Goal: Feedback & Contribution: Contribute content

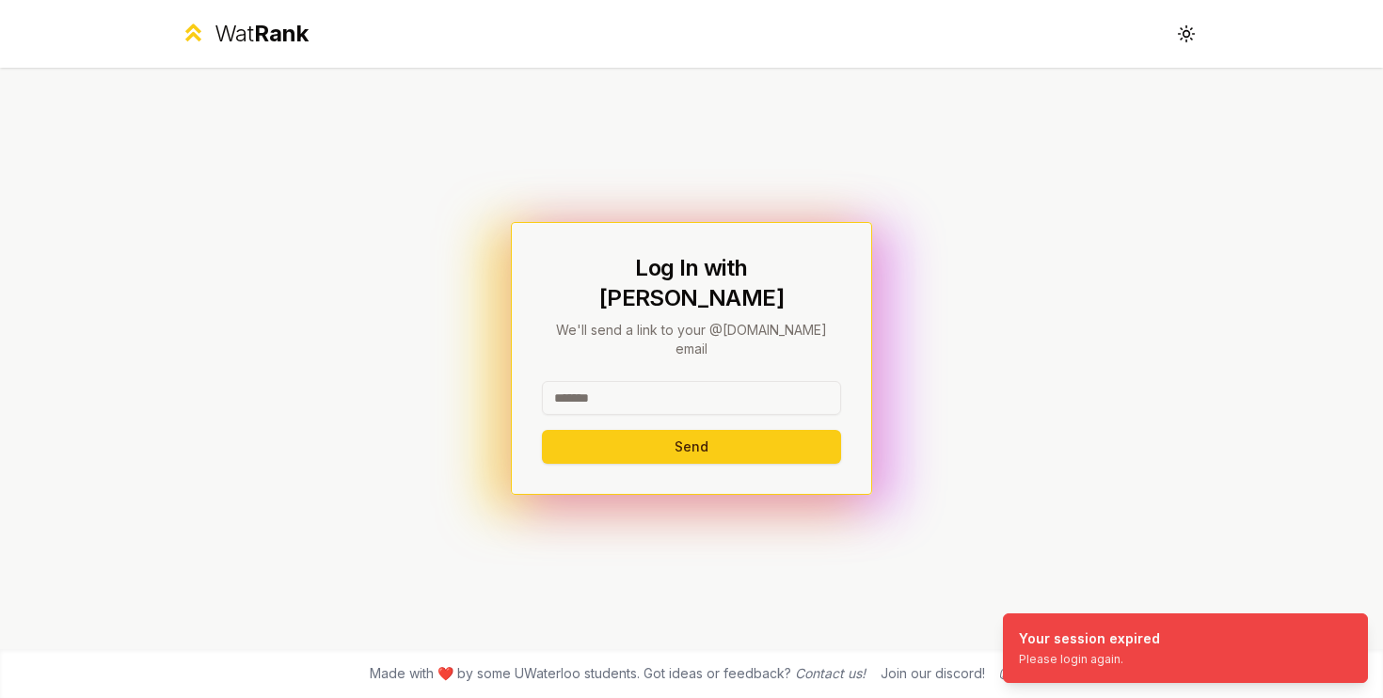
click at [659, 381] on input at bounding box center [691, 398] width 299 height 34
type input "********"
click at [542, 430] on button "Send" at bounding box center [691, 447] width 299 height 34
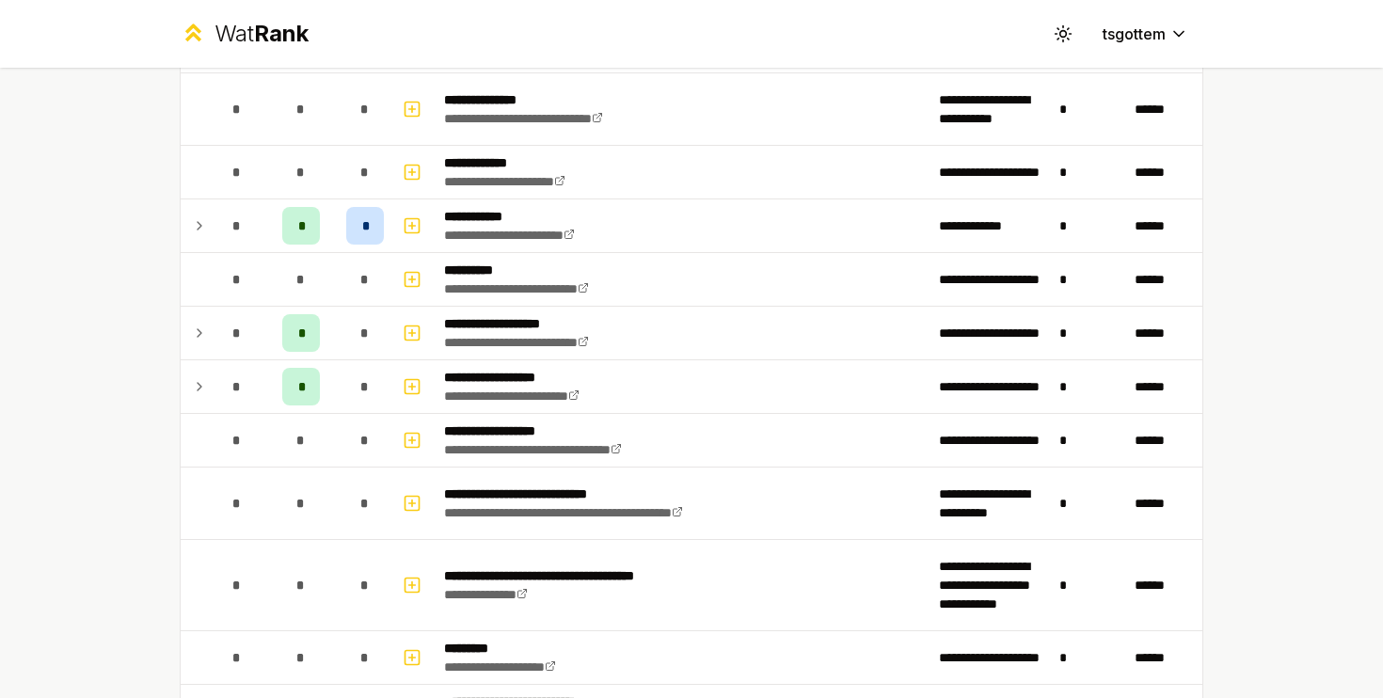
scroll to position [379, 0]
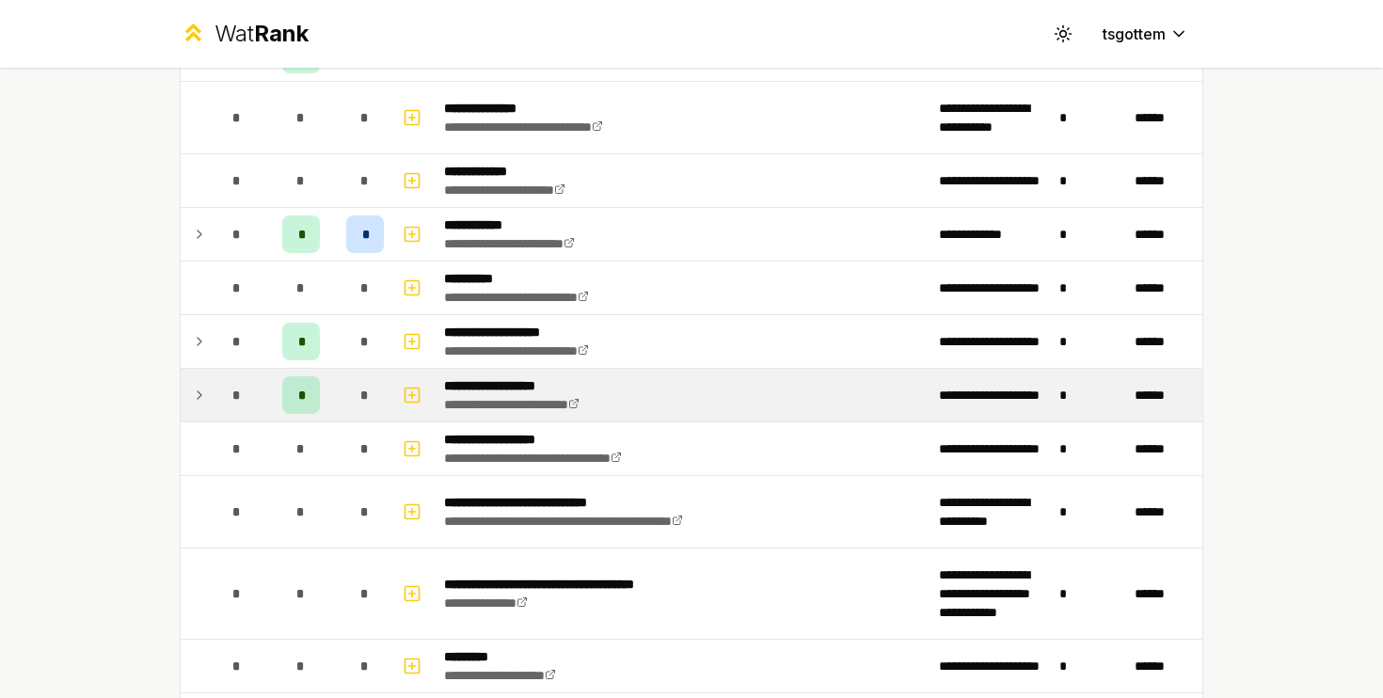
click at [302, 394] on span "*" at bounding box center [301, 395] width 6 height 19
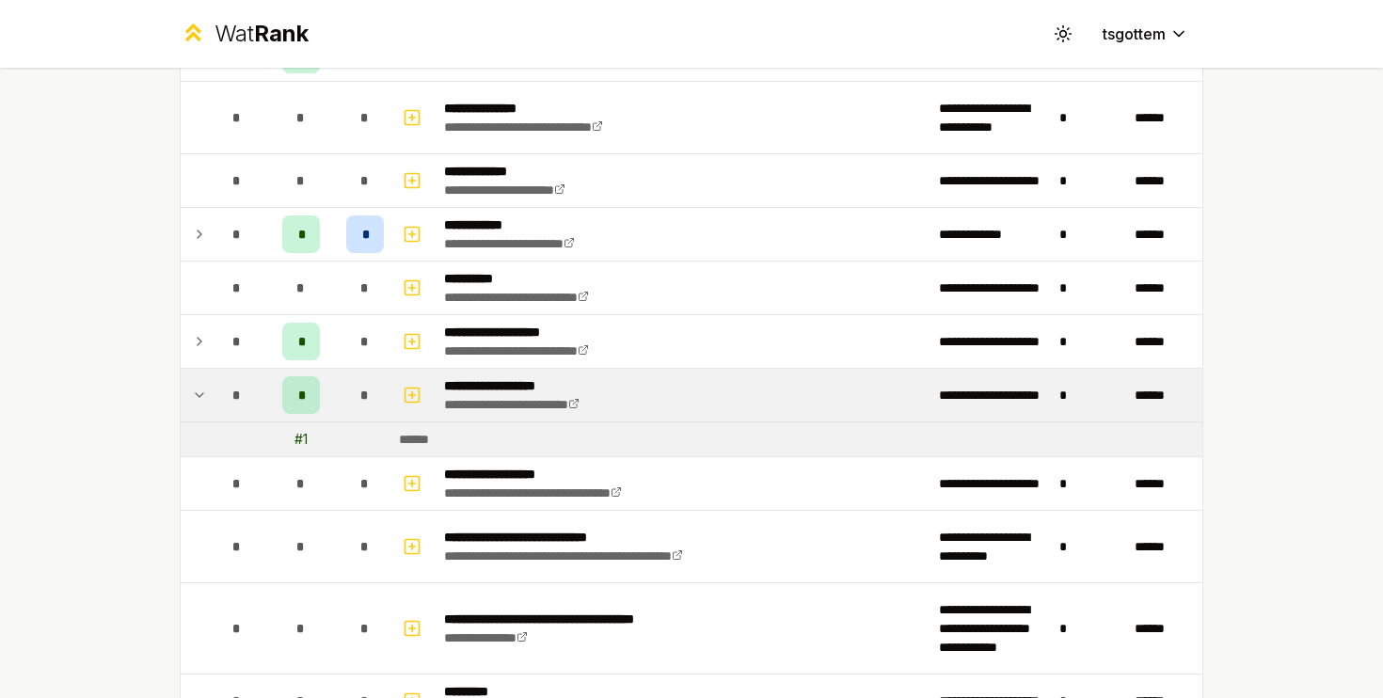
click at [195, 399] on icon at bounding box center [199, 395] width 15 height 23
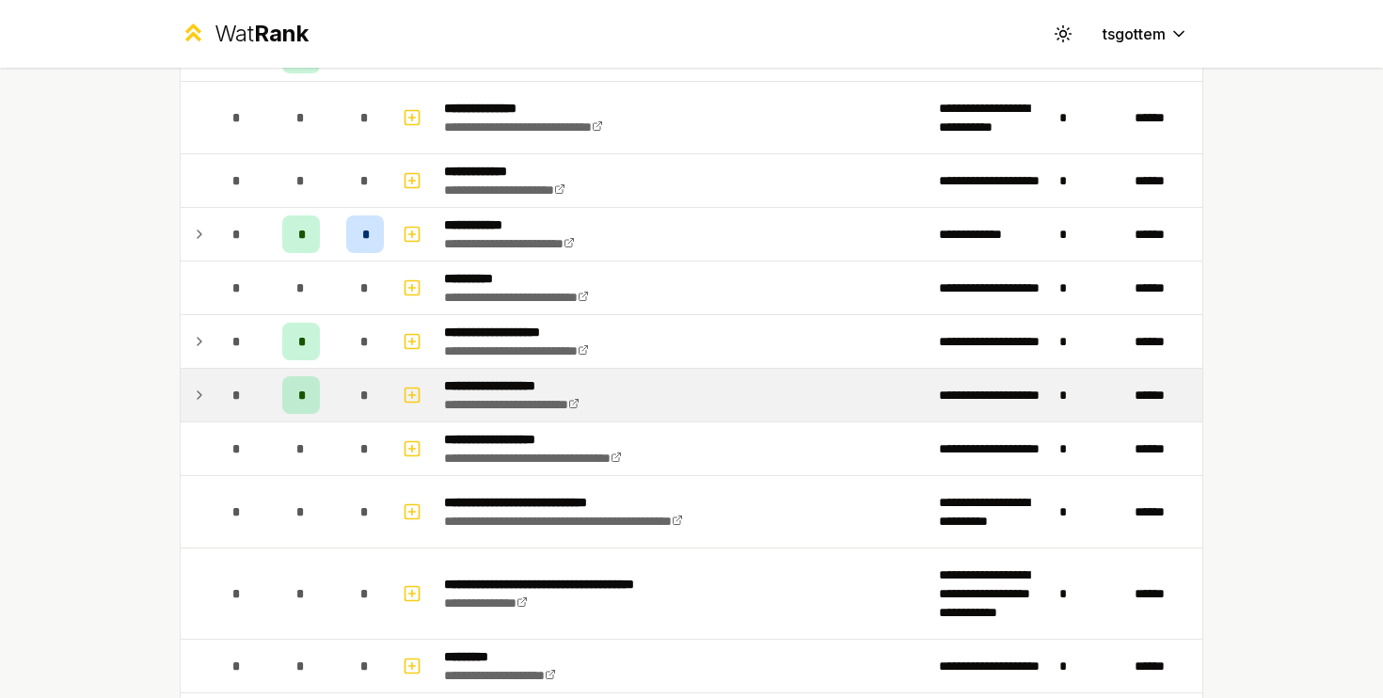
click at [296, 391] on div "*" at bounding box center [301, 395] width 38 height 38
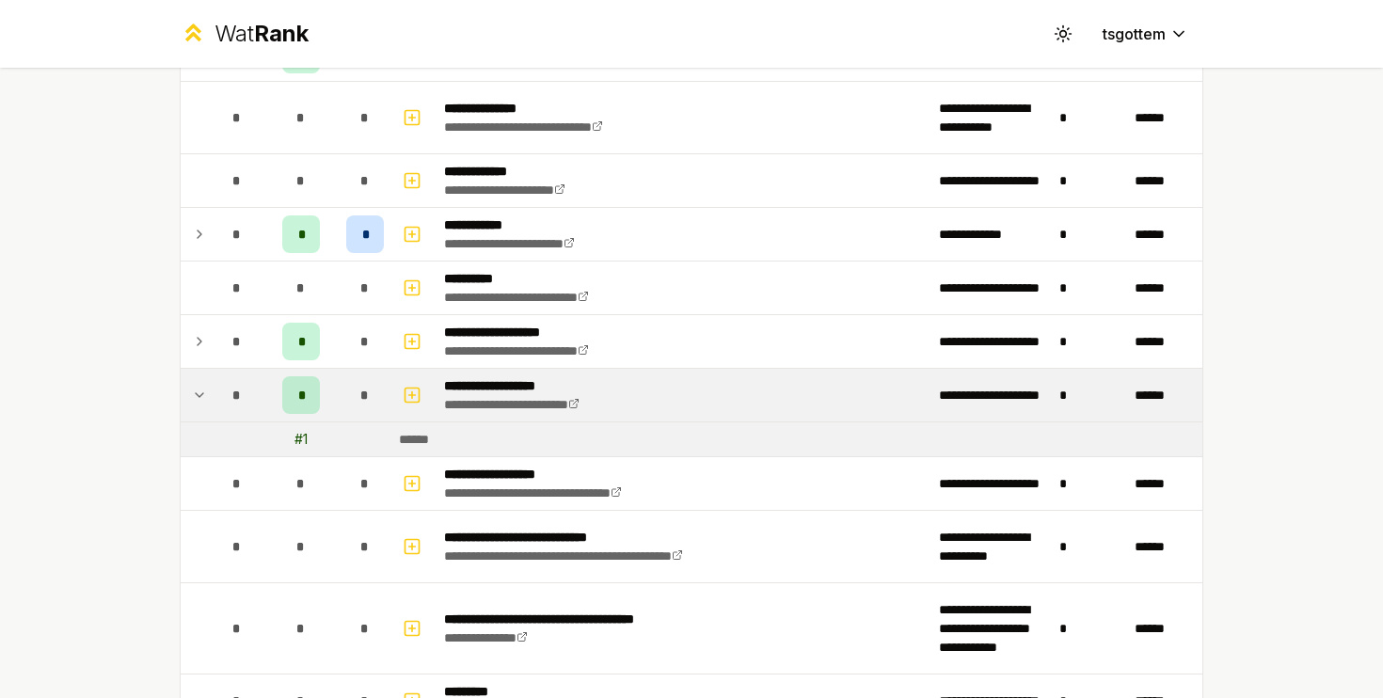
click at [297, 446] on div "# 1" at bounding box center [301, 439] width 13 height 19
click at [311, 384] on div "*" at bounding box center [301, 395] width 38 height 38
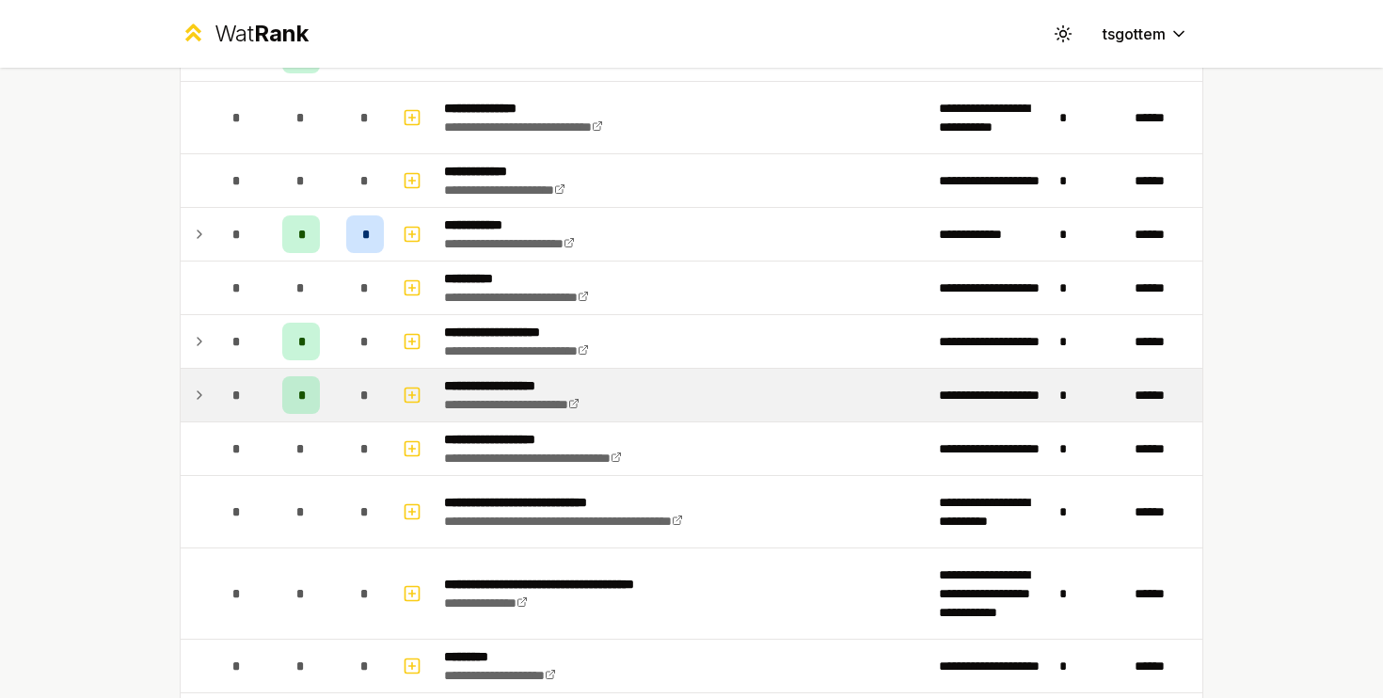
click at [517, 380] on p "**********" at bounding box center [533, 385] width 178 height 19
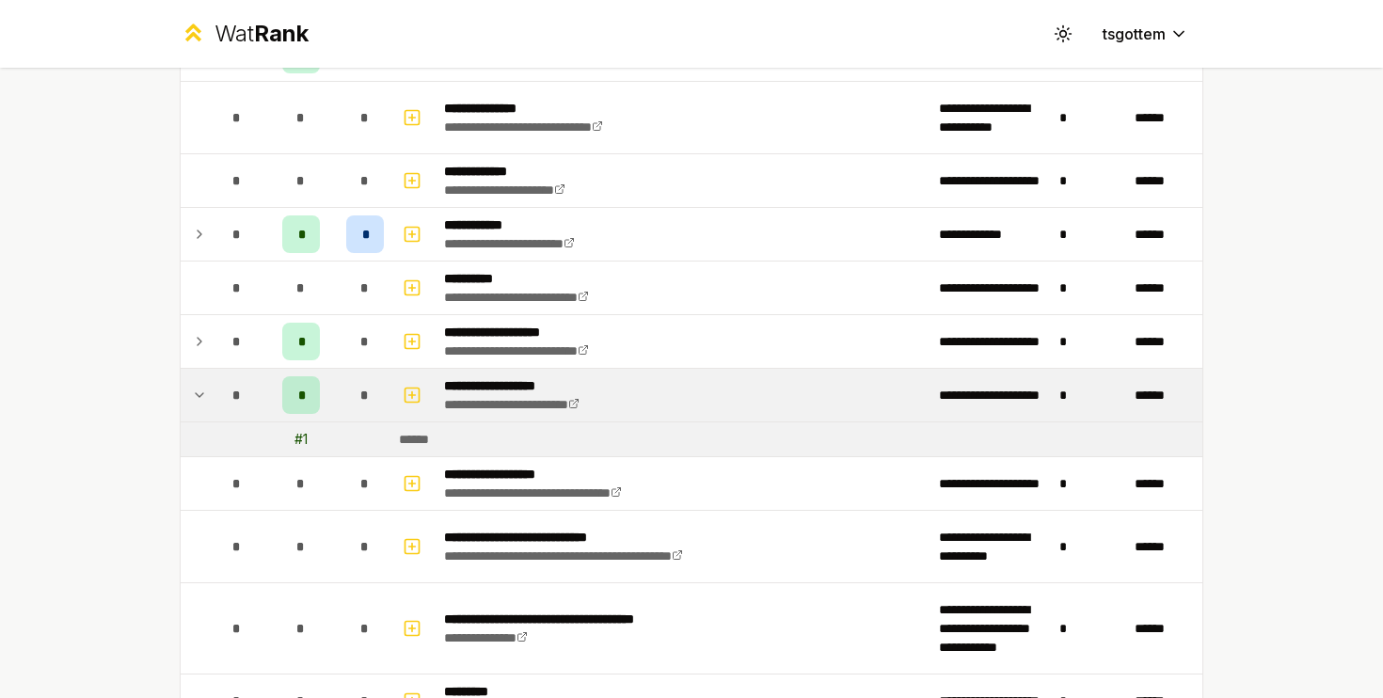
click at [517, 380] on p "**********" at bounding box center [533, 385] width 178 height 19
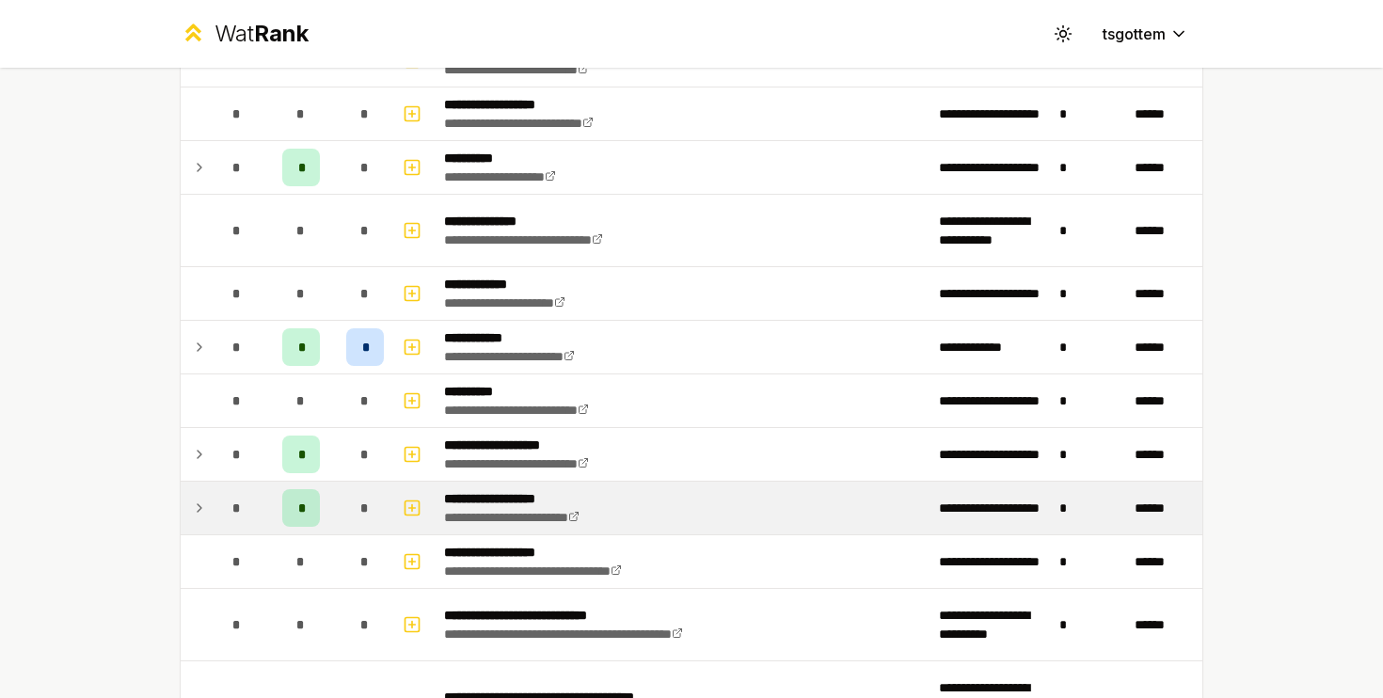
scroll to position [0, 0]
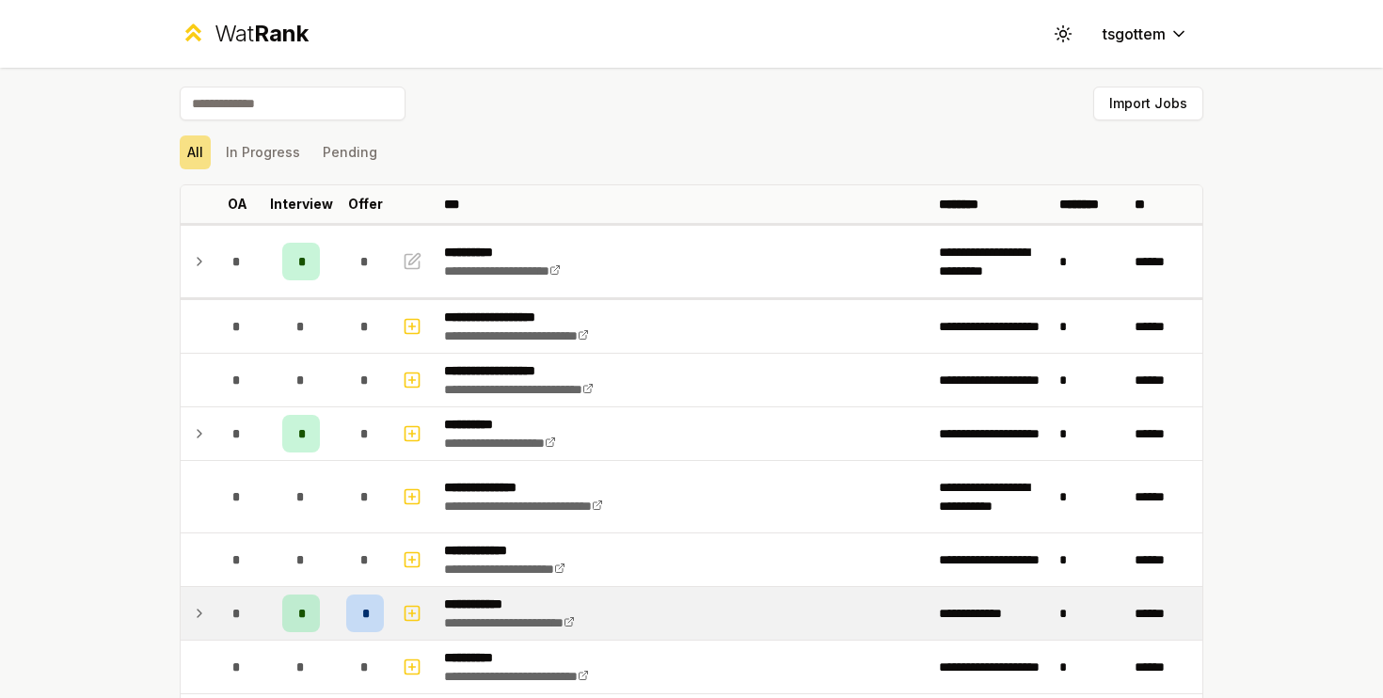
click at [473, 600] on p "**********" at bounding box center [535, 604] width 182 height 19
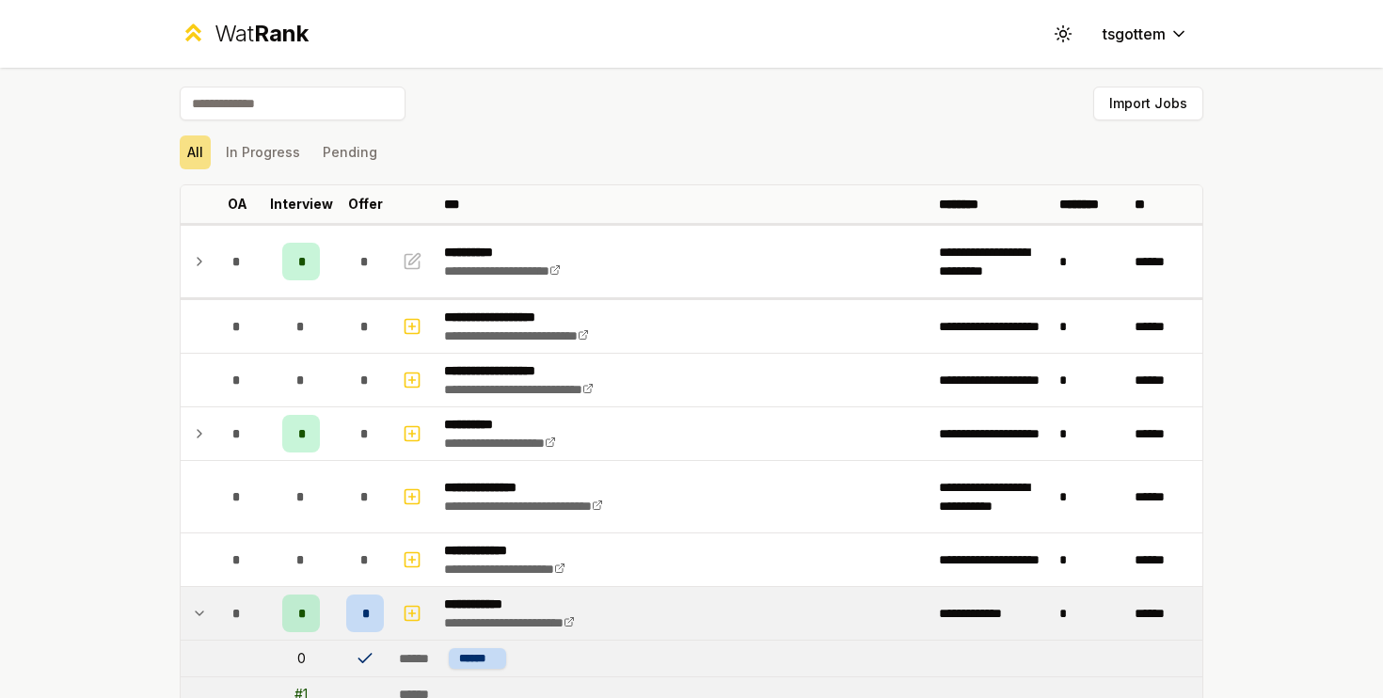
scroll to position [229, 0]
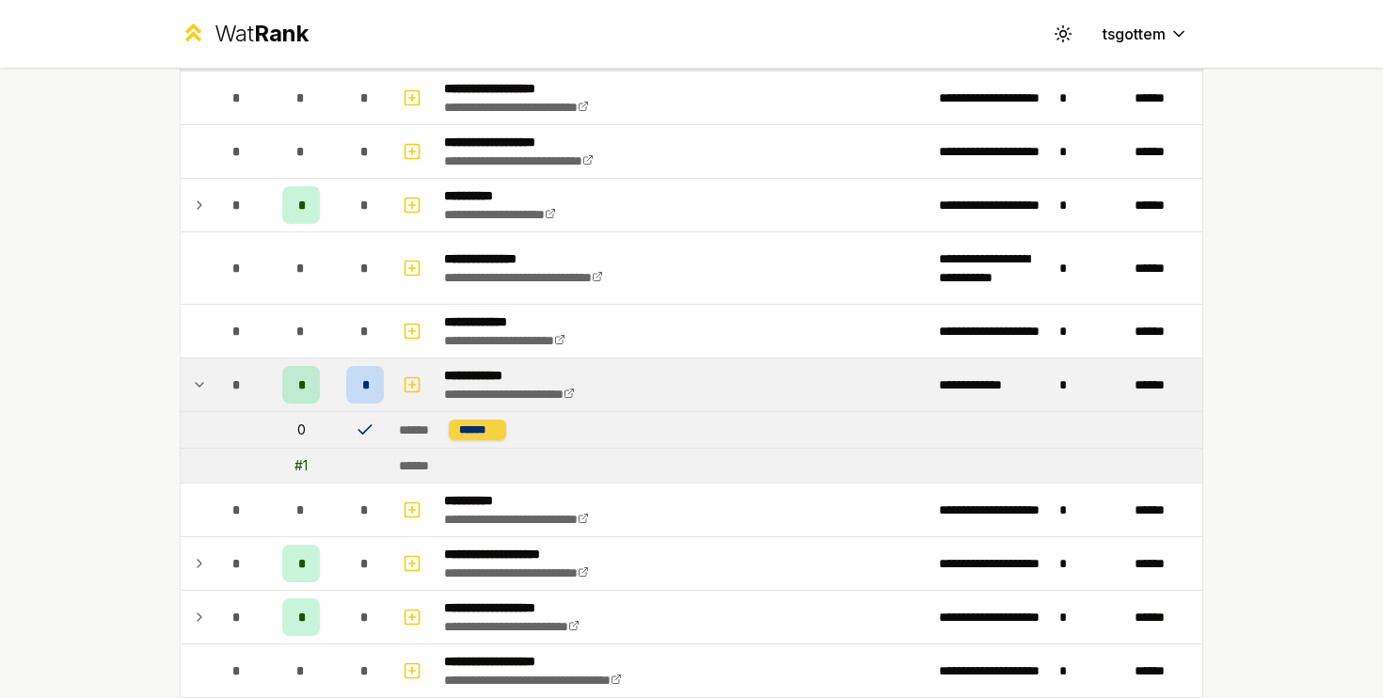
click at [467, 426] on div "******" at bounding box center [478, 430] width 58 height 21
click at [368, 376] on div "*" at bounding box center [365, 385] width 38 height 38
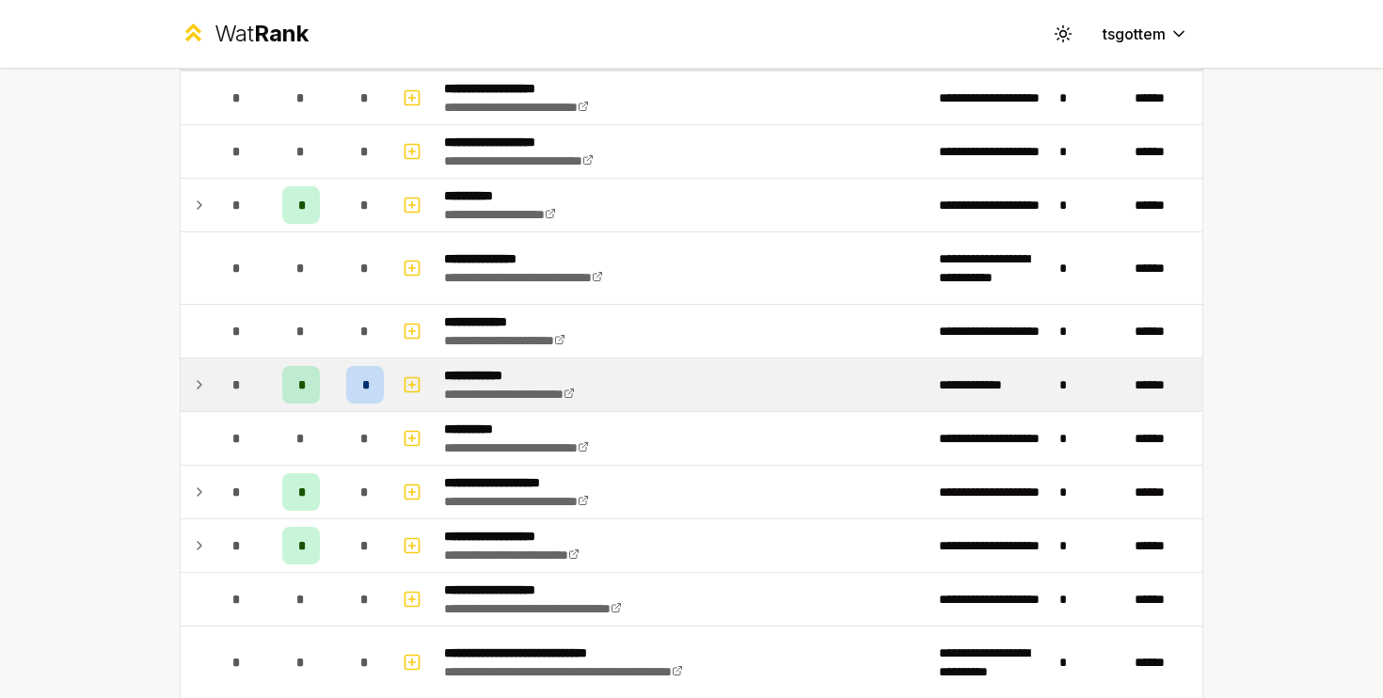
click at [368, 376] on div "*" at bounding box center [365, 385] width 38 height 38
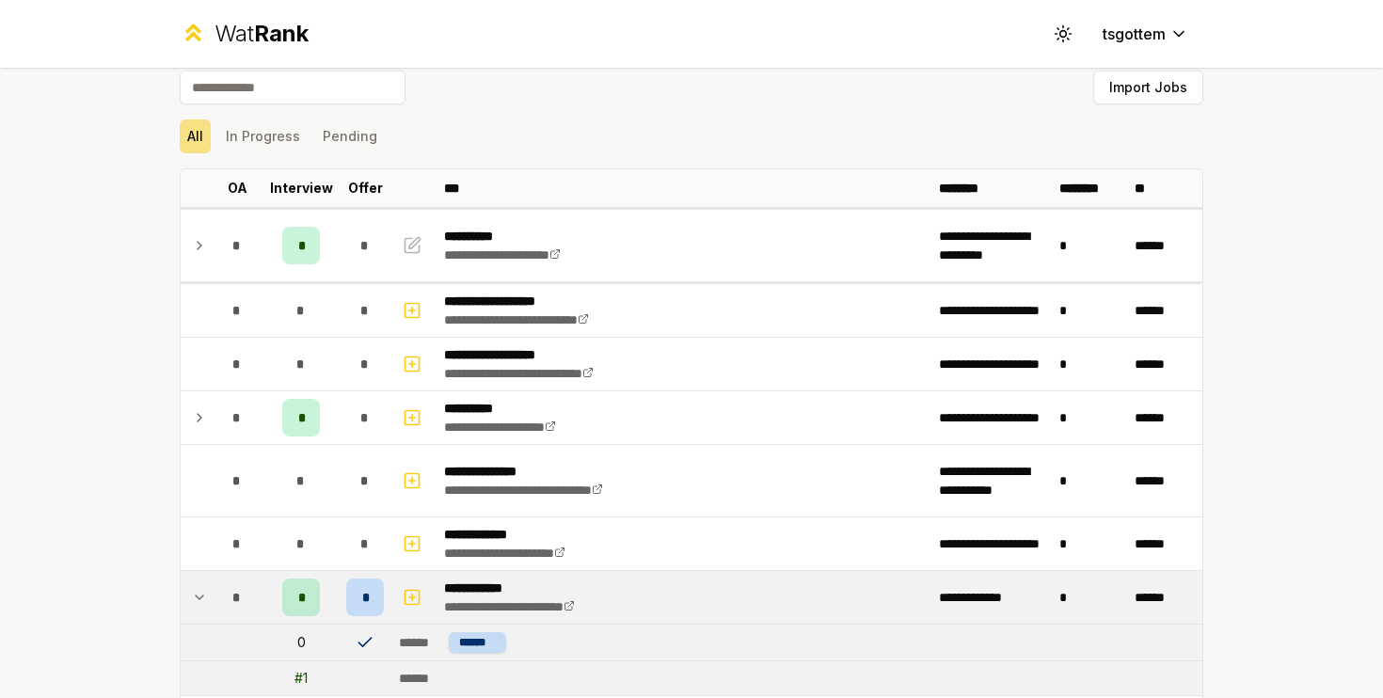
scroll to position [0, 0]
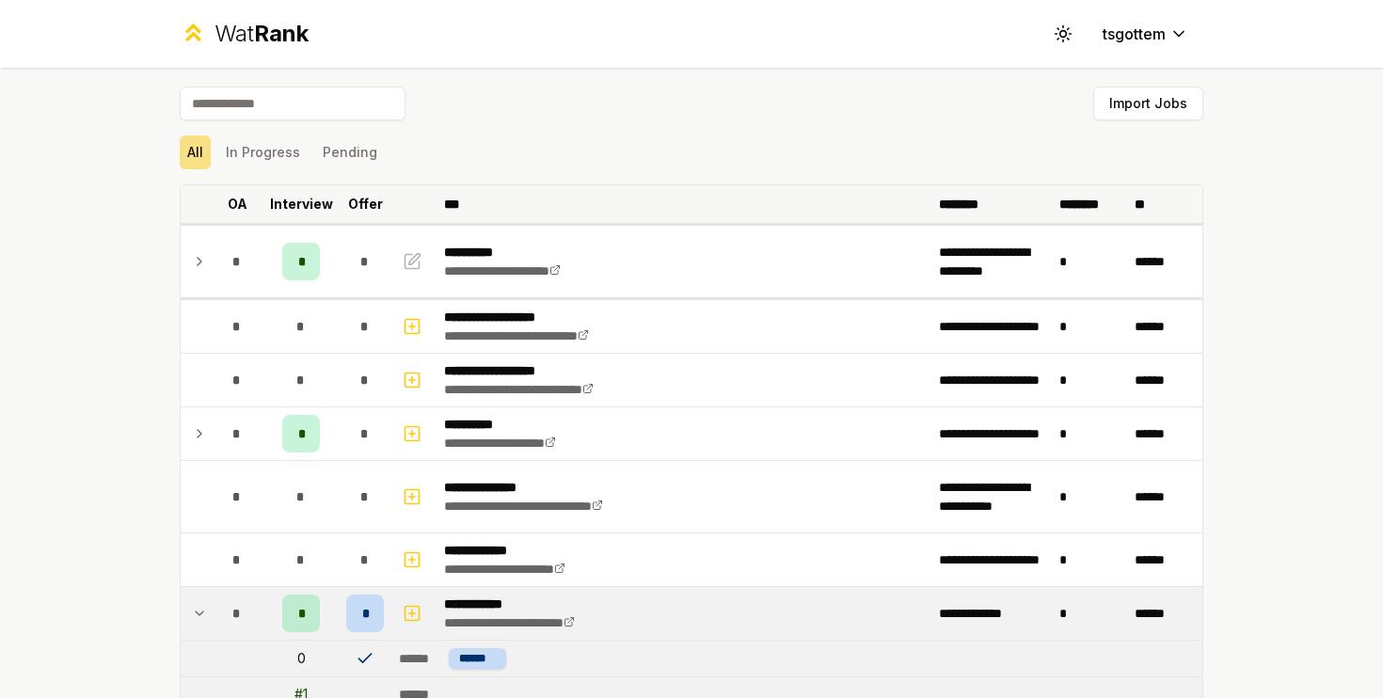
click at [366, 188] on th "Offer" at bounding box center [365, 204] width 53 height 38
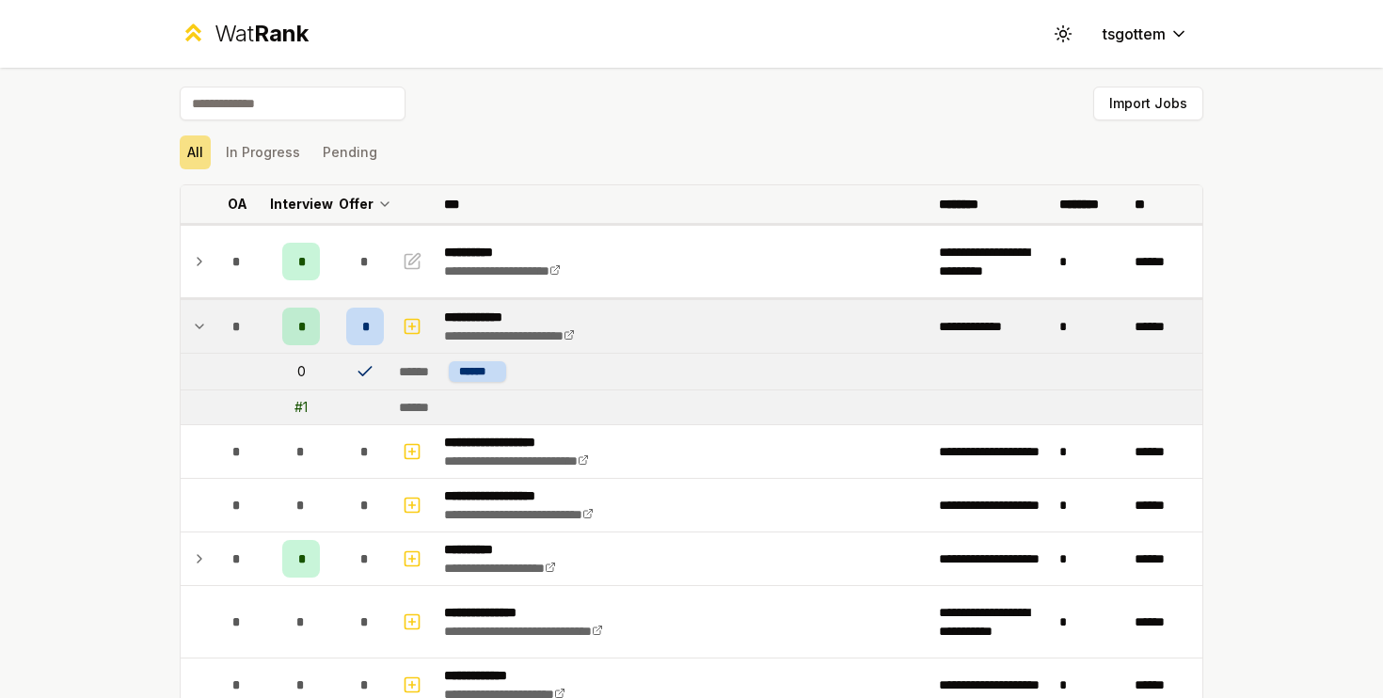
click at [366, 188] on th "Offer" at bounding box center [365, 204] width 53 height 38
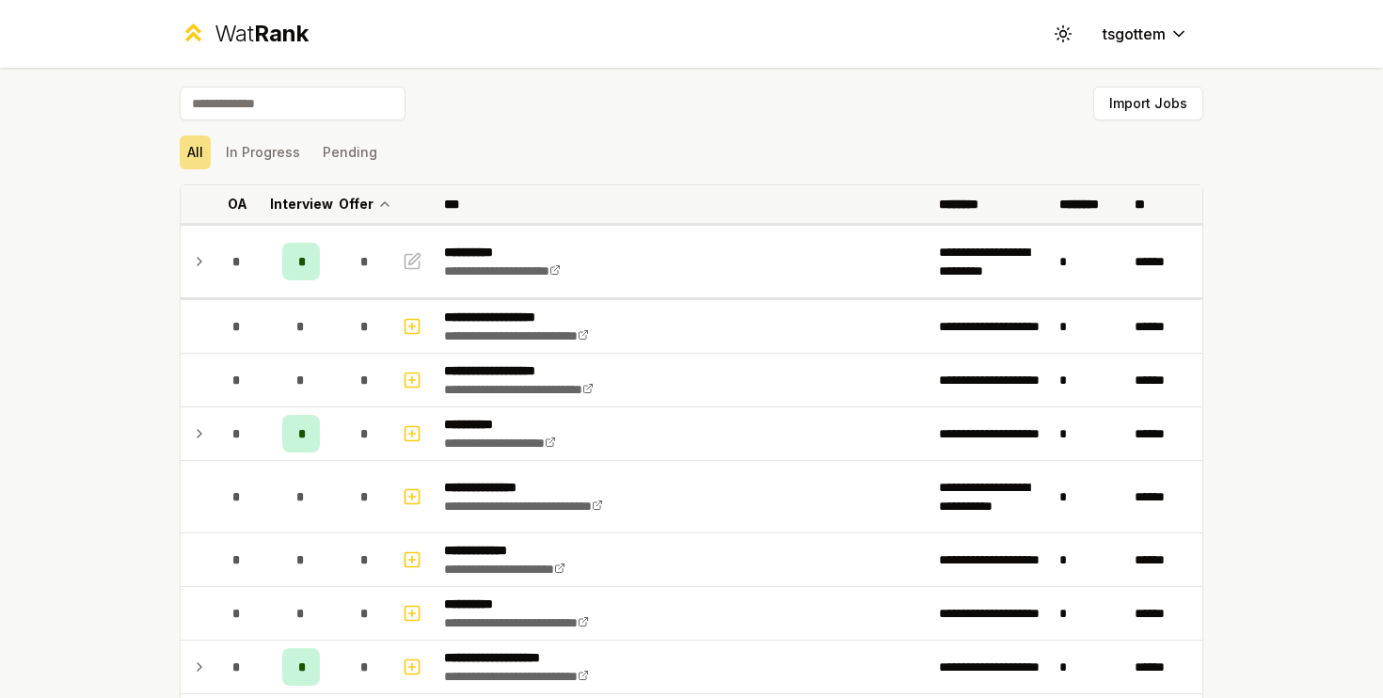
click at [366, 188] on th "Offer" at bounding box center [365, 204] width 53 height 38
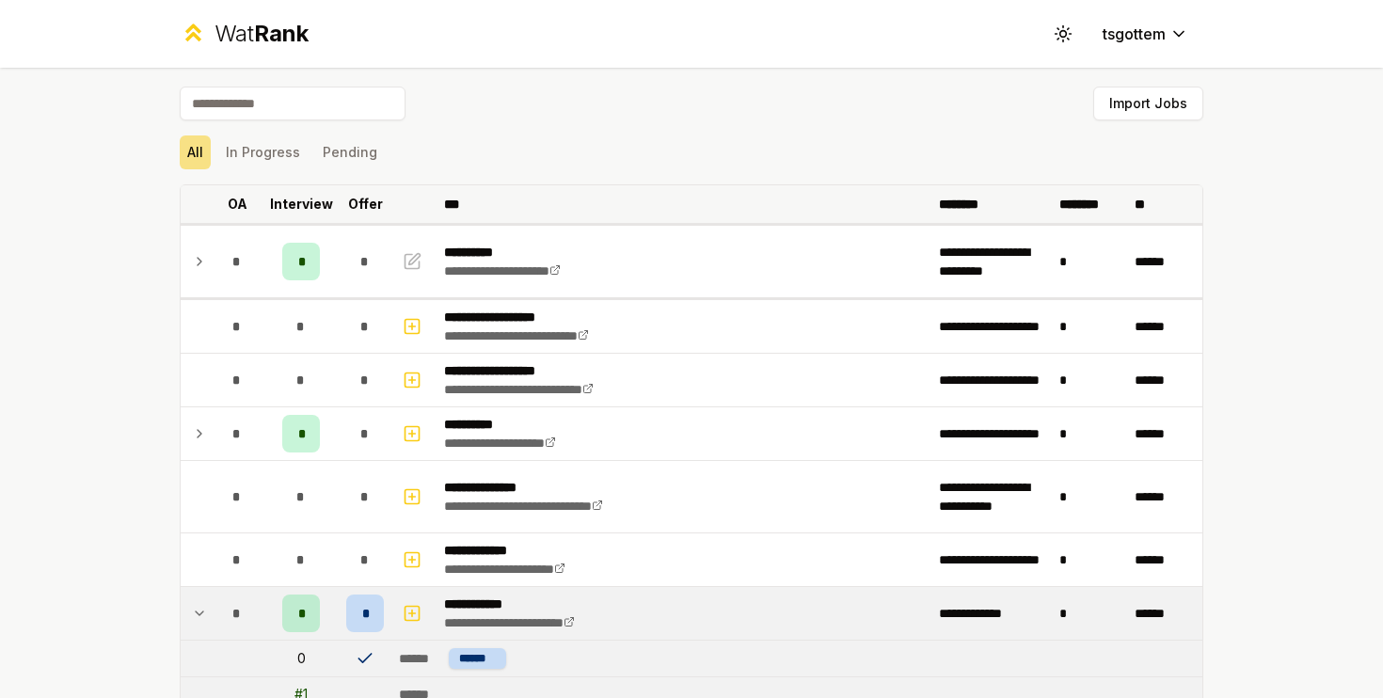
click at [366, 188] on th "Offer" at bounding box center [365, 204] width 53 height 38
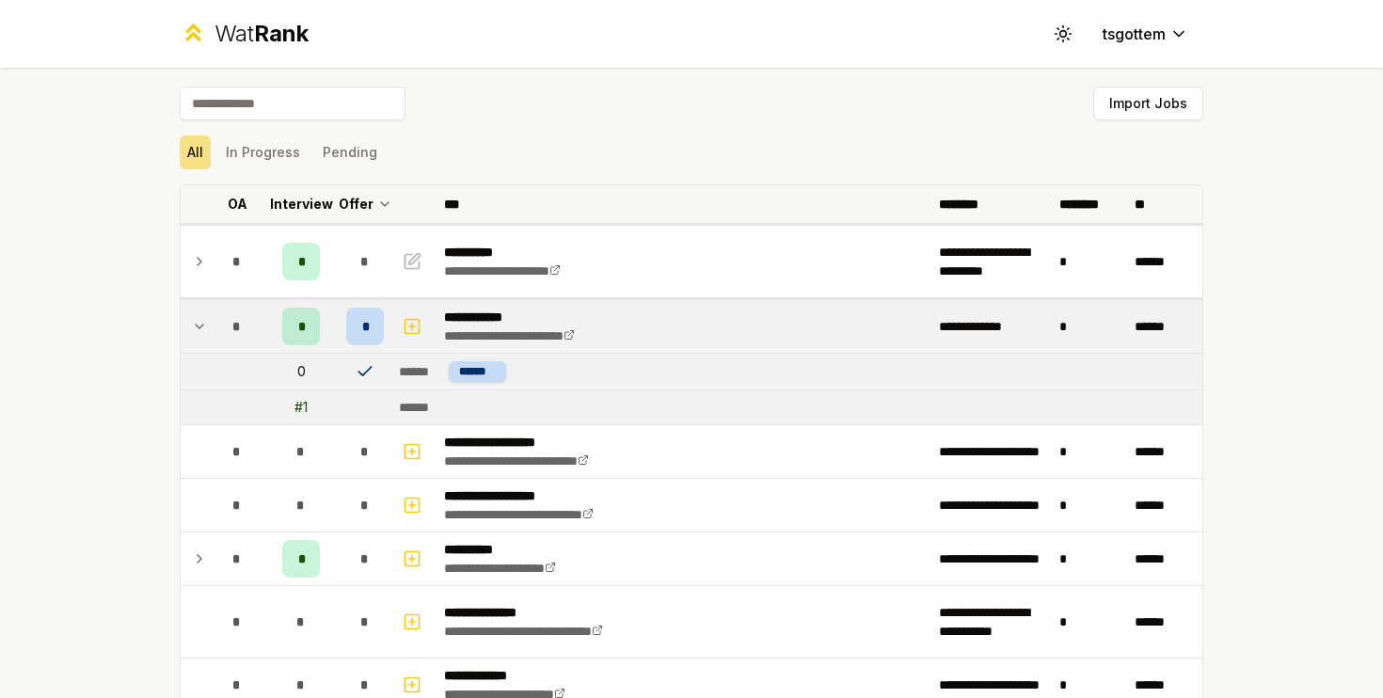
click at [366, 188] on th "Offer" at bounding box center [365, 204] width 53 height 38
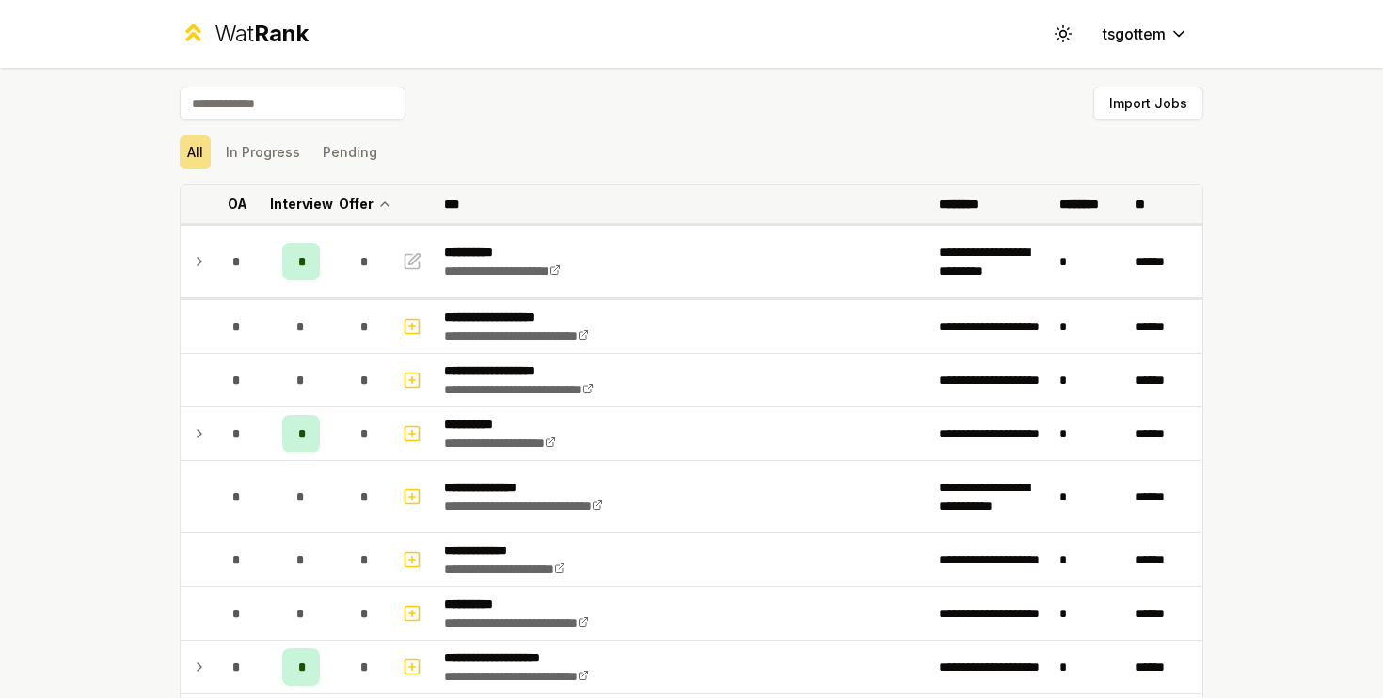
click at [366, 188] on th "Offer" at bounding box center [365, 204] width 53 height 38
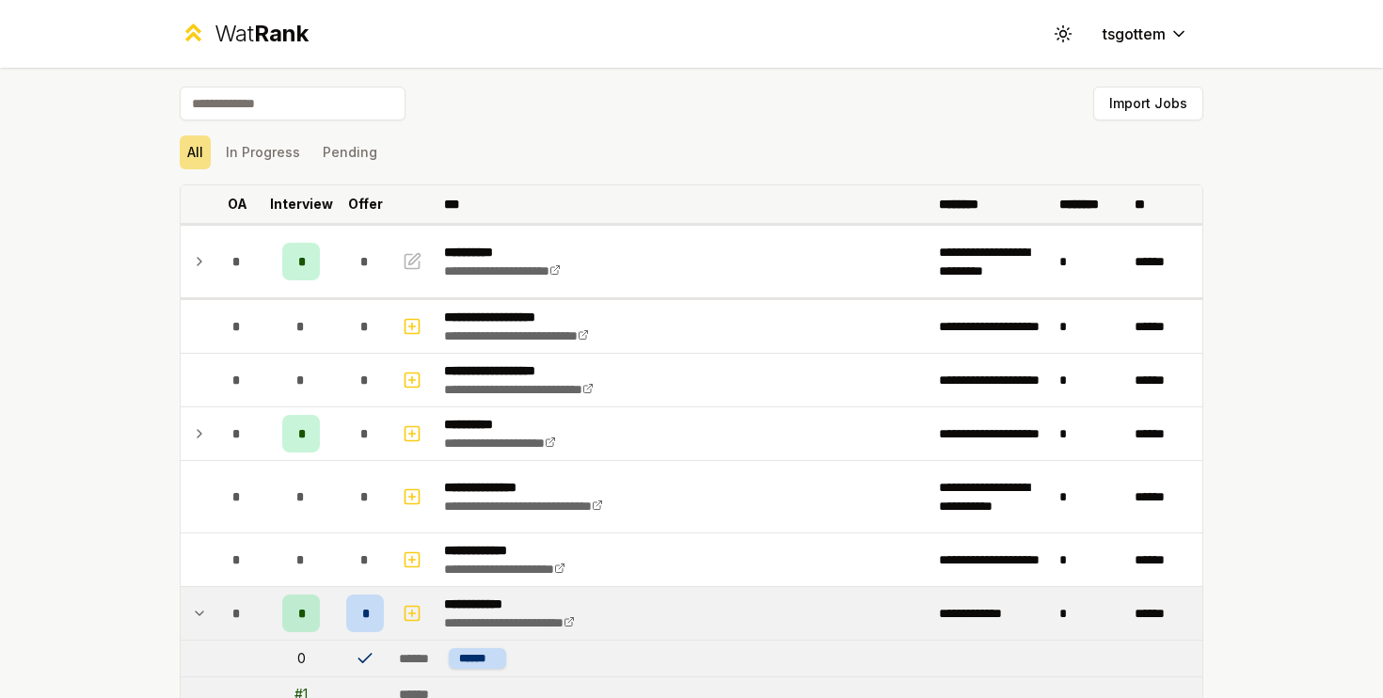
click at [366, 188] on th "Offer" at bounding box center [365, 204] width 53 height 38
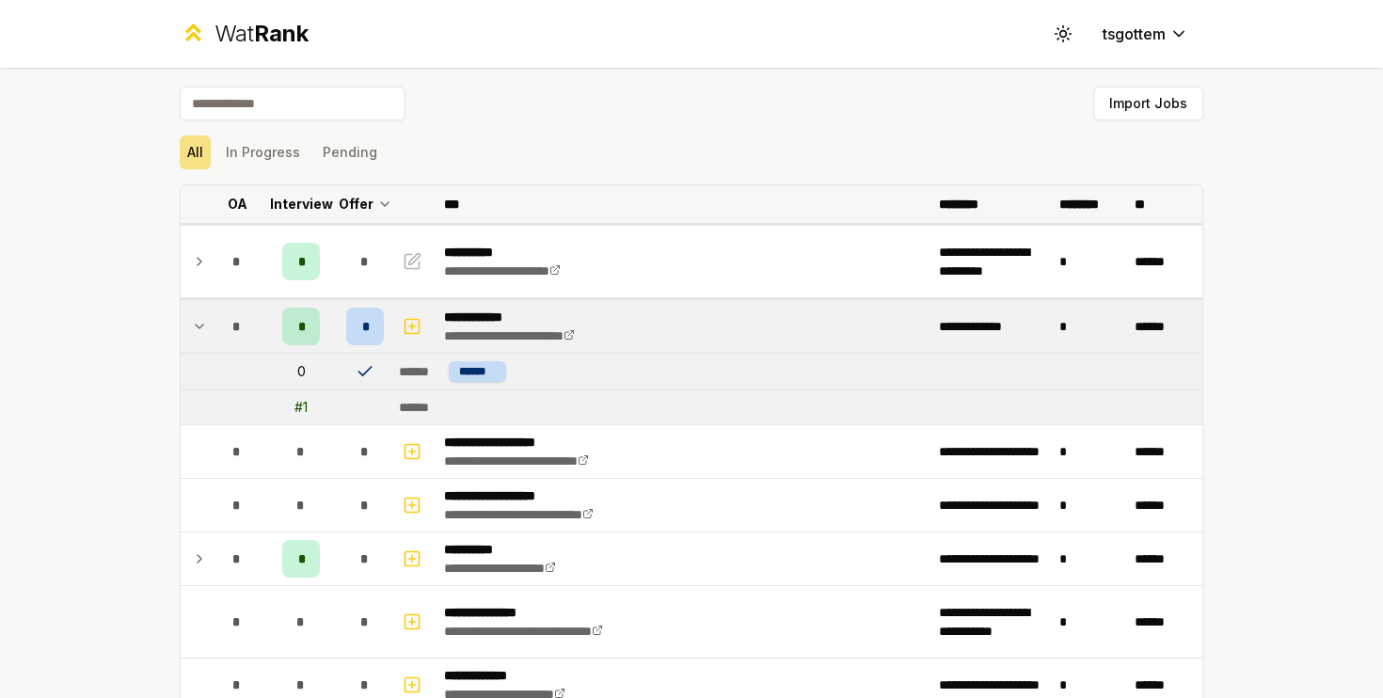
click at [366, 188] on th "Offer" at bounding box center [365, 204] width 53 height 38
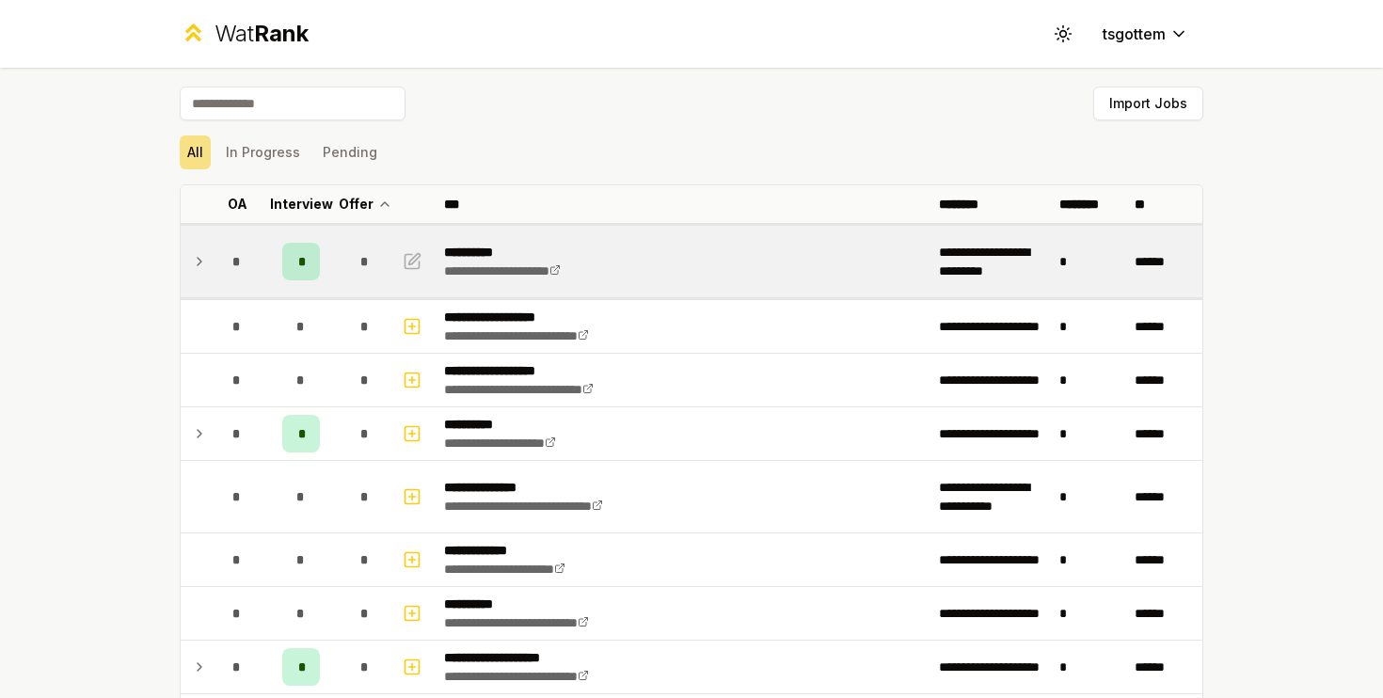
click at [203, 278] on td at bounding box center [196, 262] width 30 height 72
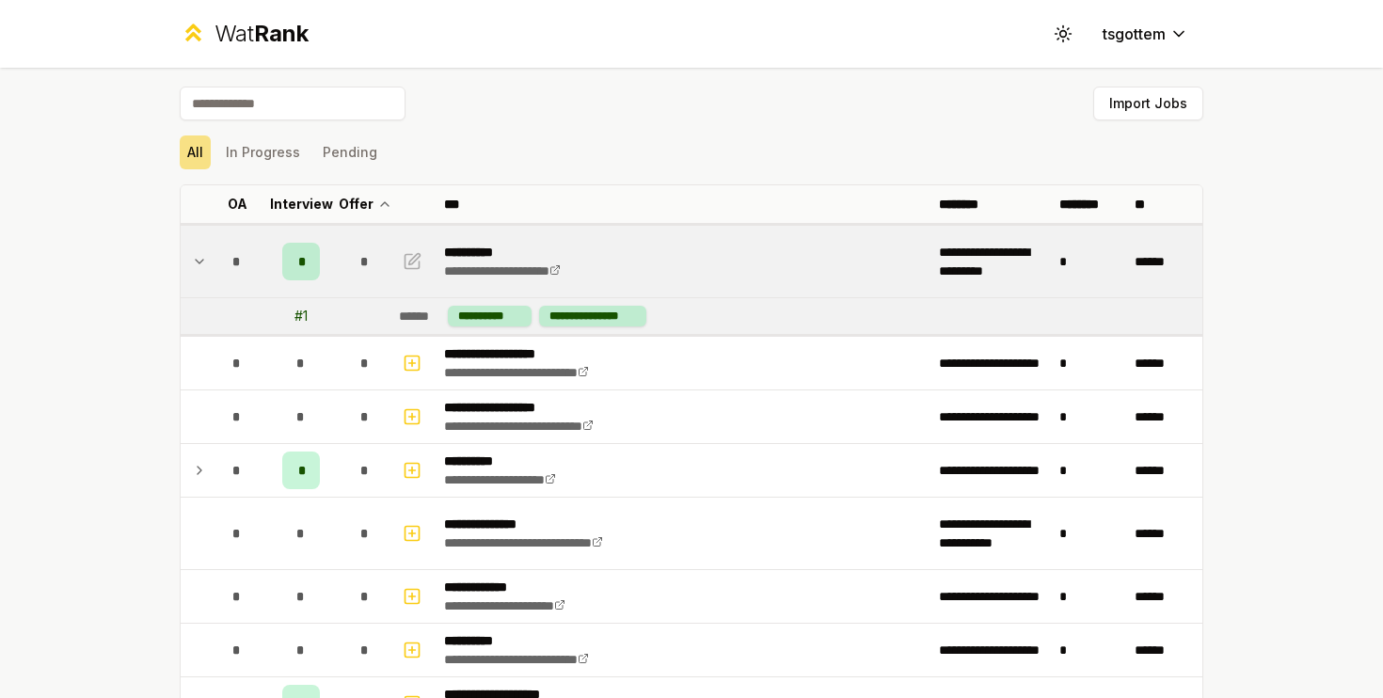
click at [203, 273] on td at bounding box center [196, 262] width 30 height 72
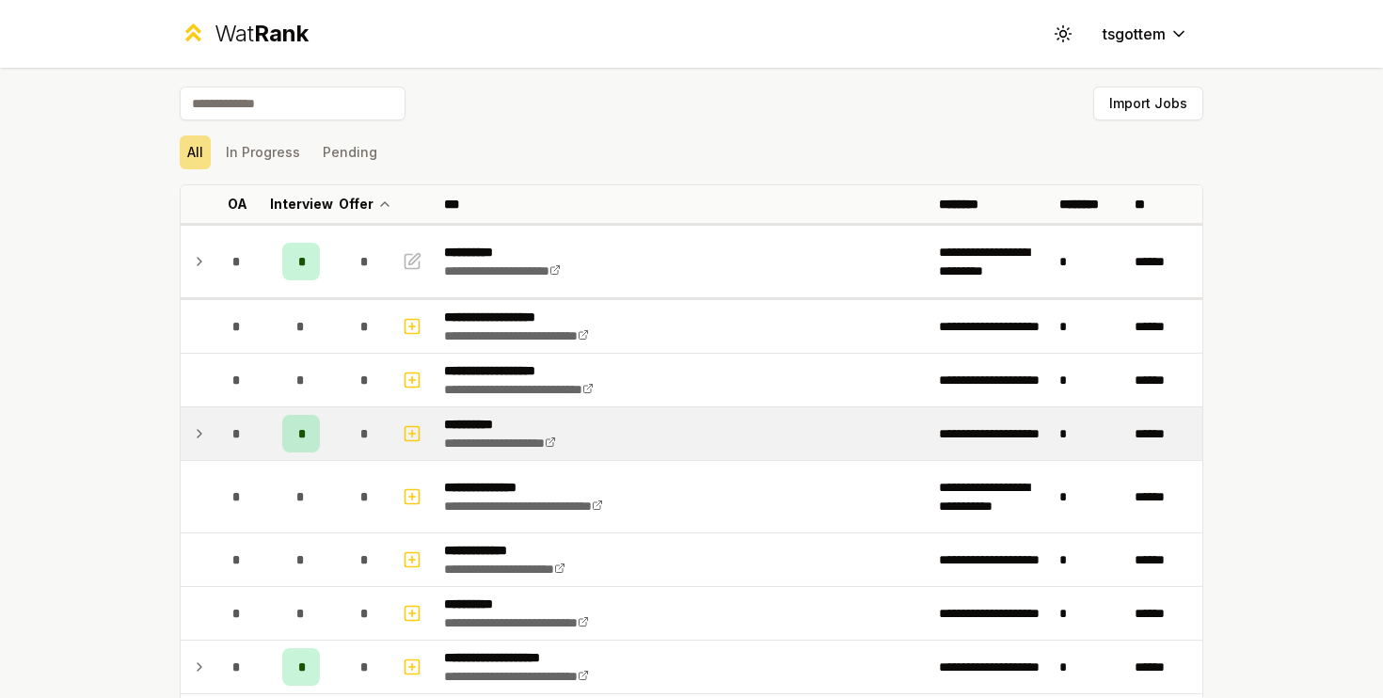
click at [205, 424] on icon at bounding box center [199, 434] width 15 height 23
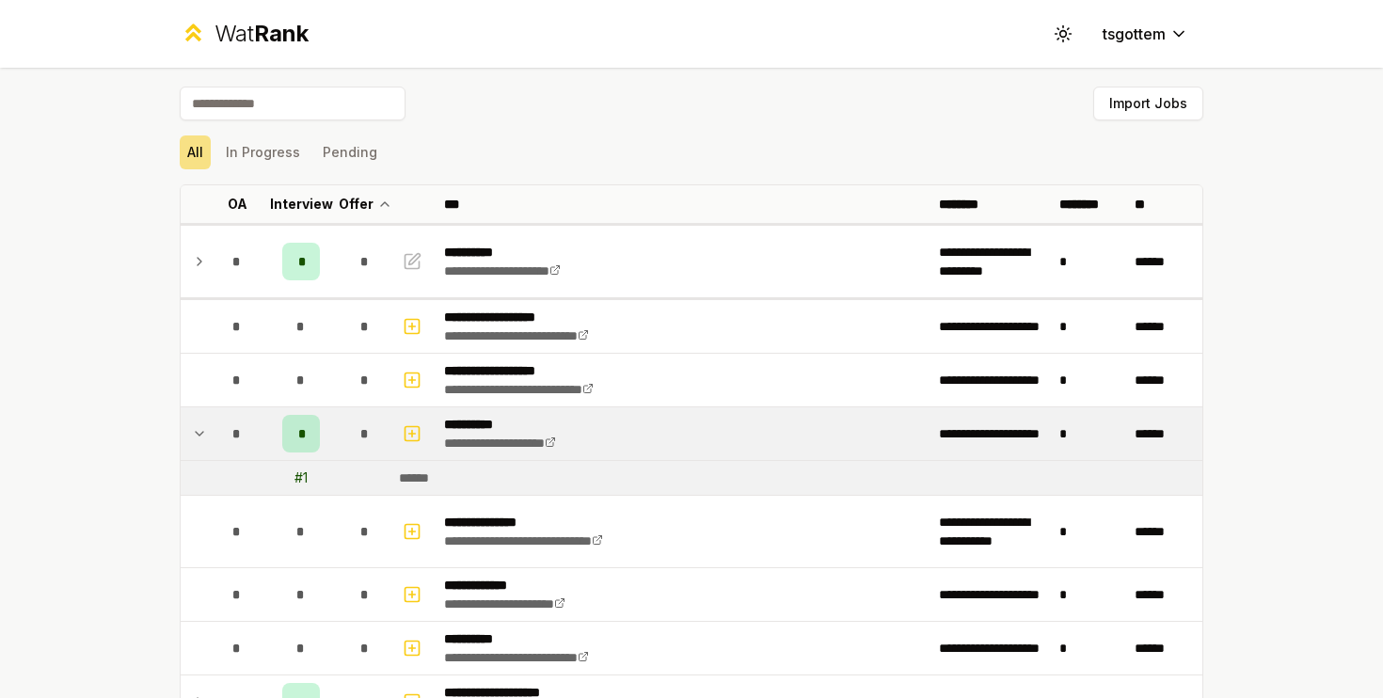
click at [205, 424] on icon at bounding box center [199, 434] width 15 height 23
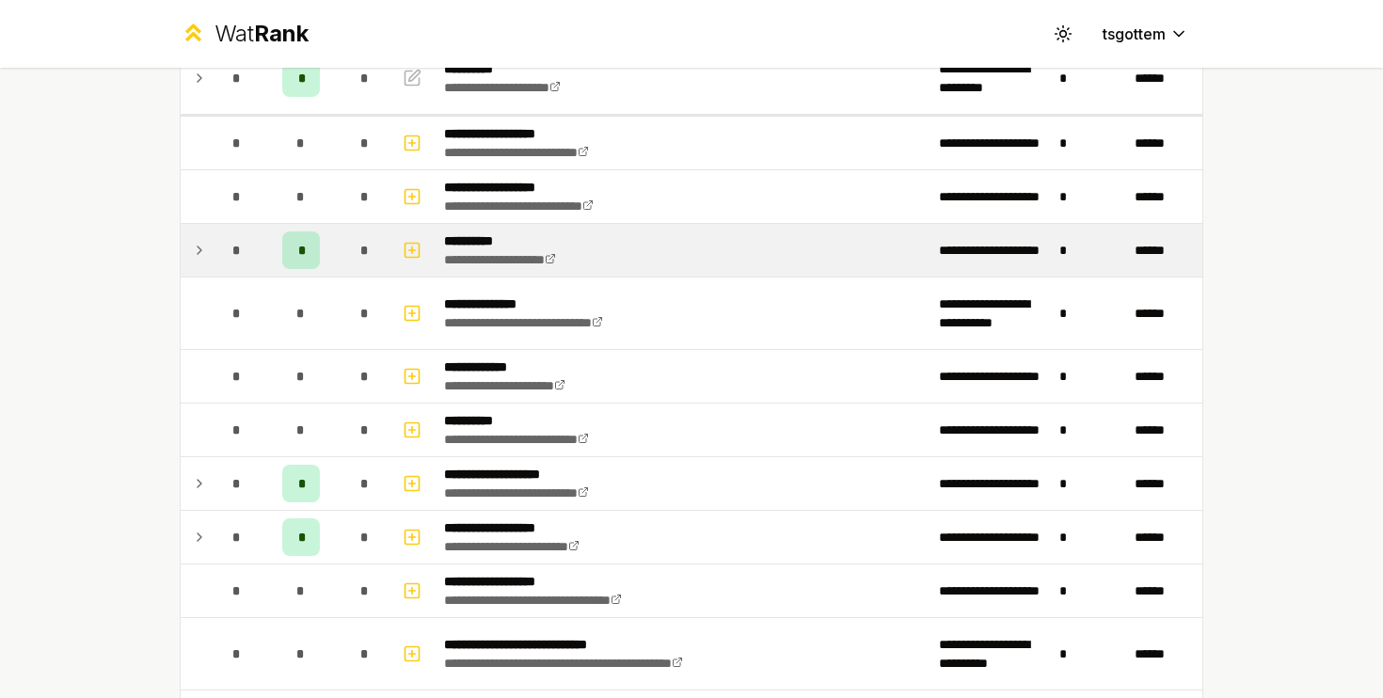
scroll to position [248, 0]
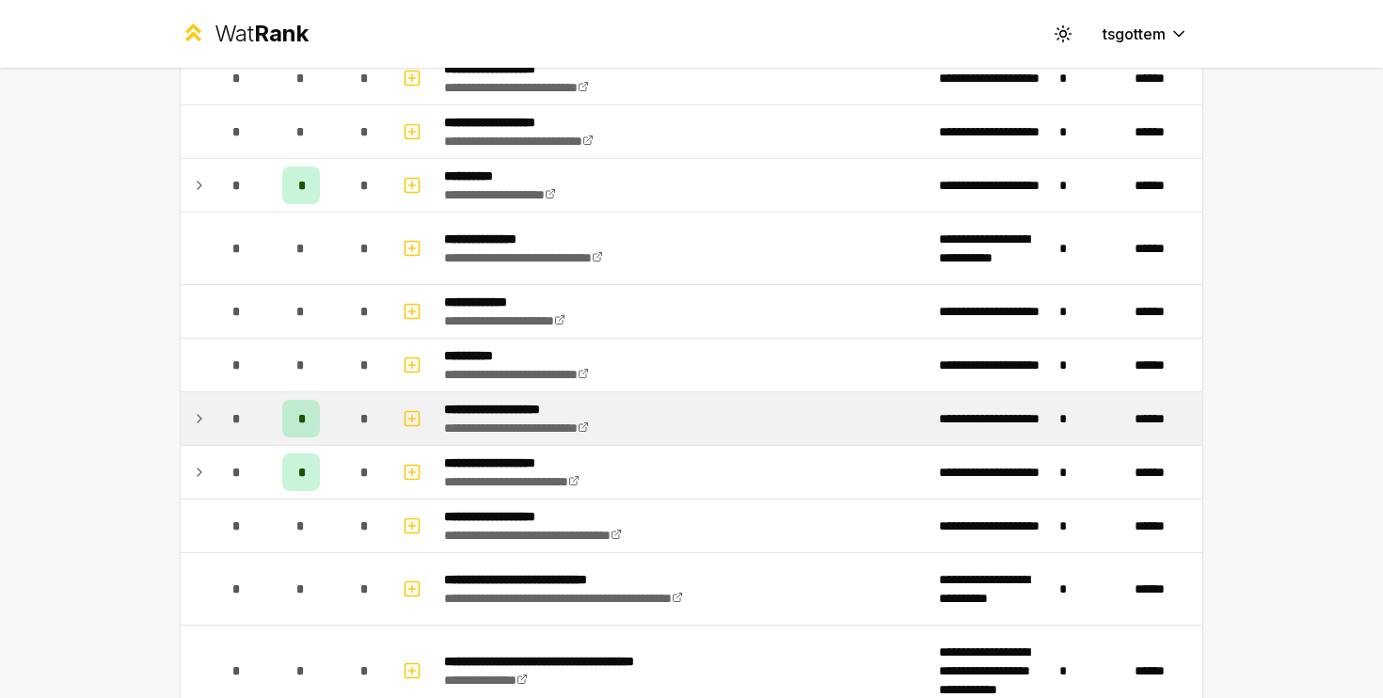
click at [208, 399] on td at bounding box center [196, 418] width 30 height 53
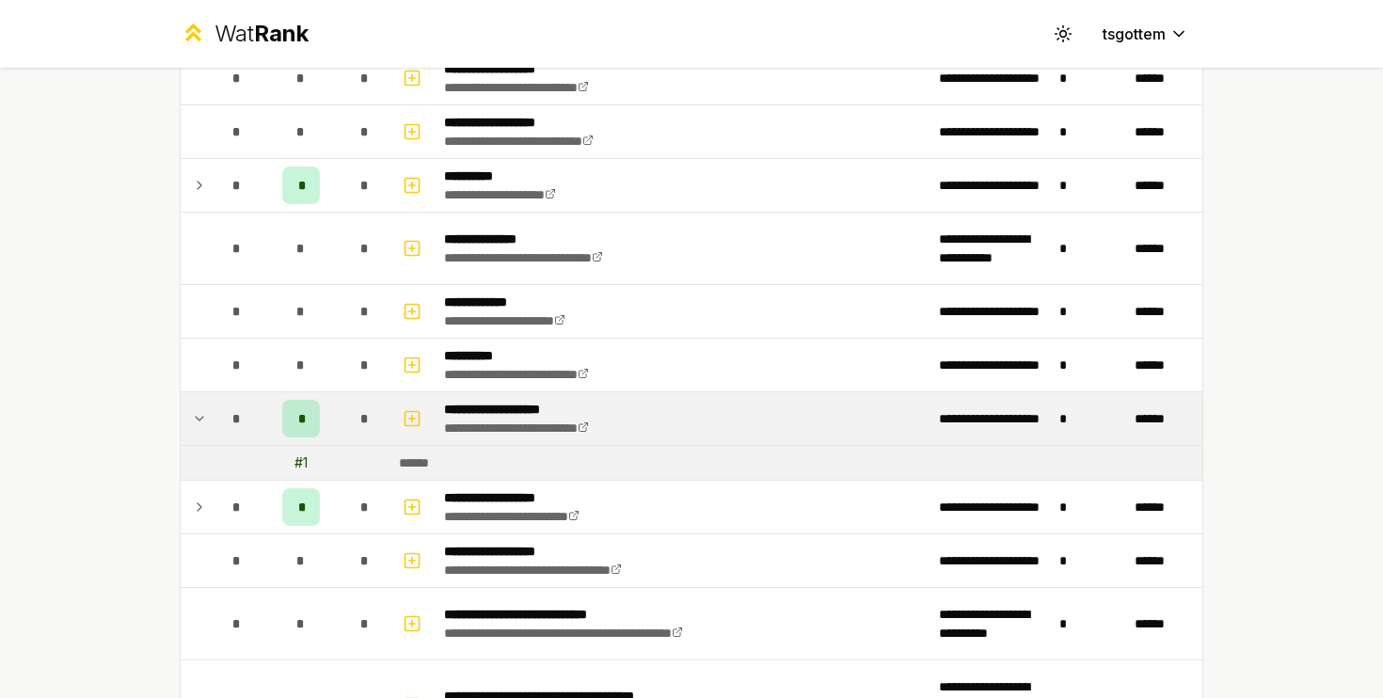
click at [201, 416] on icon at bounding box center [199, 419] width 15 height 23
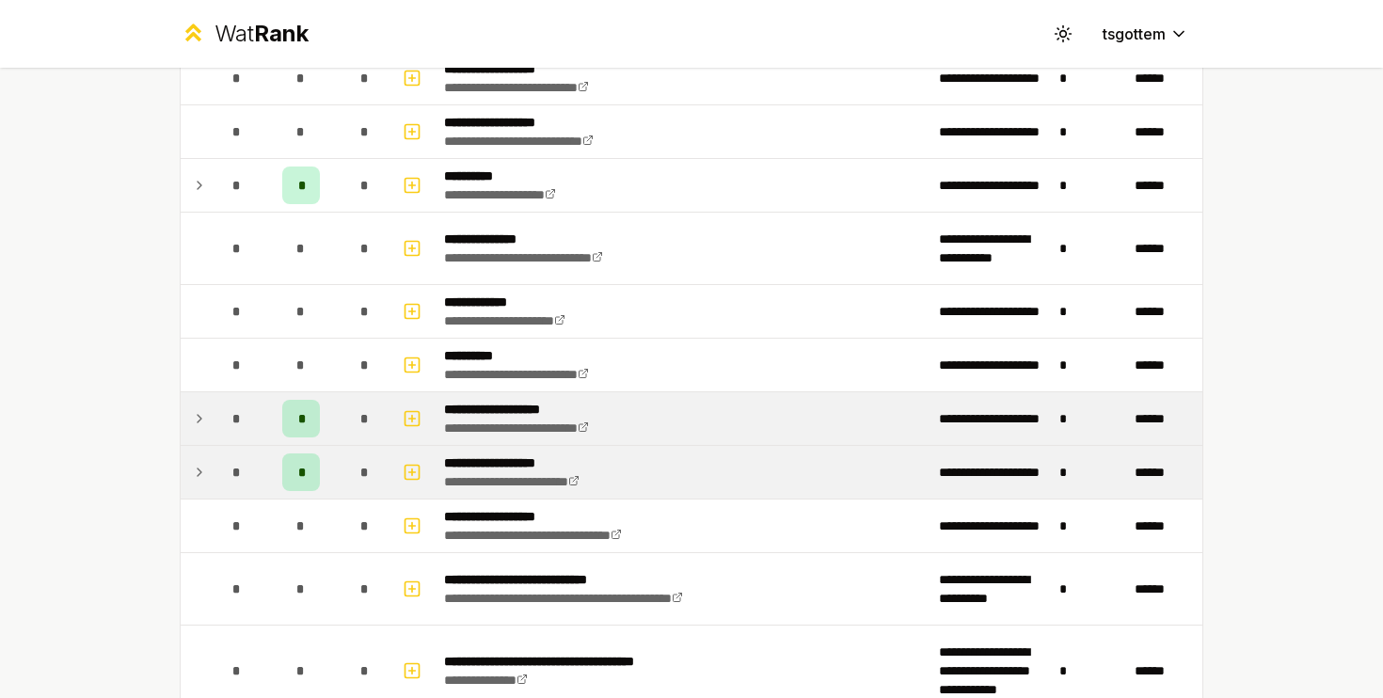
click at [200, 458] on td at bounding box center [196, 472] width 30 height 53
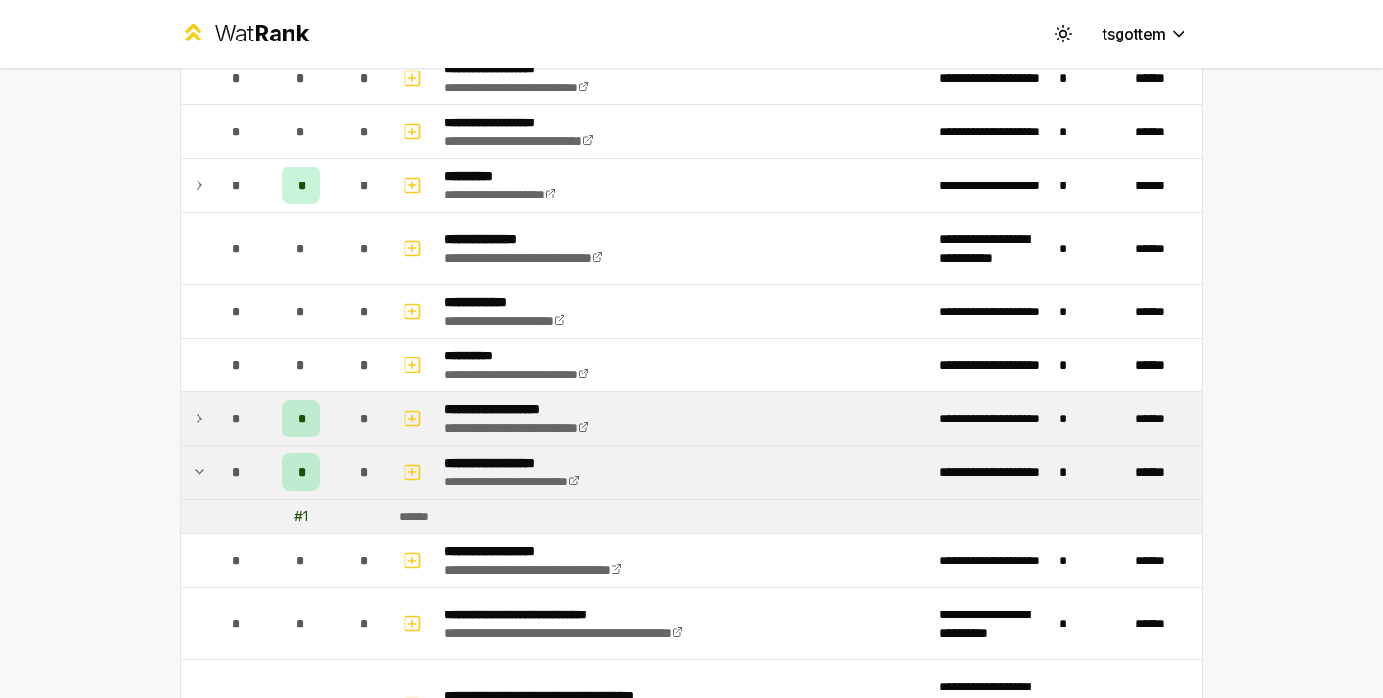
click at [200, 458] on td at bounding box center [196, 472] width 30 height 53
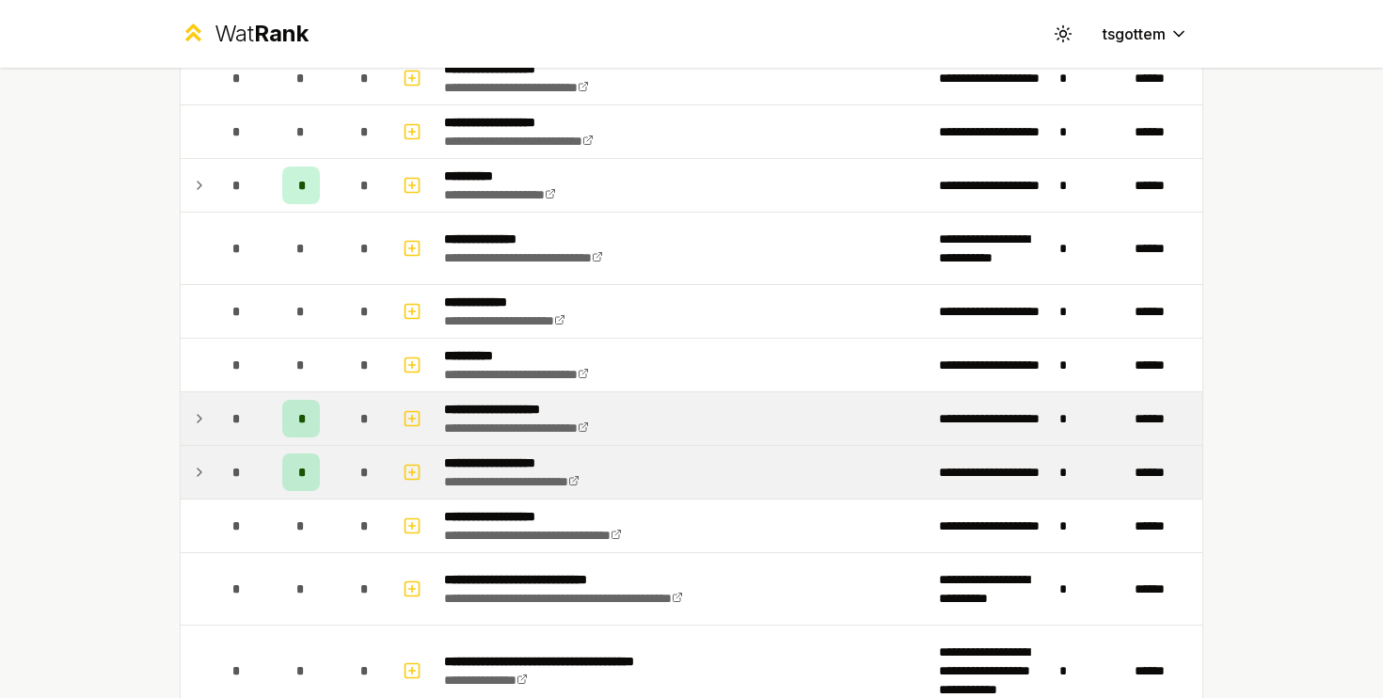
scroll to position [0, 0]
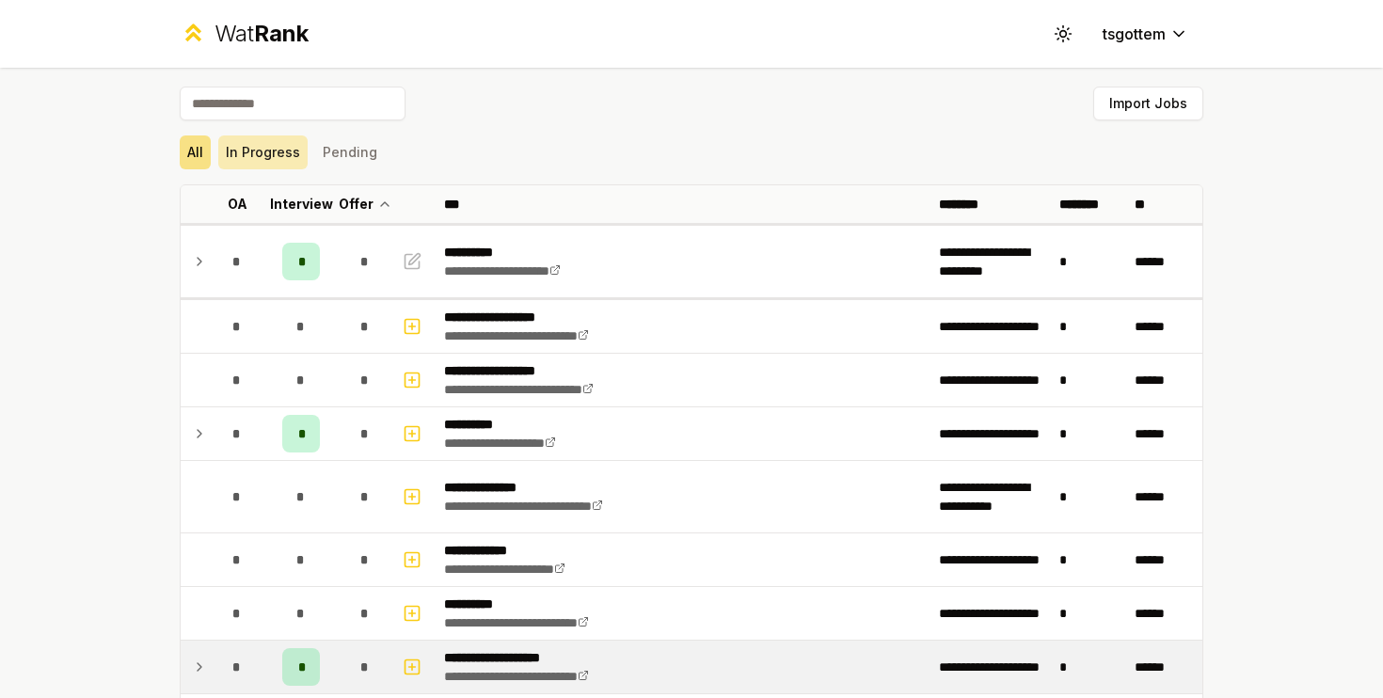
click at [264, 157] on button "In Progress" at bounding box center [262, 153] width 89 height 34
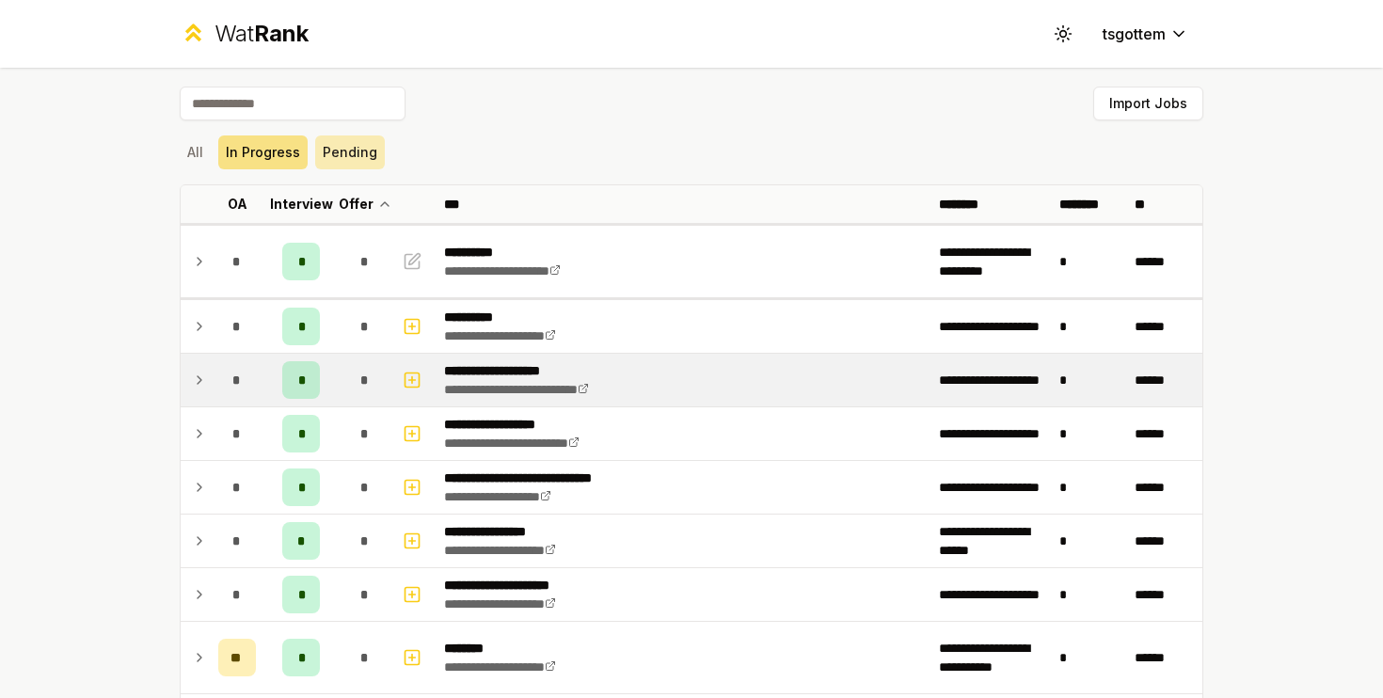
click at [324, 152] on button "Pending" at bounding box center [350, 153] width 70 height 34
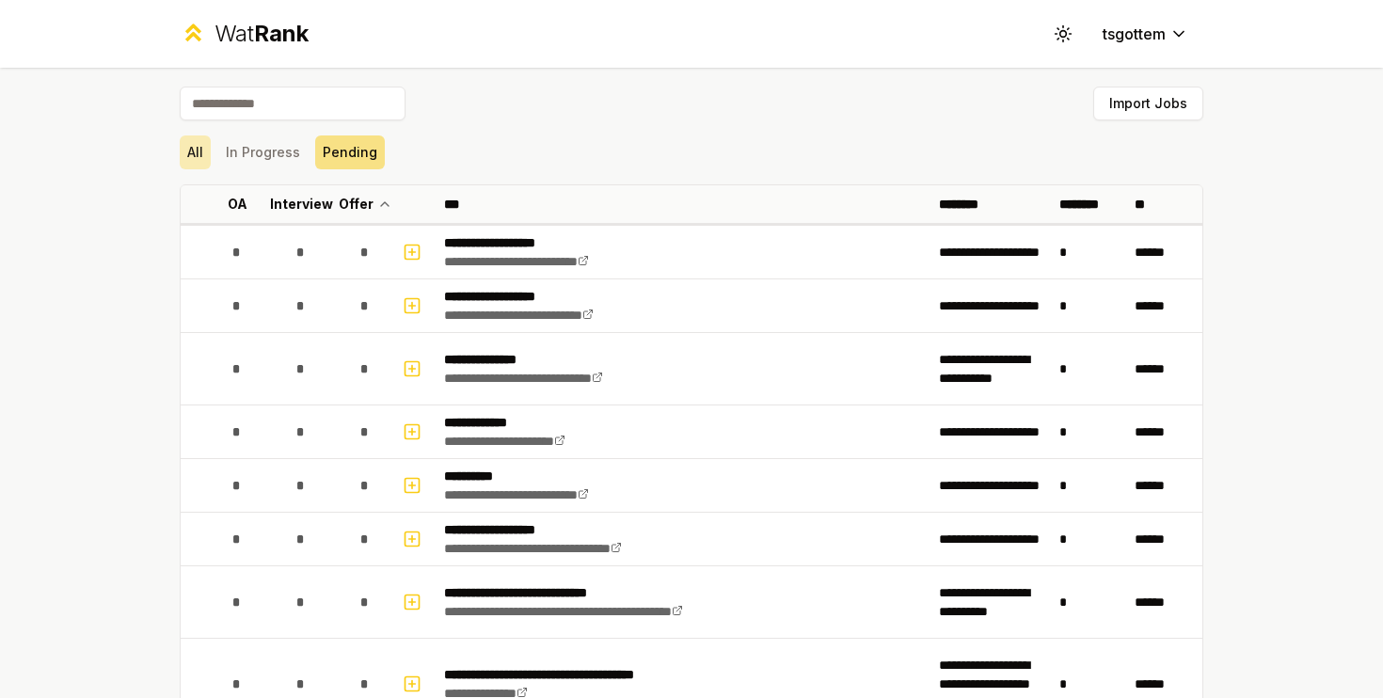
click at [198, 136] on button "All" at bounding box center [195, 153] width 31 height 34
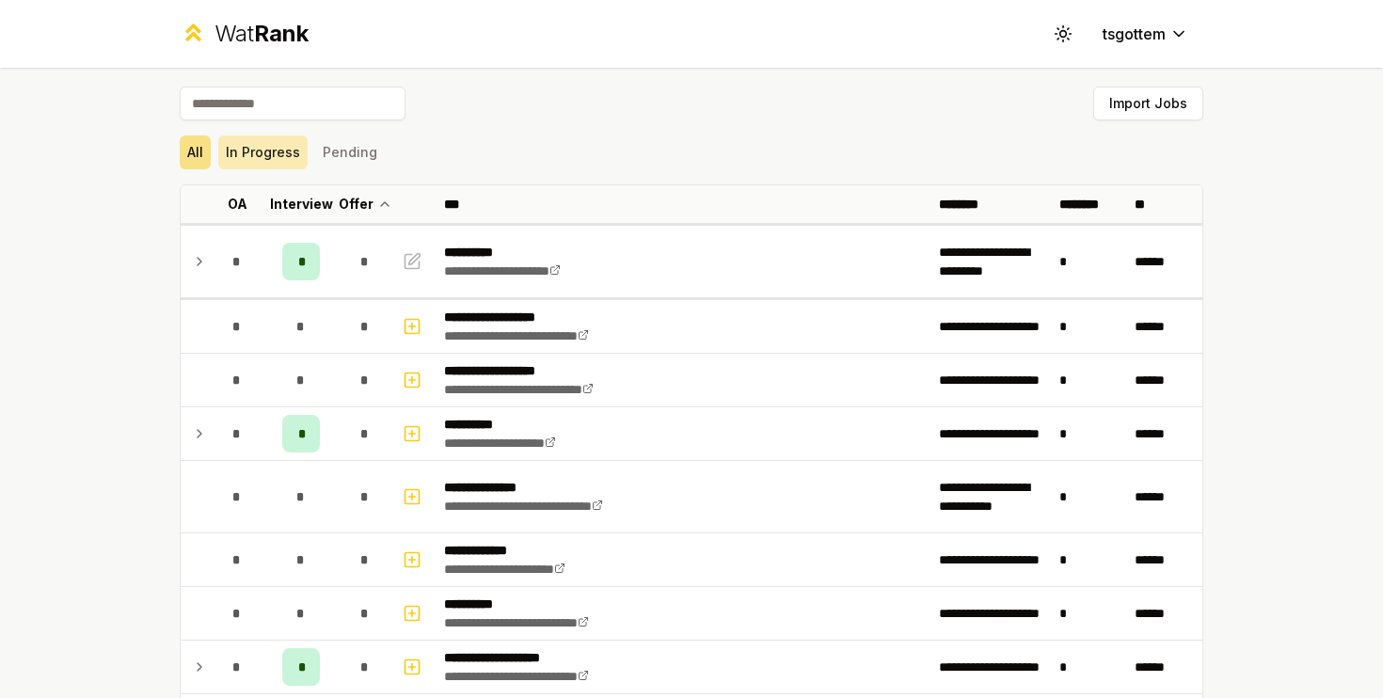
click at [242, 138] on button "In Progress" at bounding box center [262, 153] width 89 height 34
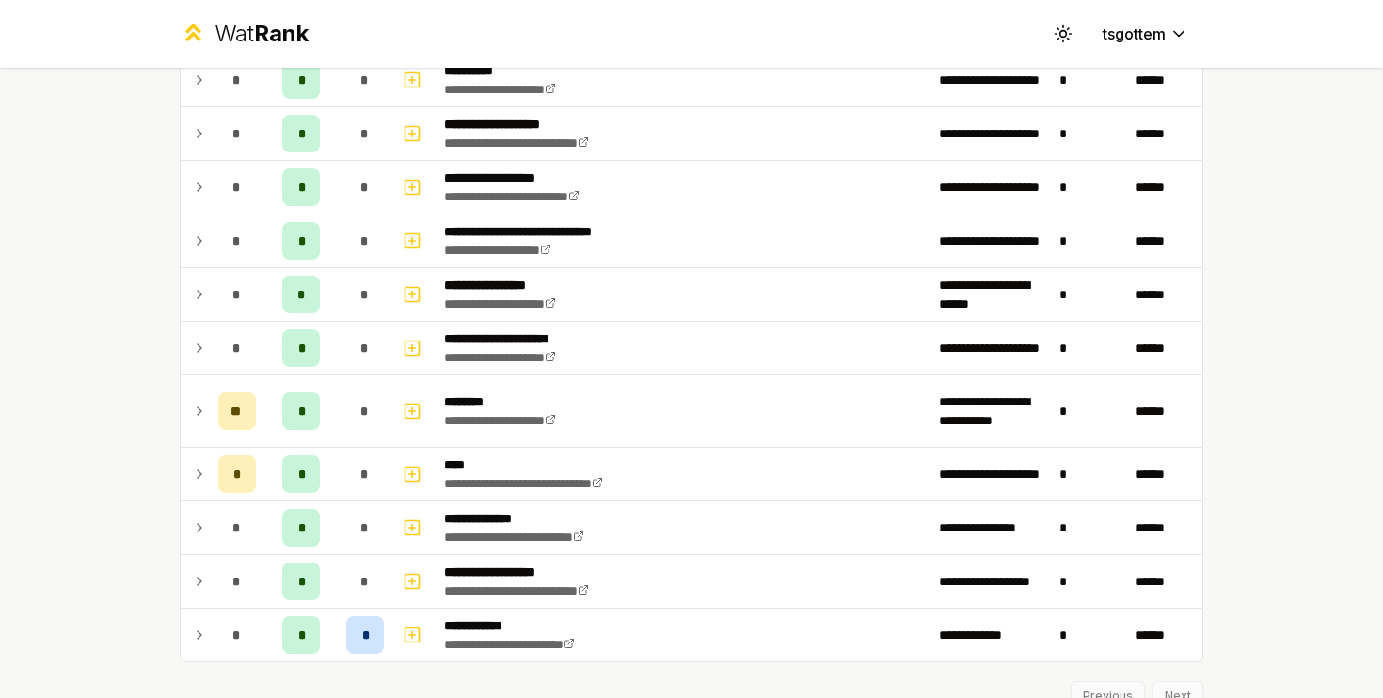
scroll to position [307, 0]
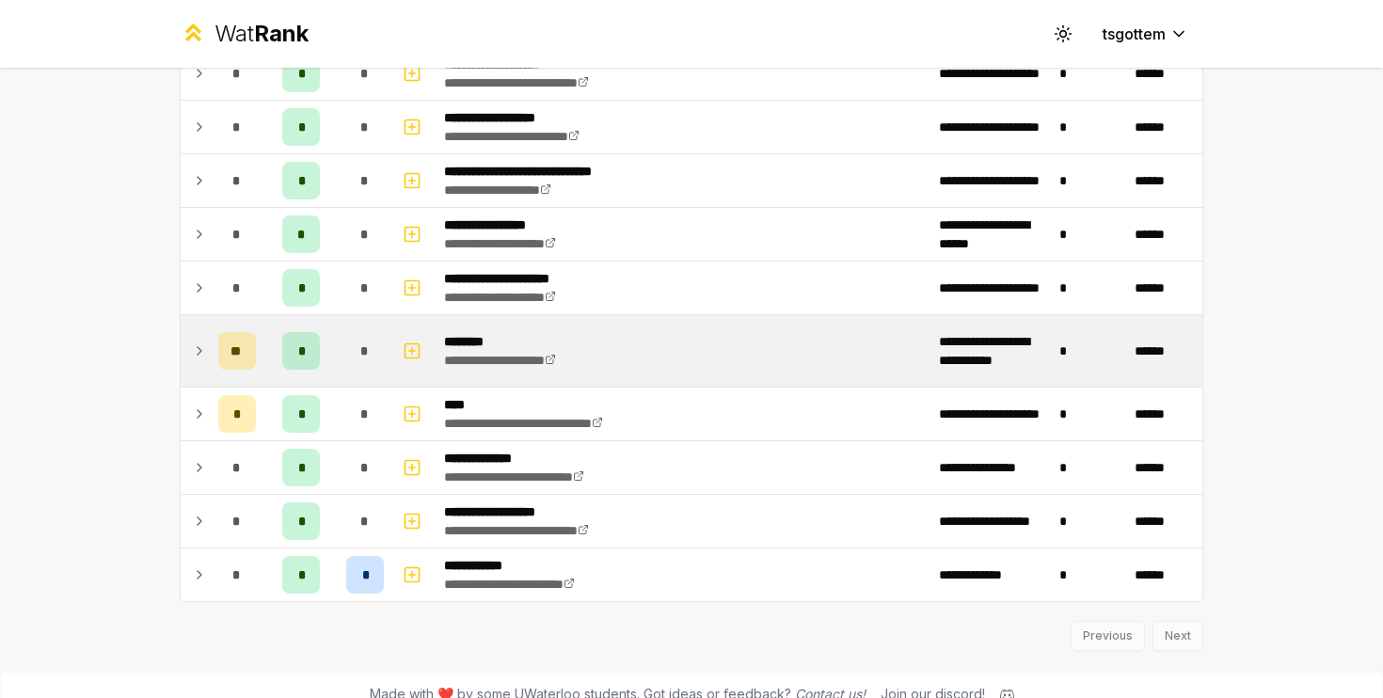
click at [197, 351] on icon at bounding box center [199, 351] width 15 height 23
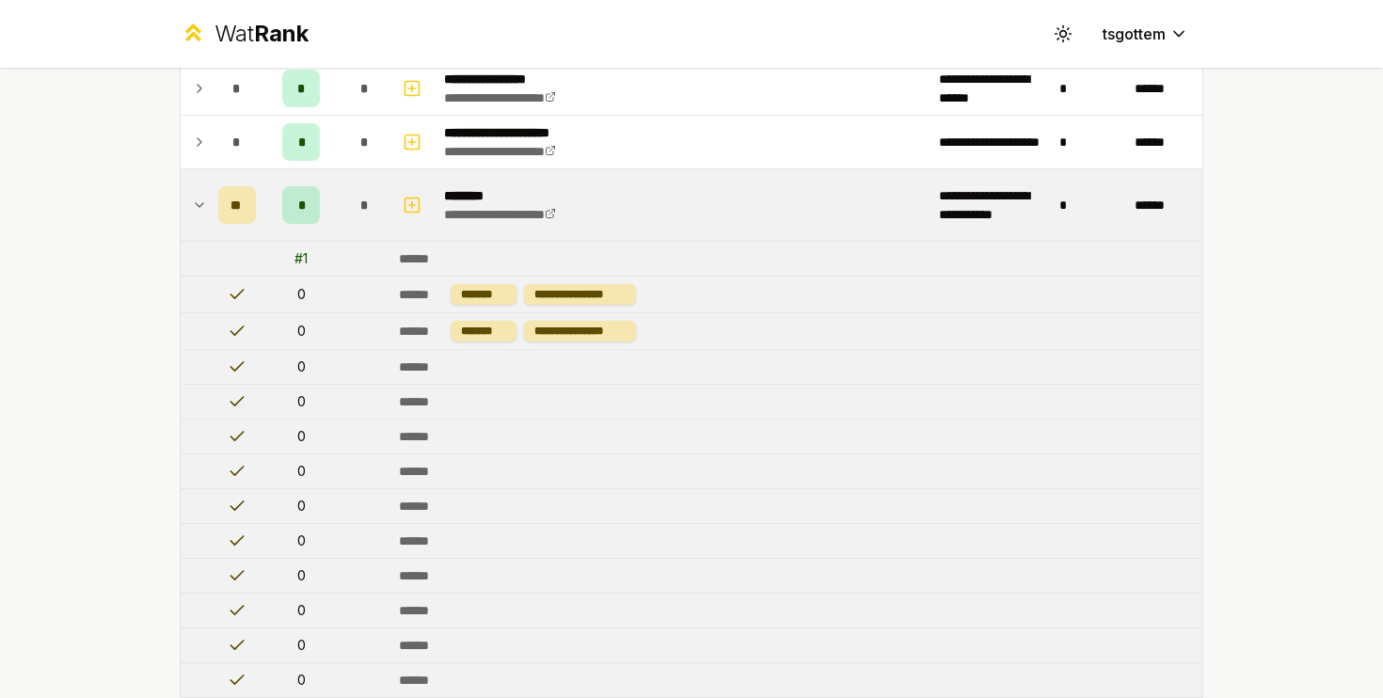
scroll to position [452, 0]
click at [202, 214] on icon at bounding box center [199, 206] width 15 height 23
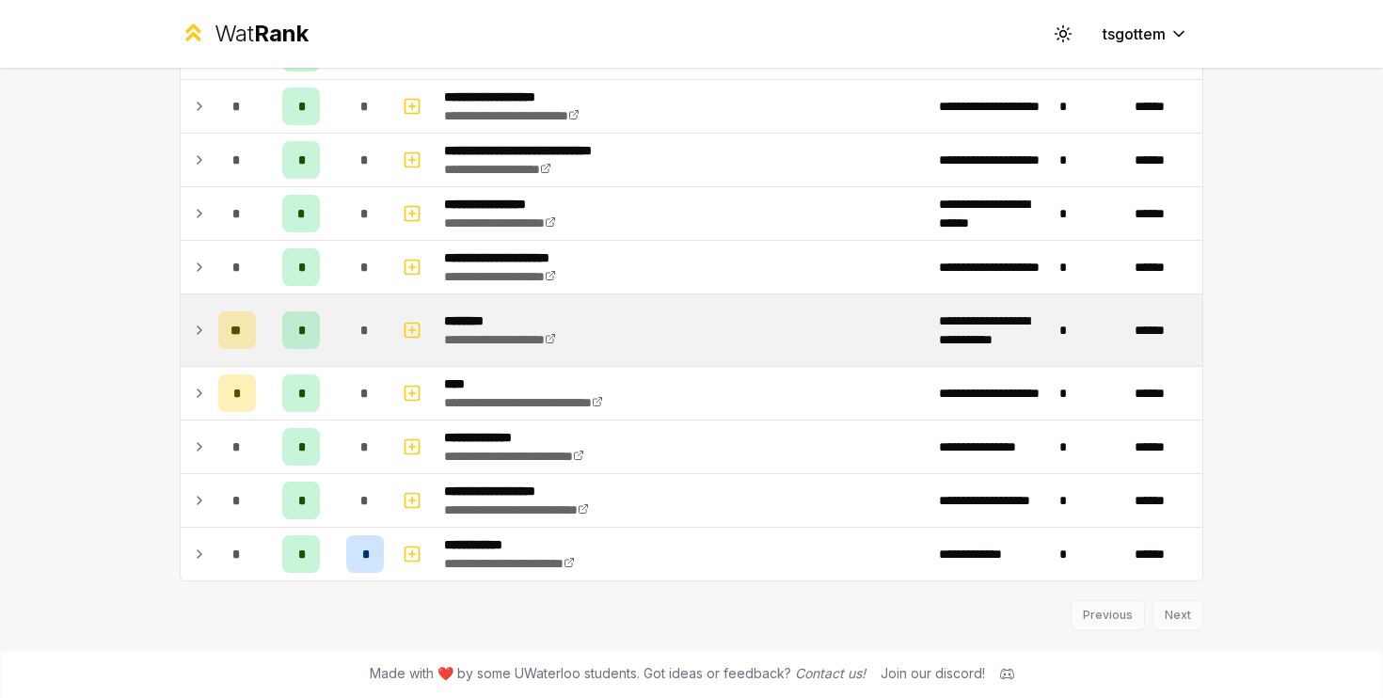
scroll to position [328, 0]
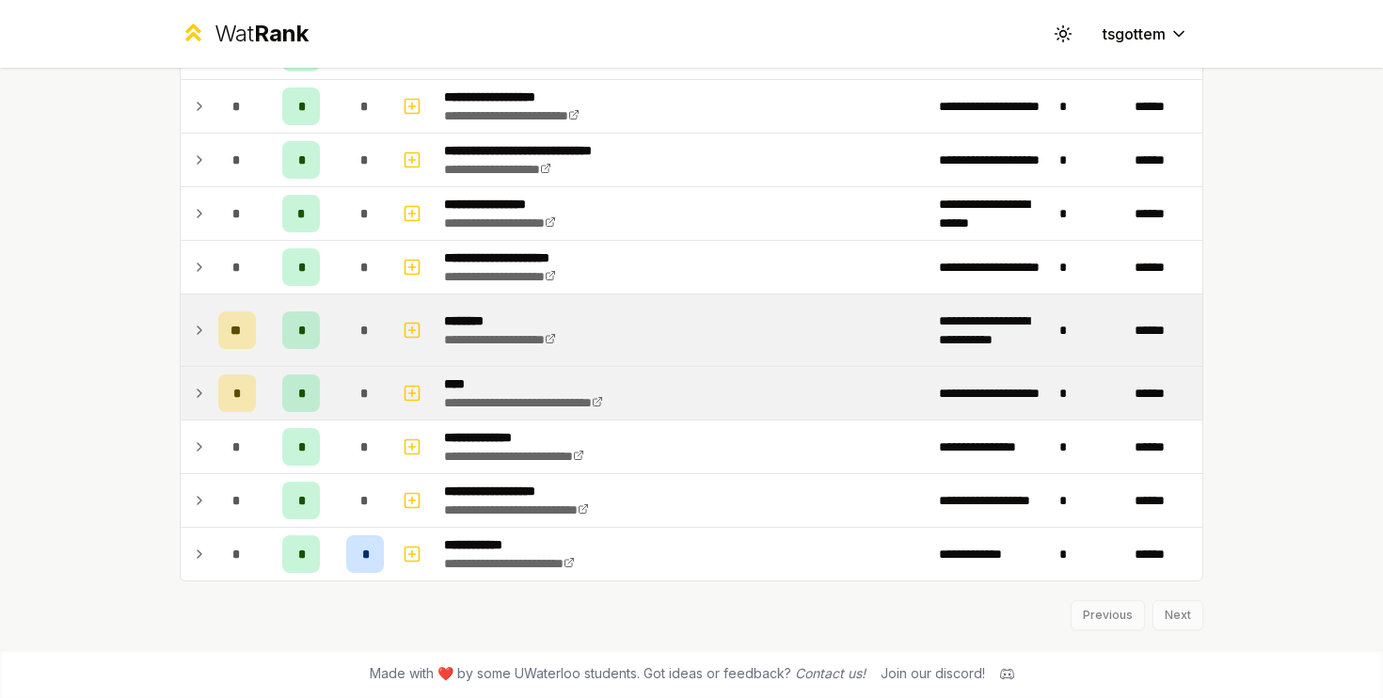
click at [206, 391] on icon at bounding box center [199, 393] width 15 height 23
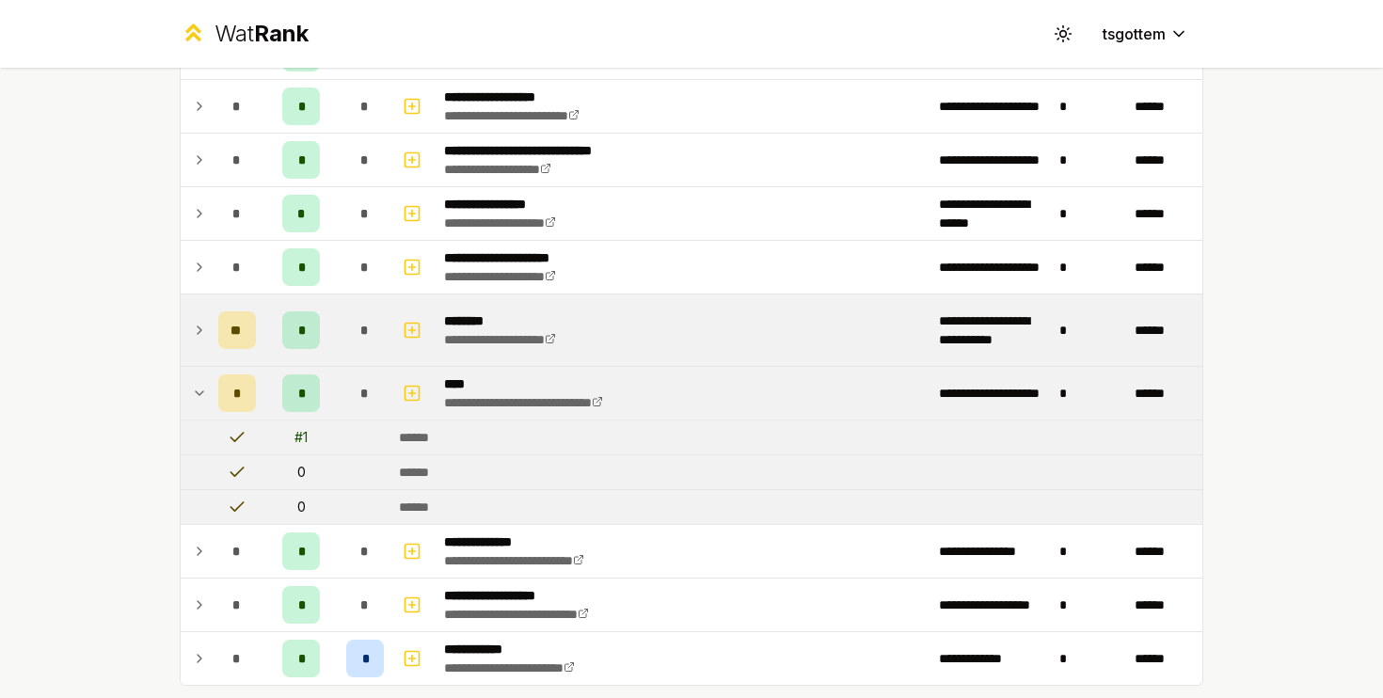
scroll to position [432, 0]
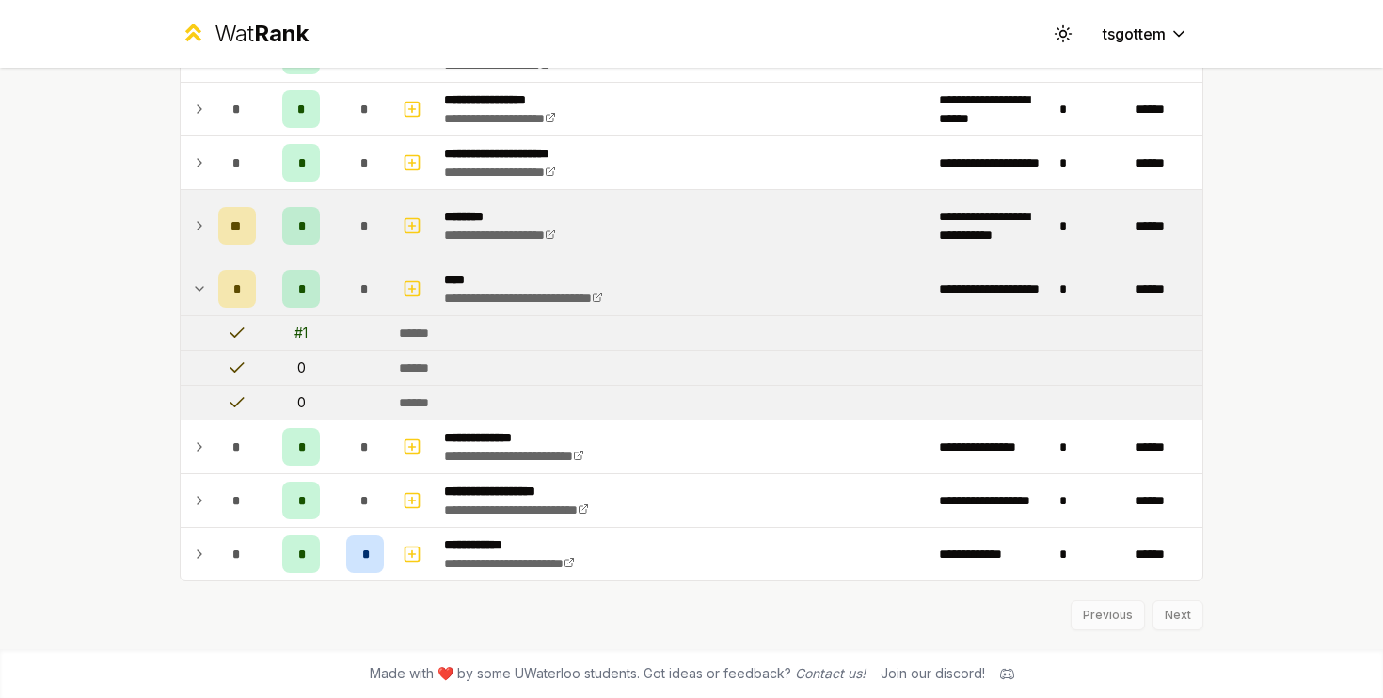
click at [192, 284] on icon at bounding box center [199, 289] width 15 height 23
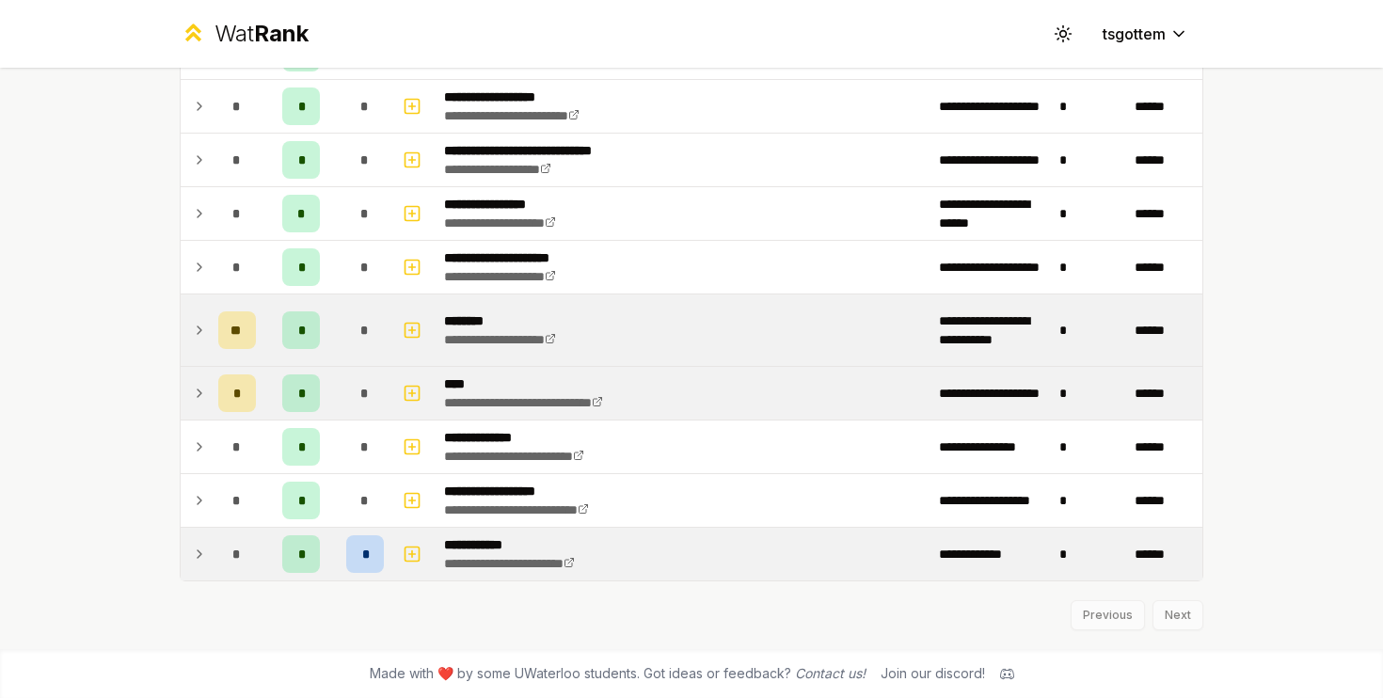
scroll to position [0, 0]
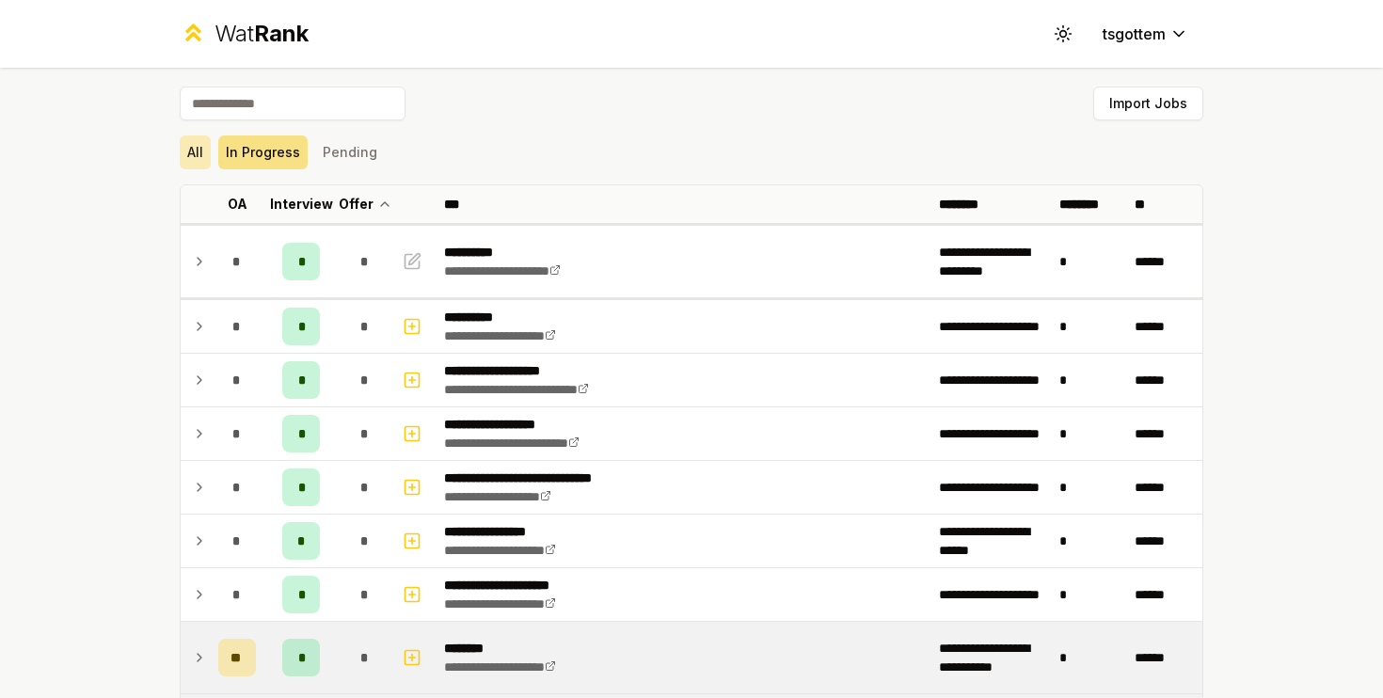
click at [207, 137] on button "All" at bounding box center [195, 153] width 31 height 34
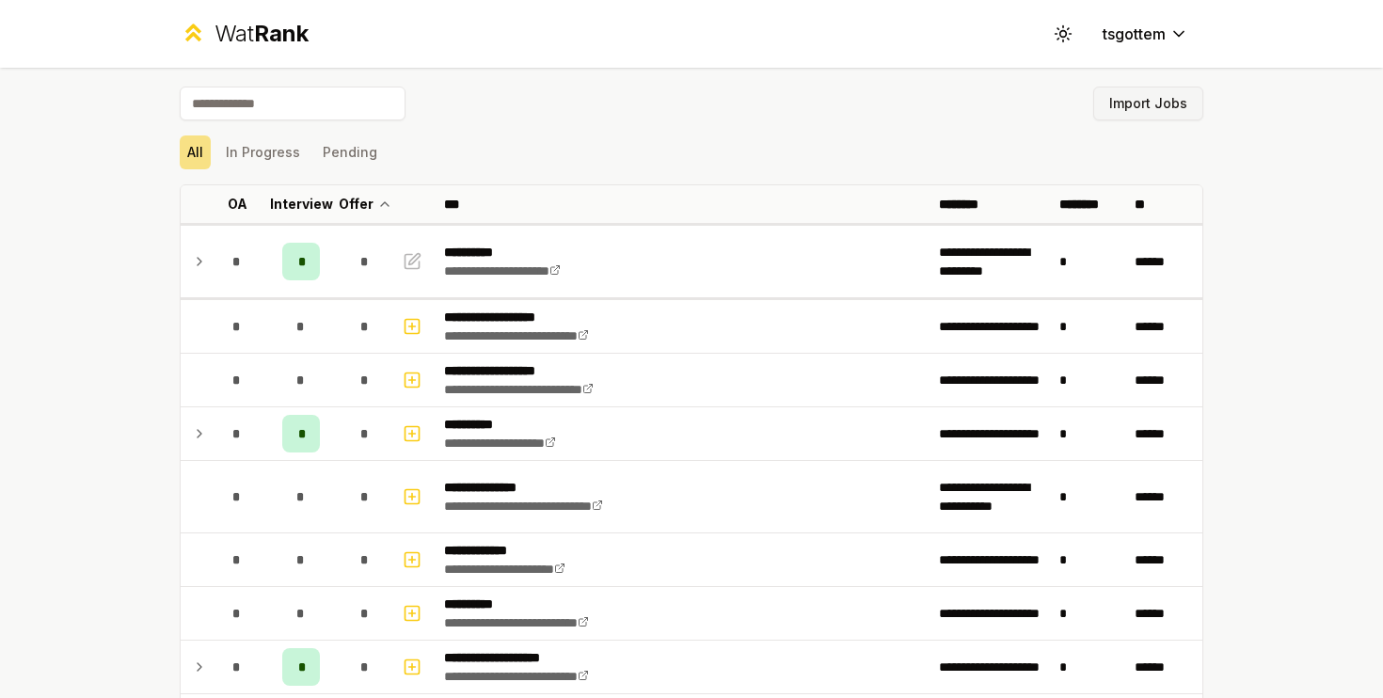
click at [1130, 114] on button "Import Jobs" at bounding box center [1149, 104] width 110 height 34
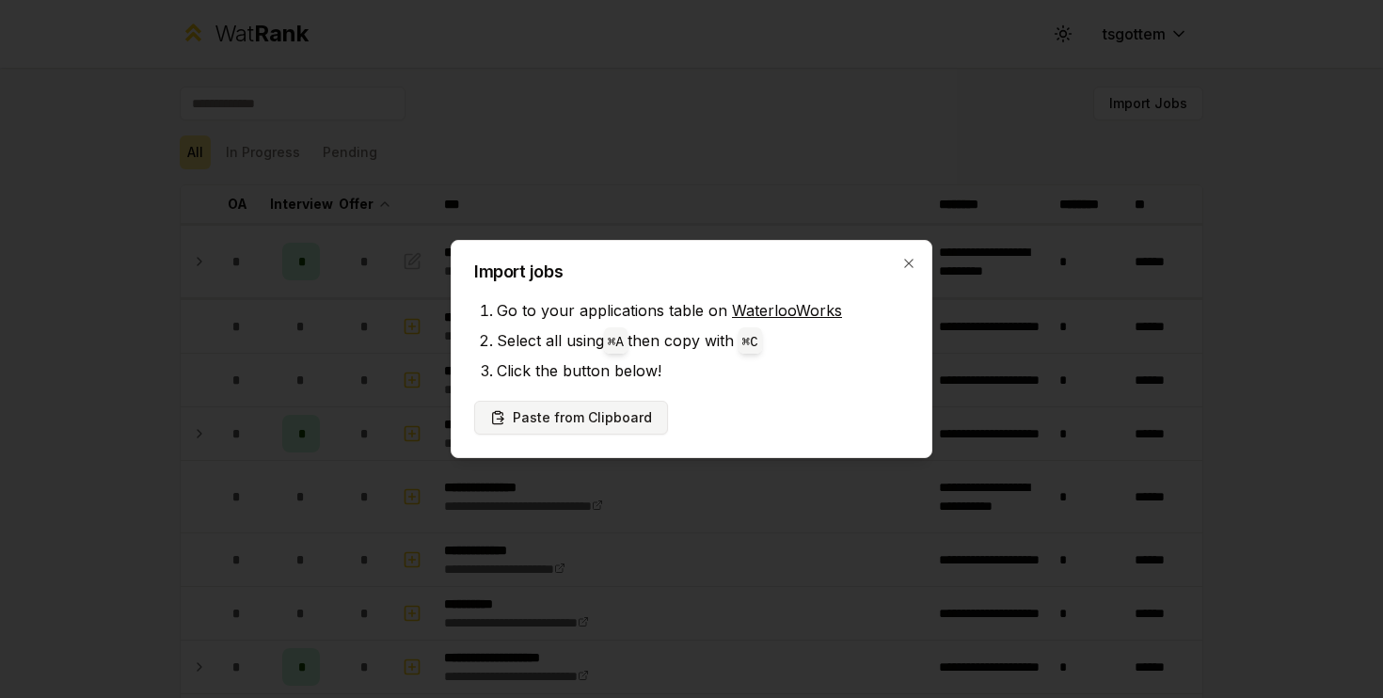
click at [606, 422] on button "Paste from Clipboard" at bounding box center [571, 418] width 194 height 34
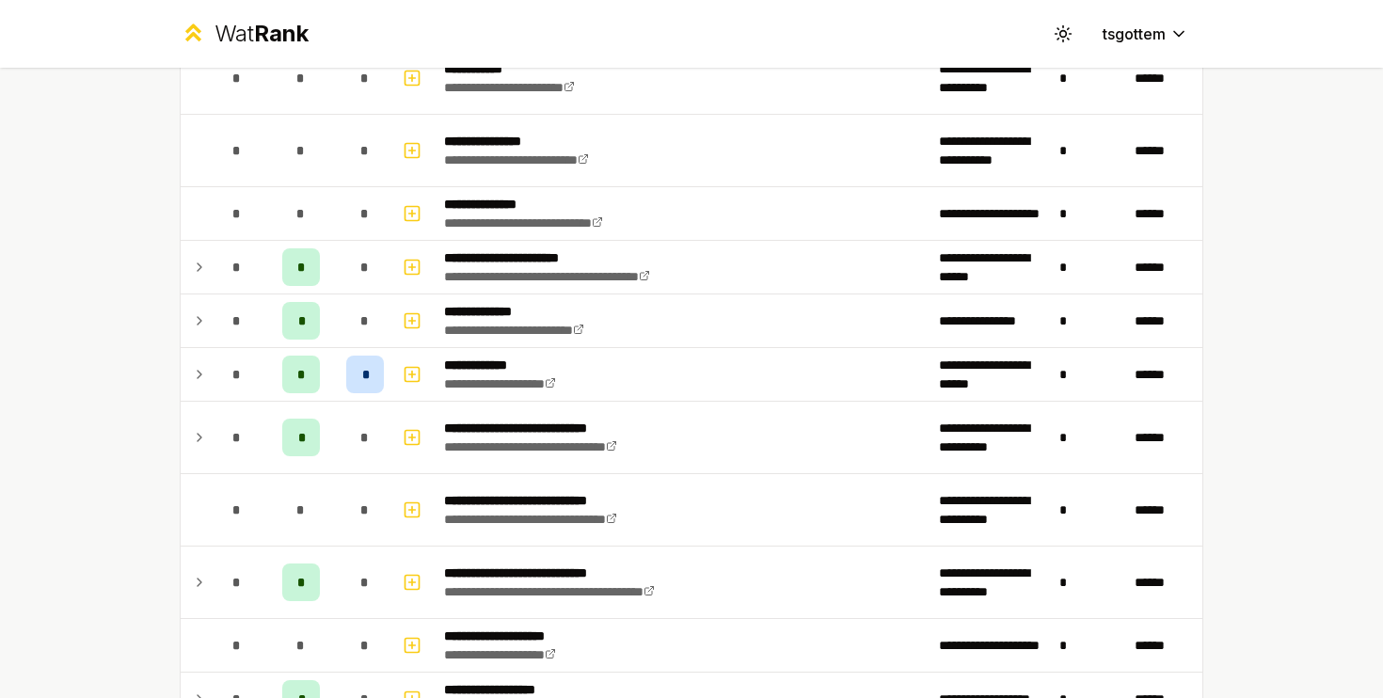
scroll to position [2303, 0]
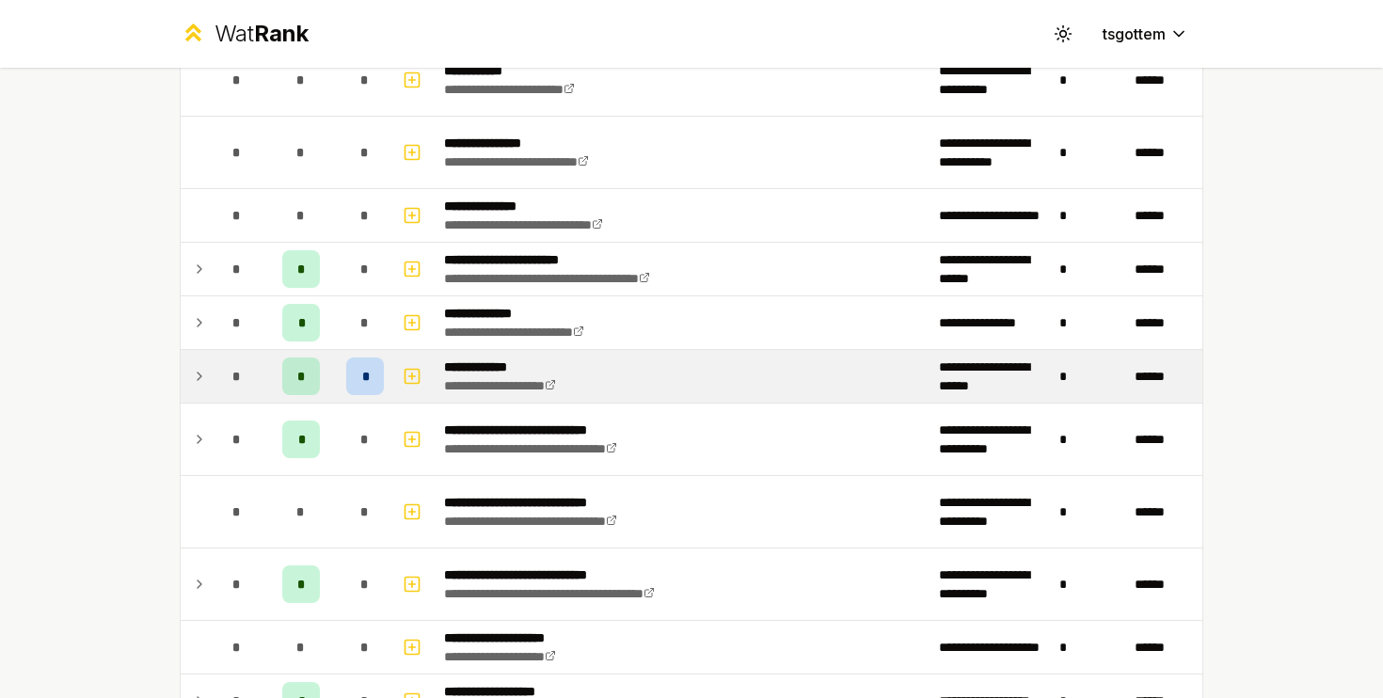
click at [611, 369] on td "**********" at bounding box center [684, 376] width 495 height 53
click at [207, 374] on td at bounding box center [196, 376] width 30 height 53
click at [360, 375] on div "*" at bounding box center [365, 377] width 38 height 38
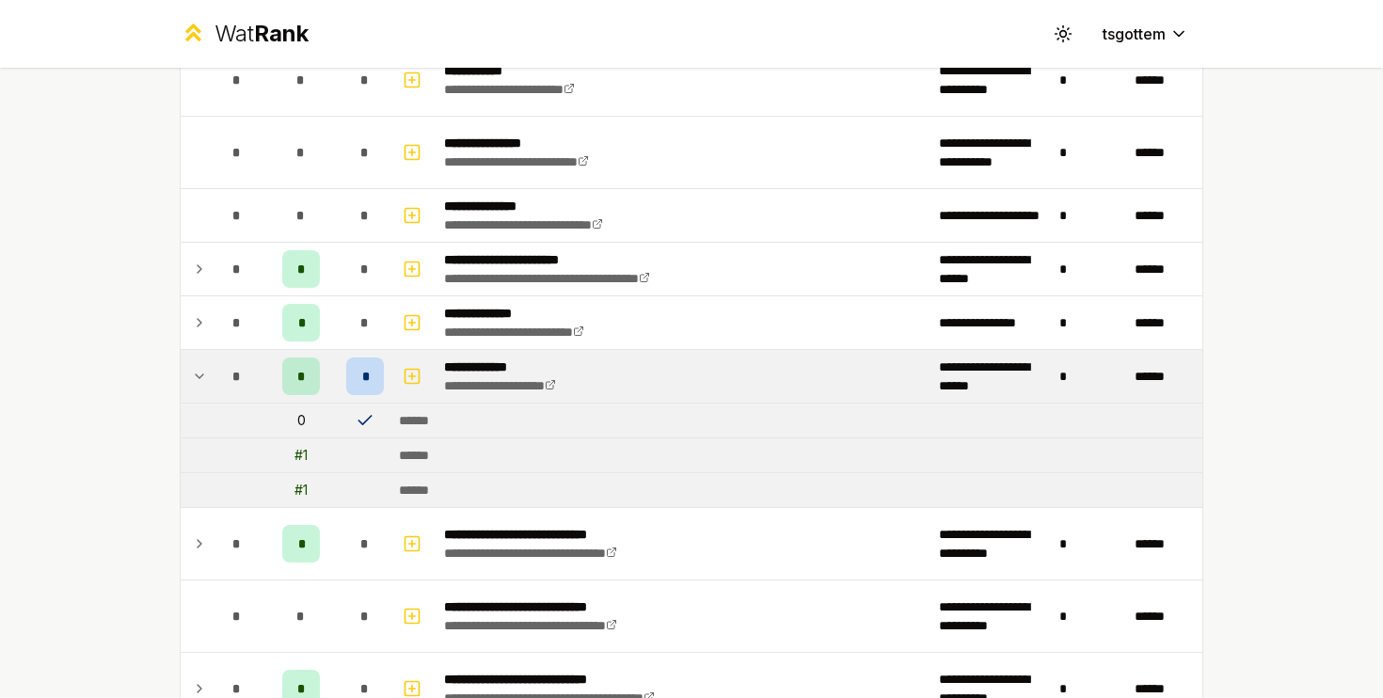
click at [360, 375] on div "*" at bounding box center [365, 377] width 38 height 38
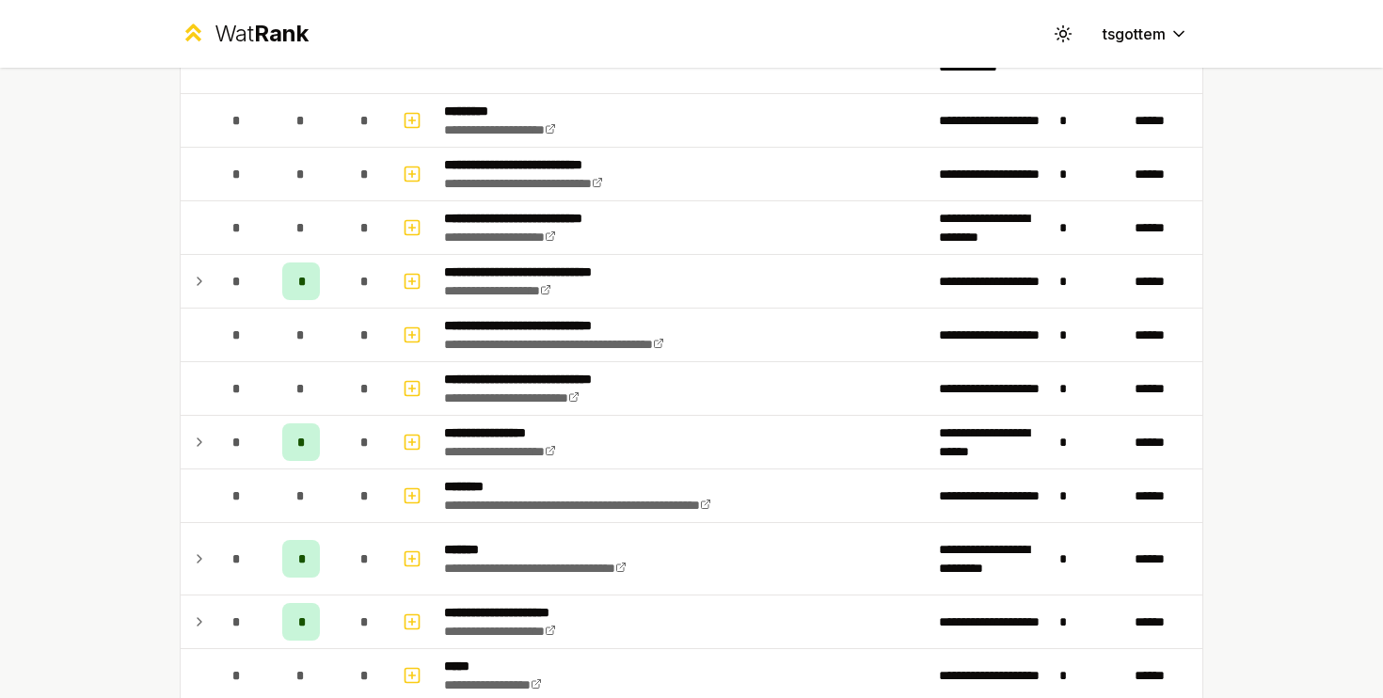
scroll to position [0, 0]
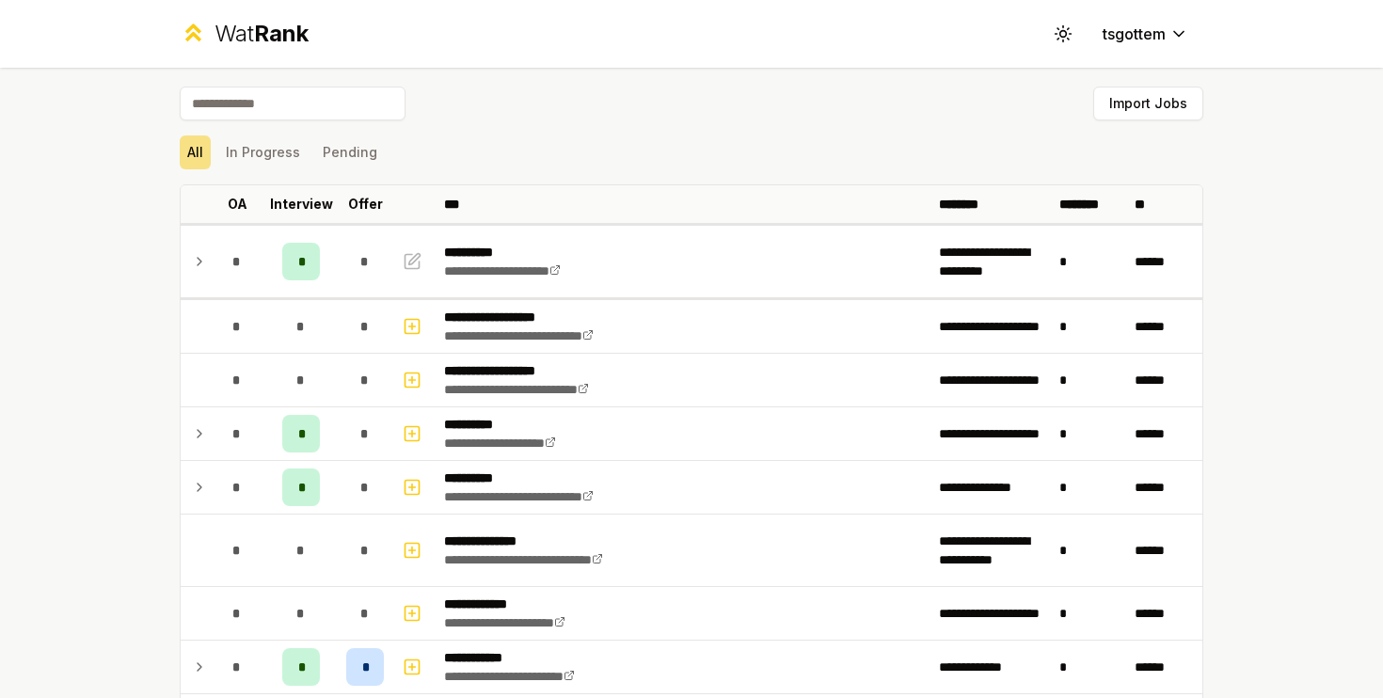
click at [341, 116] on input at bounding box center [293, 104] width 226 height 34
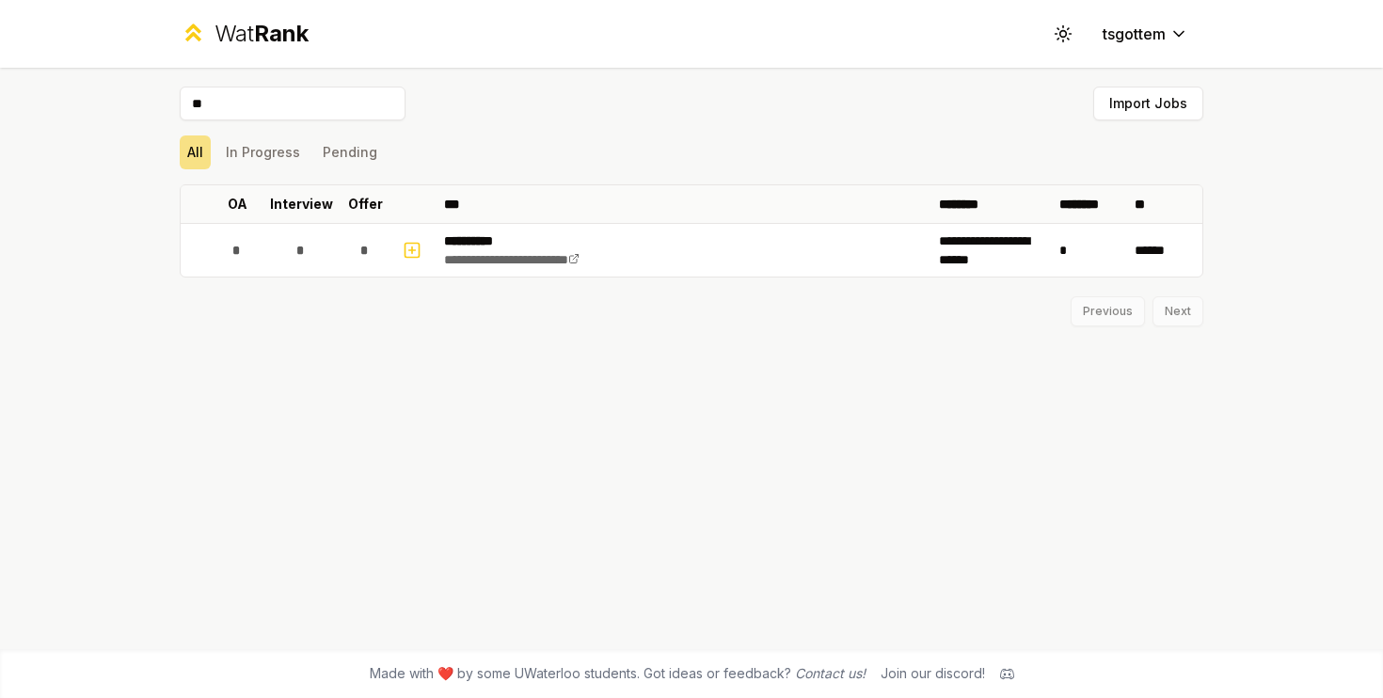
type input "*"
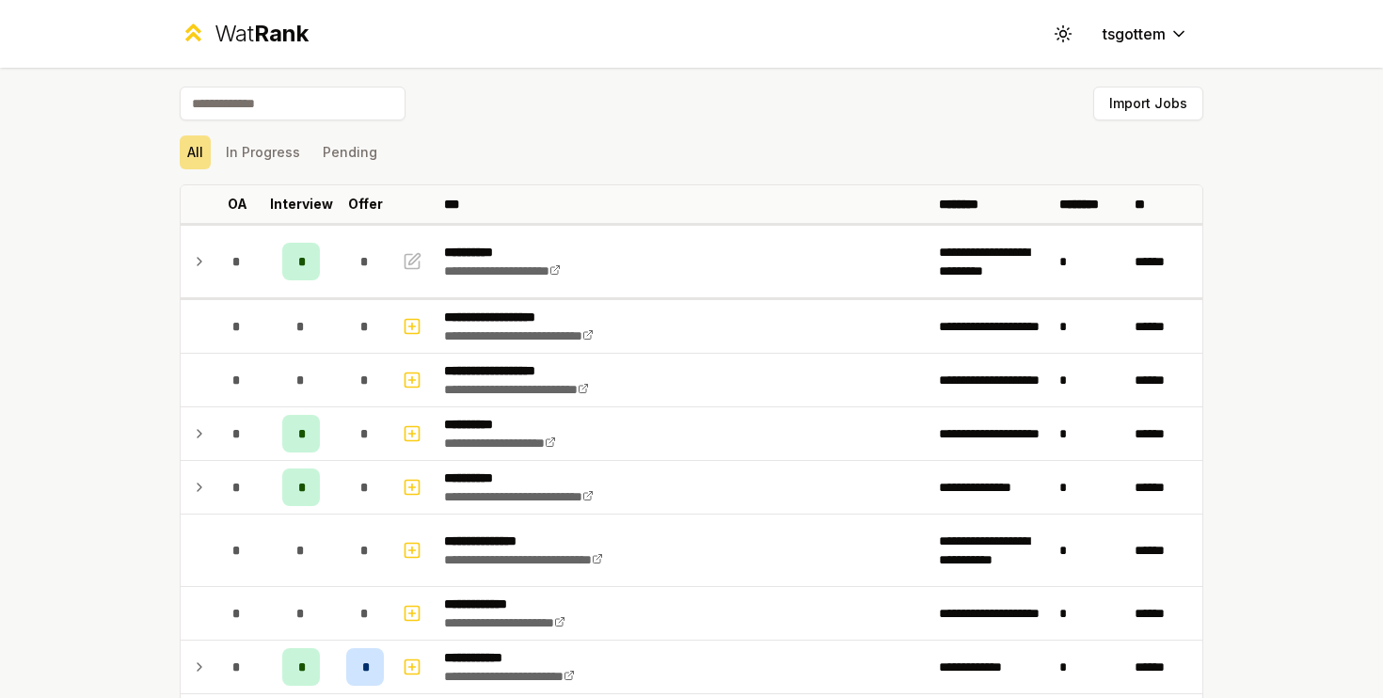
click at [1143, 126] on div "Import Jobs" at bounding box center [692, 107] width 1024 height 41
click at [1088, 26] on button "tsgottem" at bounding box center [1146, 34] width 116 height 34
click at [1055, 25] on icon at bounding box center [1063, 33] width 18 height 18
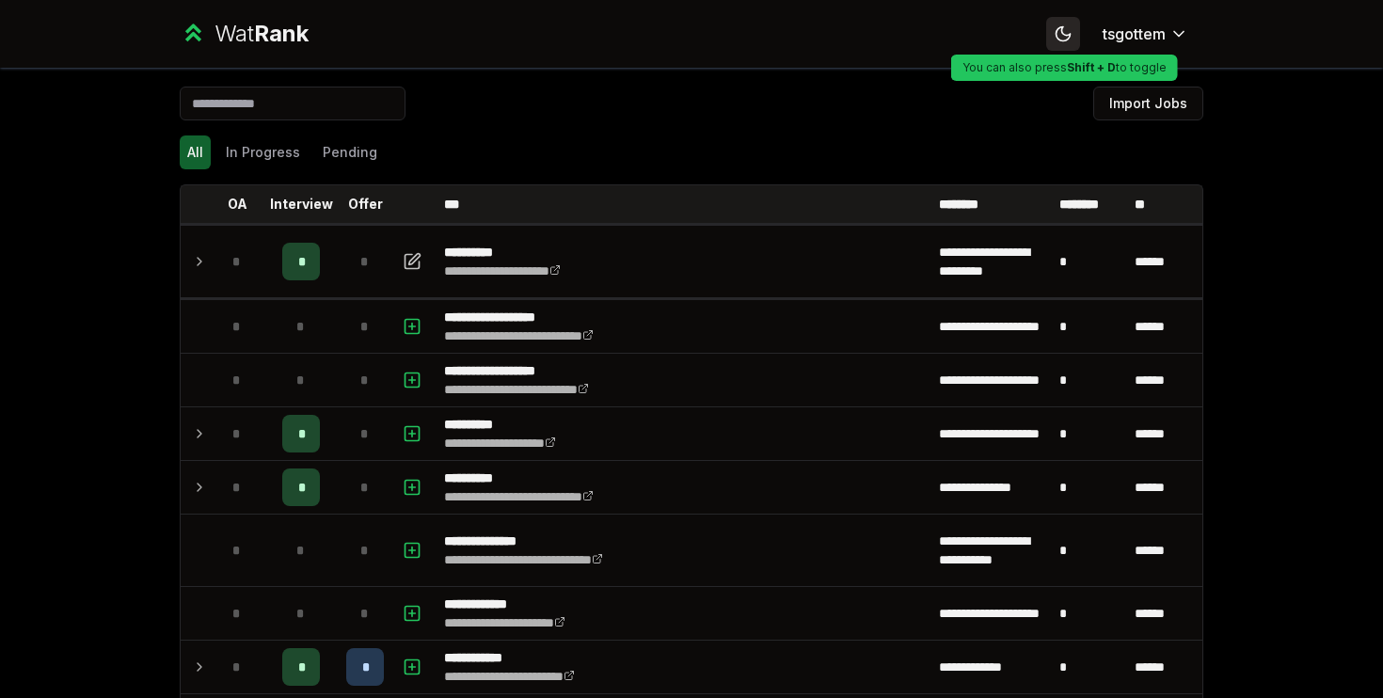
click at [1059, 38] on icon at bounding box center [1063, 33] width 18 height 18
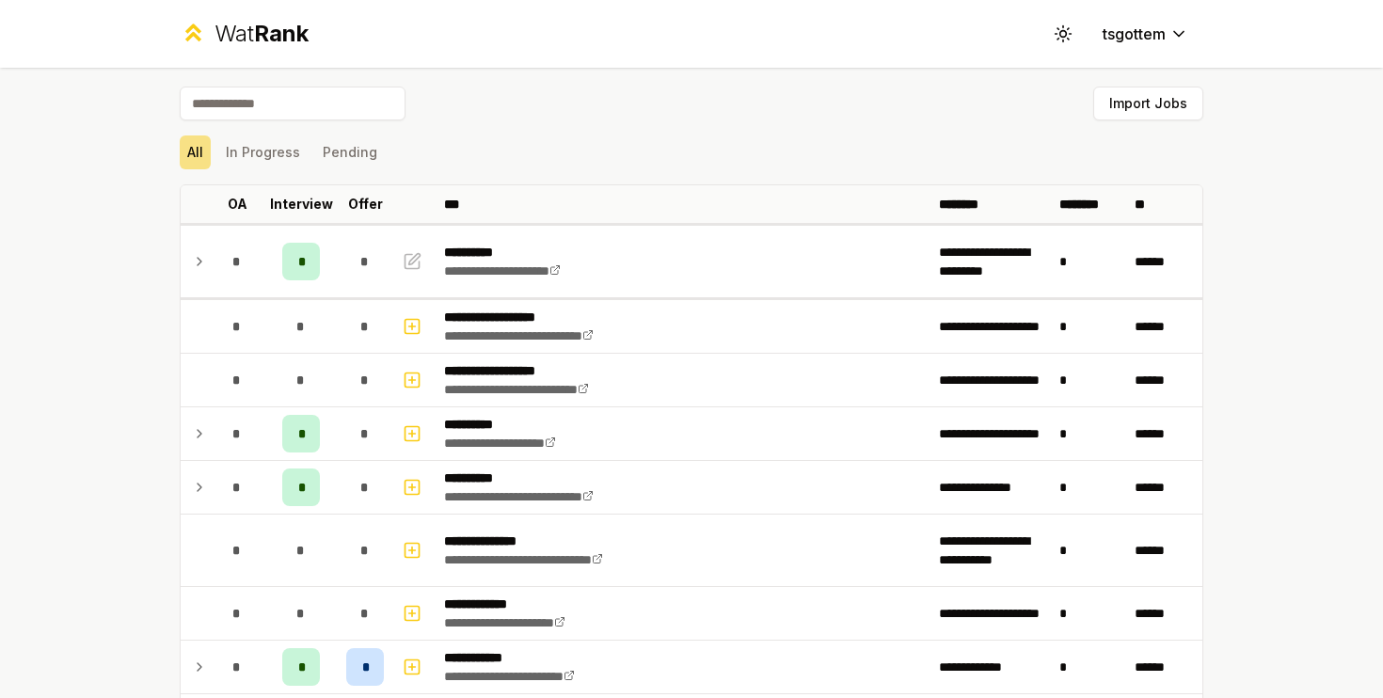
click at [365, 92] on input at bounding box center [293, 104] width 226 height 34
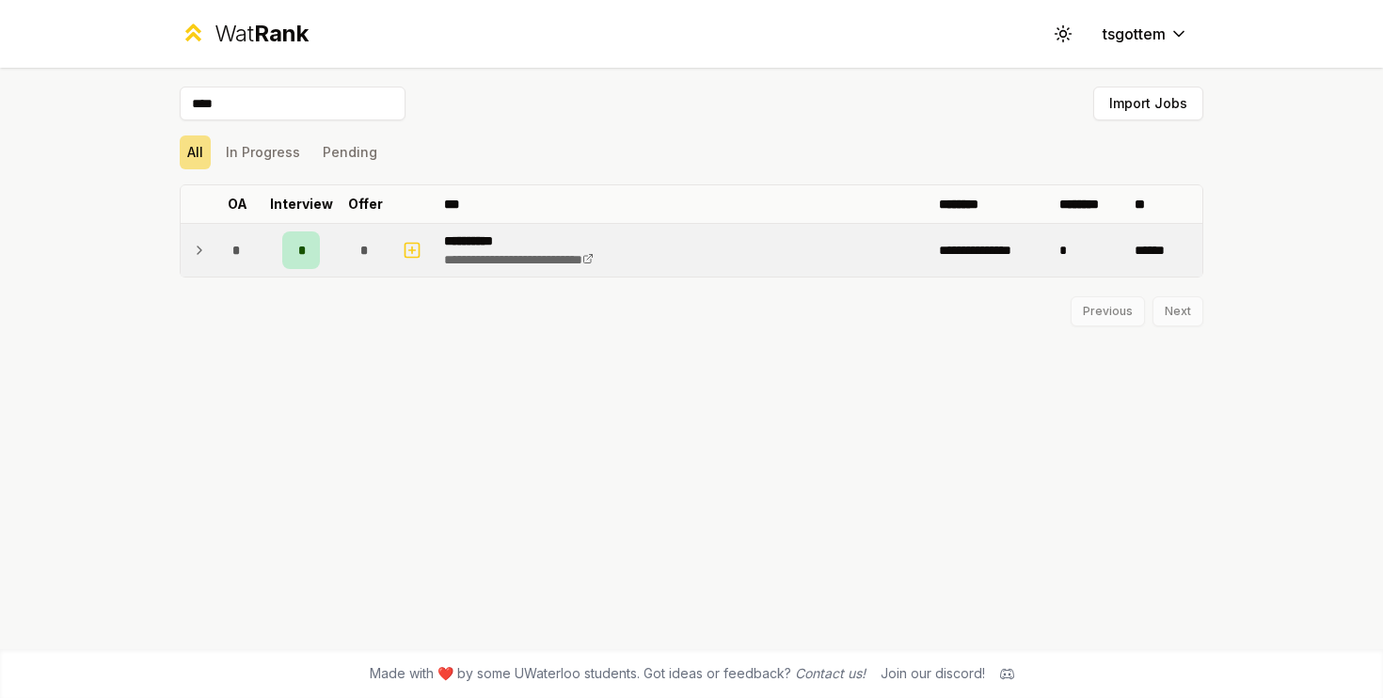
type input "****"
click at [203, 239] on icon at bounding box center [199, 250] width 15 height 23
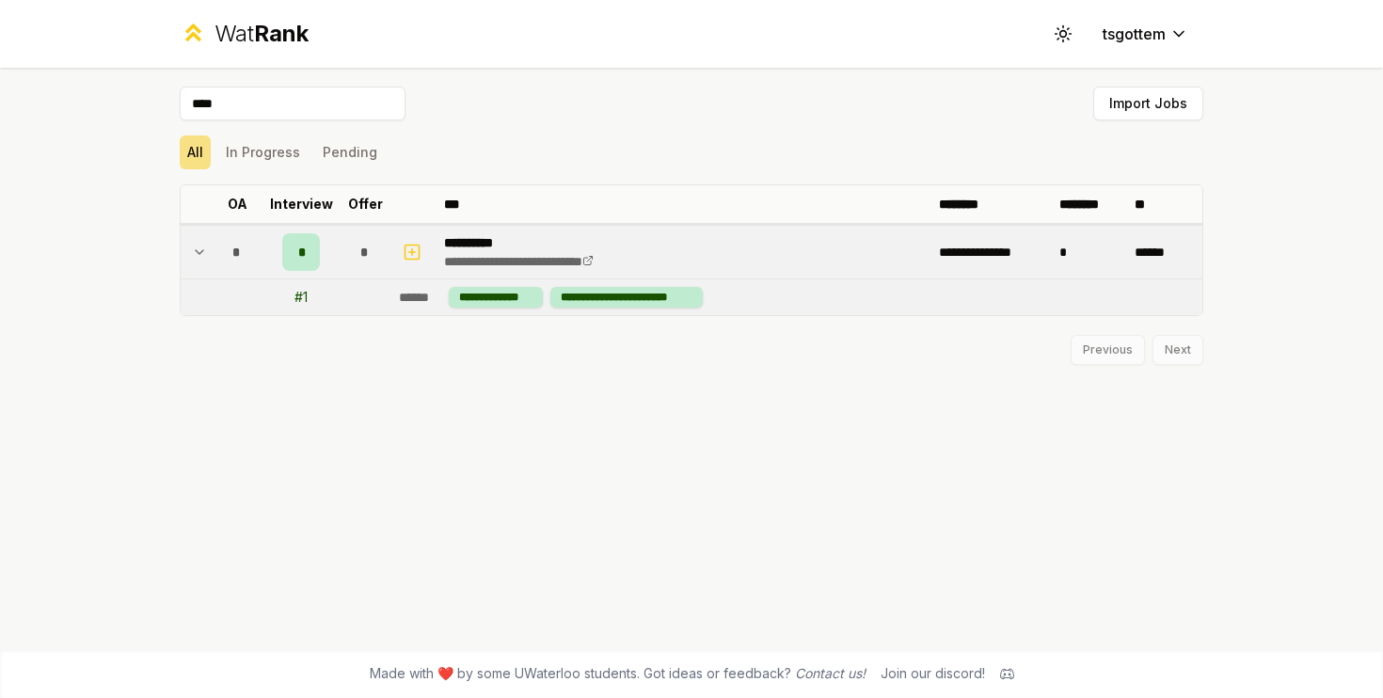
click at [688, 242] on td "**********" at bounding box center [684, 252] width 495 height 53
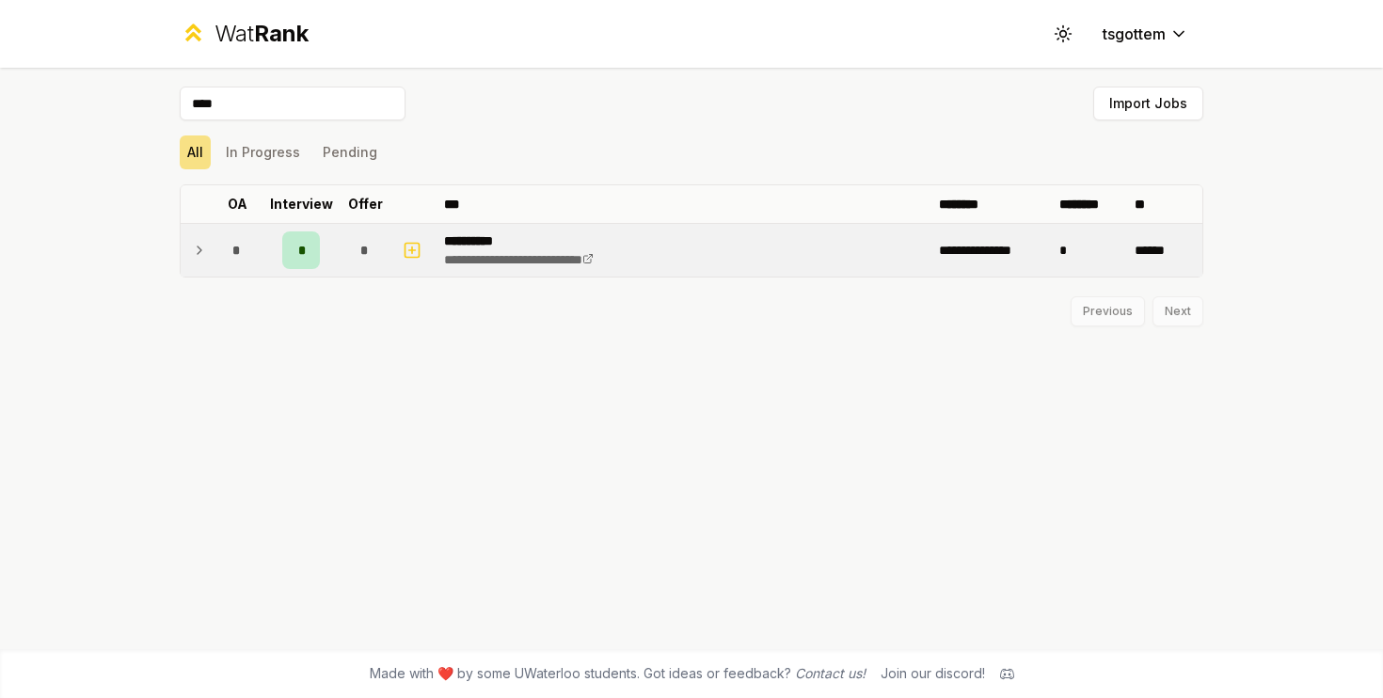
click at [303, 242] on span "*" at bounding box center [301, 250] width 6 height 19
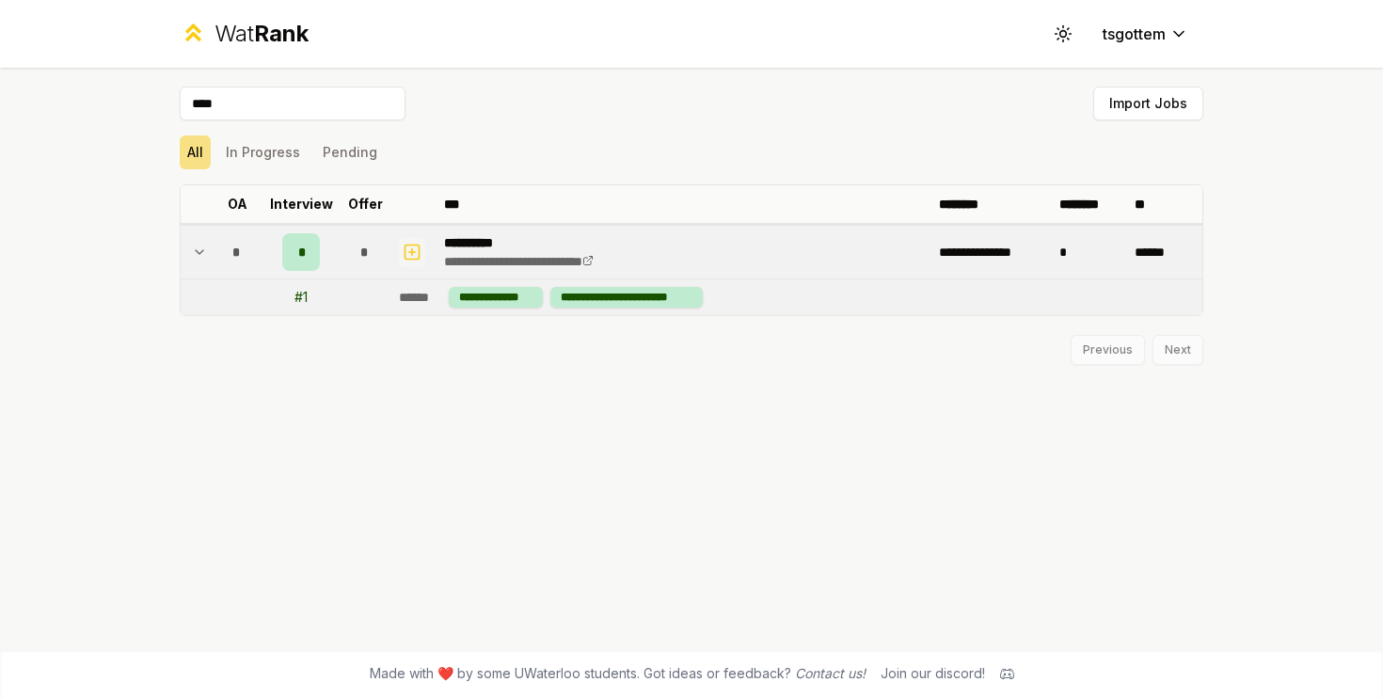
click at [408, 237] on button "button" at bounding box center [412, 252] width 26 height 30
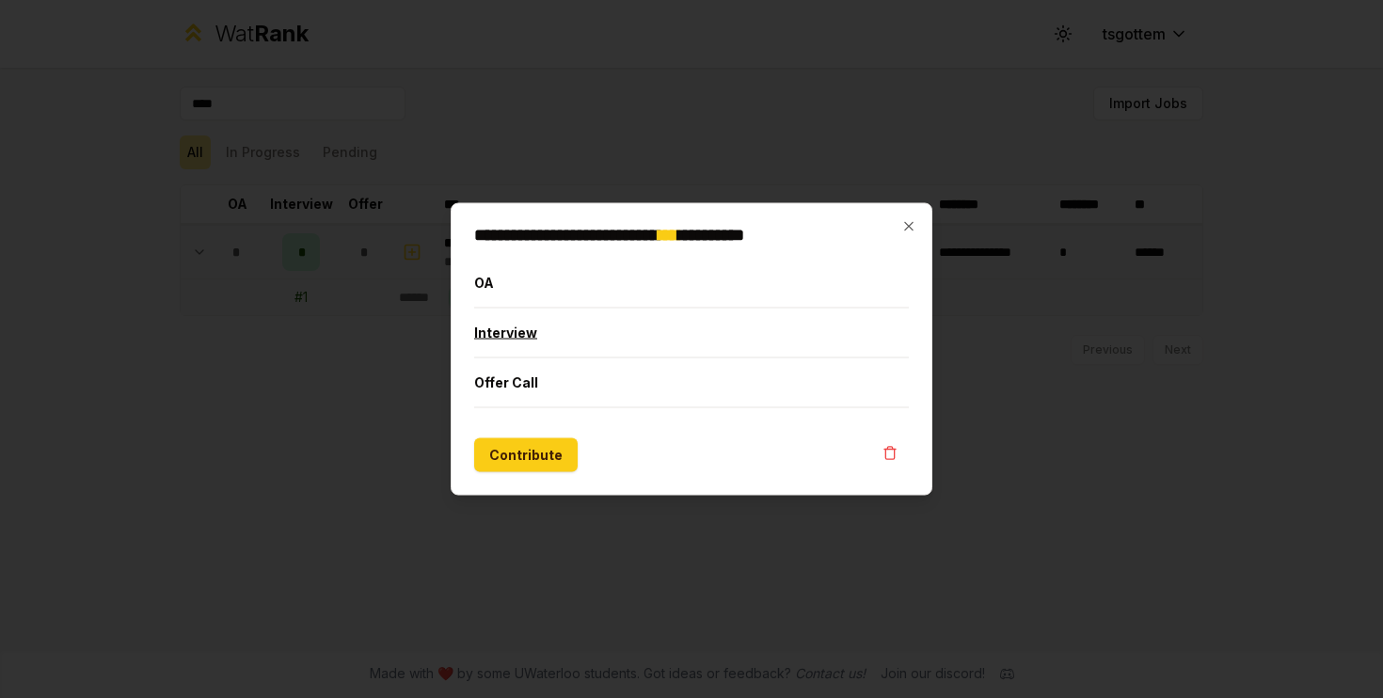
click at [528, 333] on button "Interview" at bounding box center [691, 333] width 435 height 49
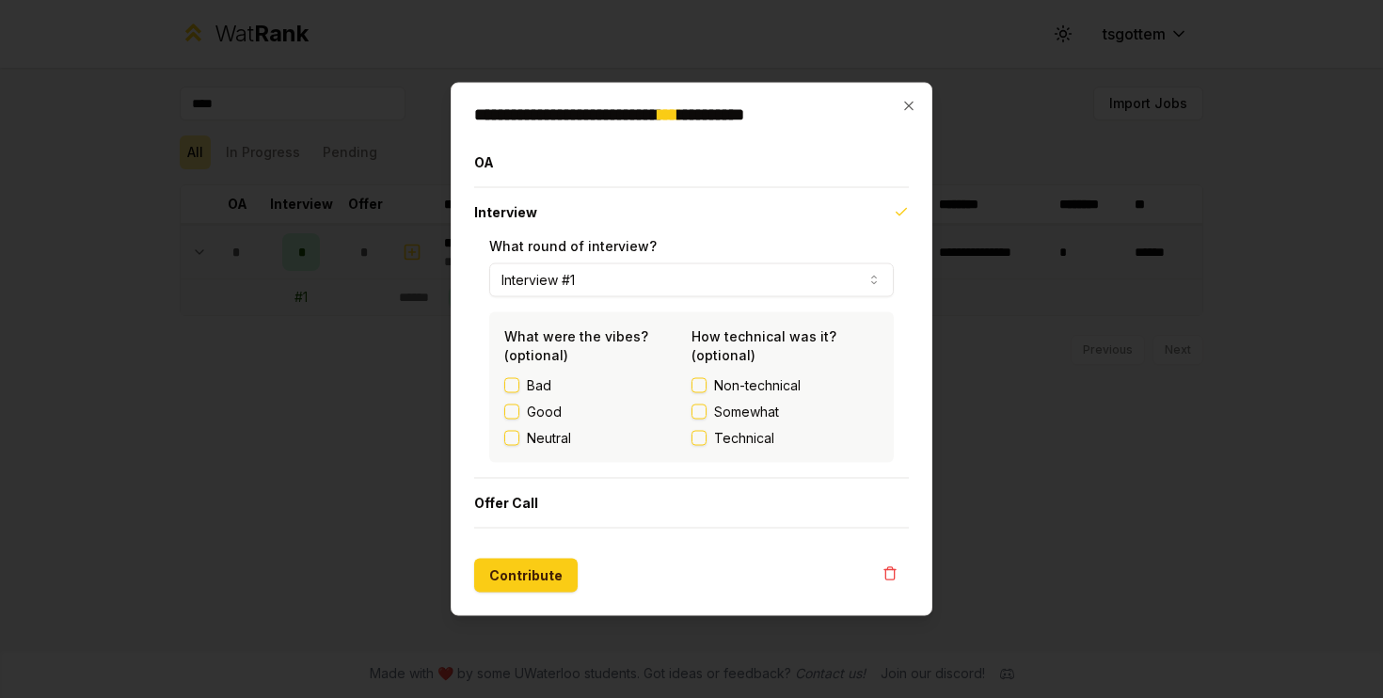
click at [702, 413] on button "Somewhat" at bounding box center [699, 412] width 15 height 15
click at [516, 411] on button "Good" at bounding box center [511, 412] width 15 height 15
click at [538, 568] on button "Contribute" at bounding box center [526, 576] width 104 height 34
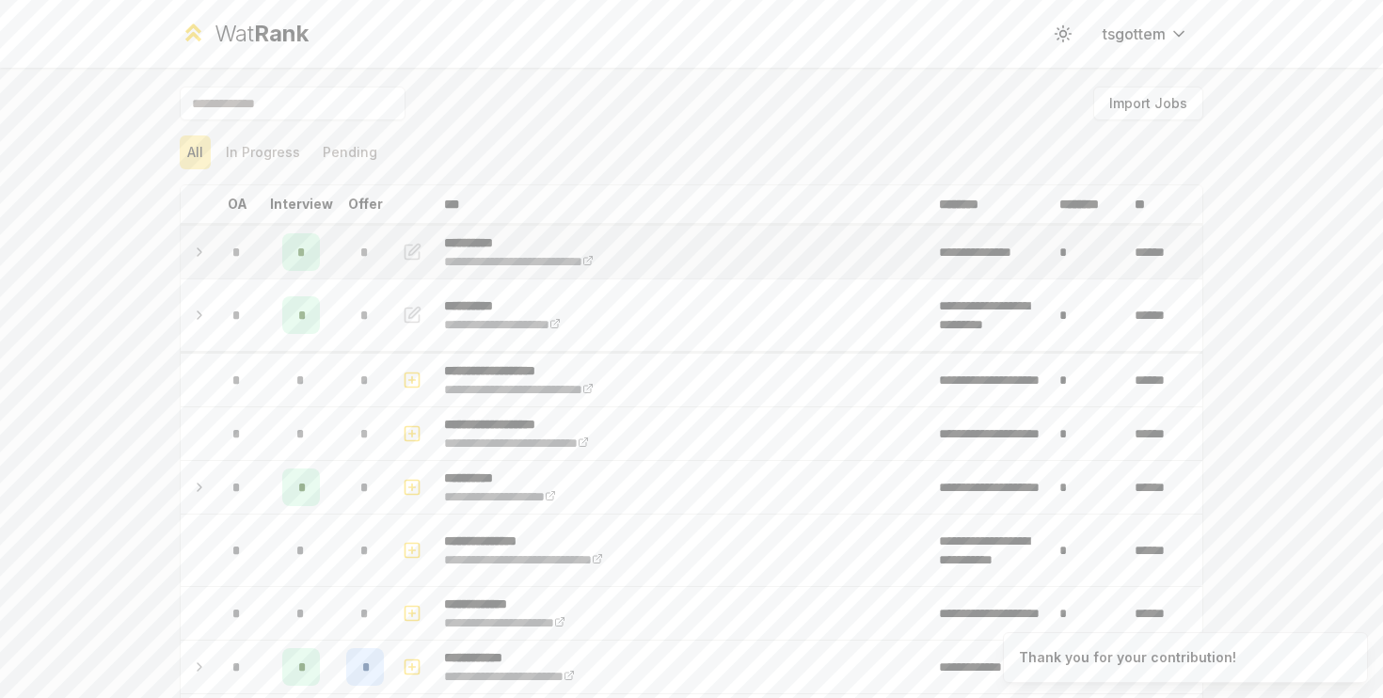
click at [192, 253] on icon at bounding box center [199, 252] width 15 height 23
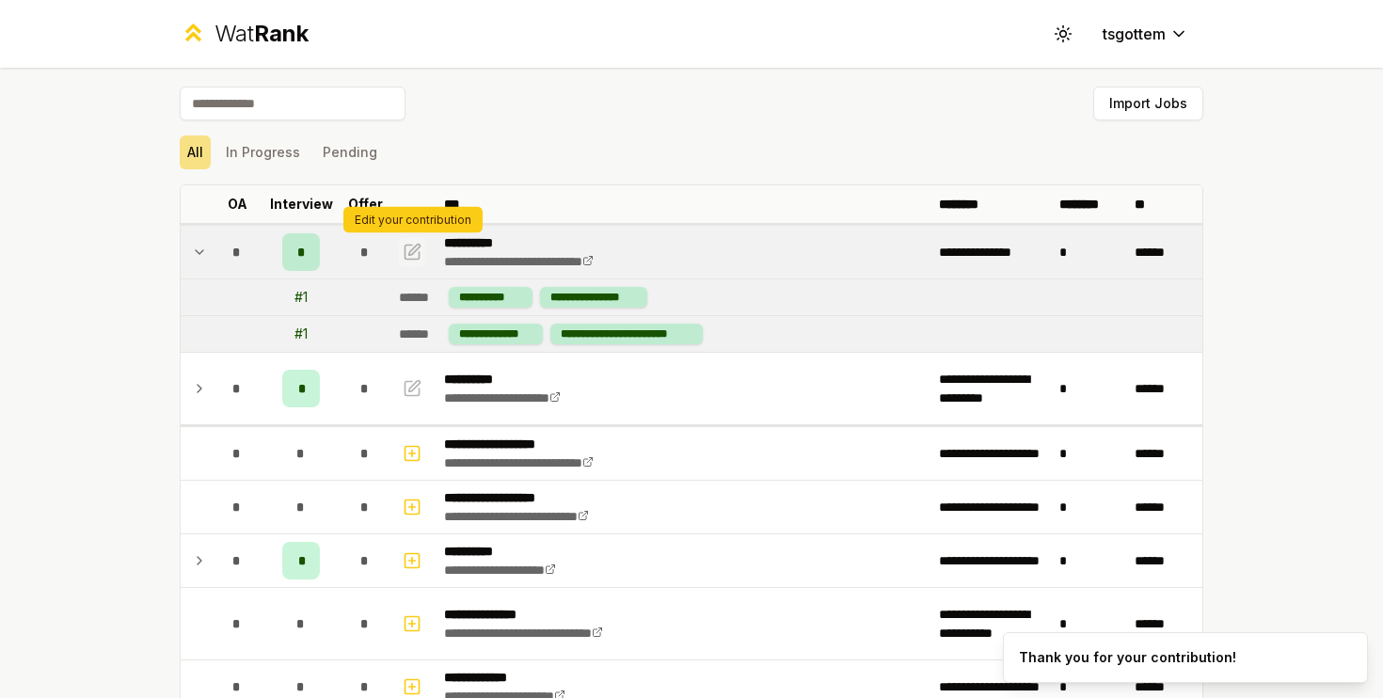
click at [414, 250] on icon "button" at bounding box center [414, 249] width 11 height 11
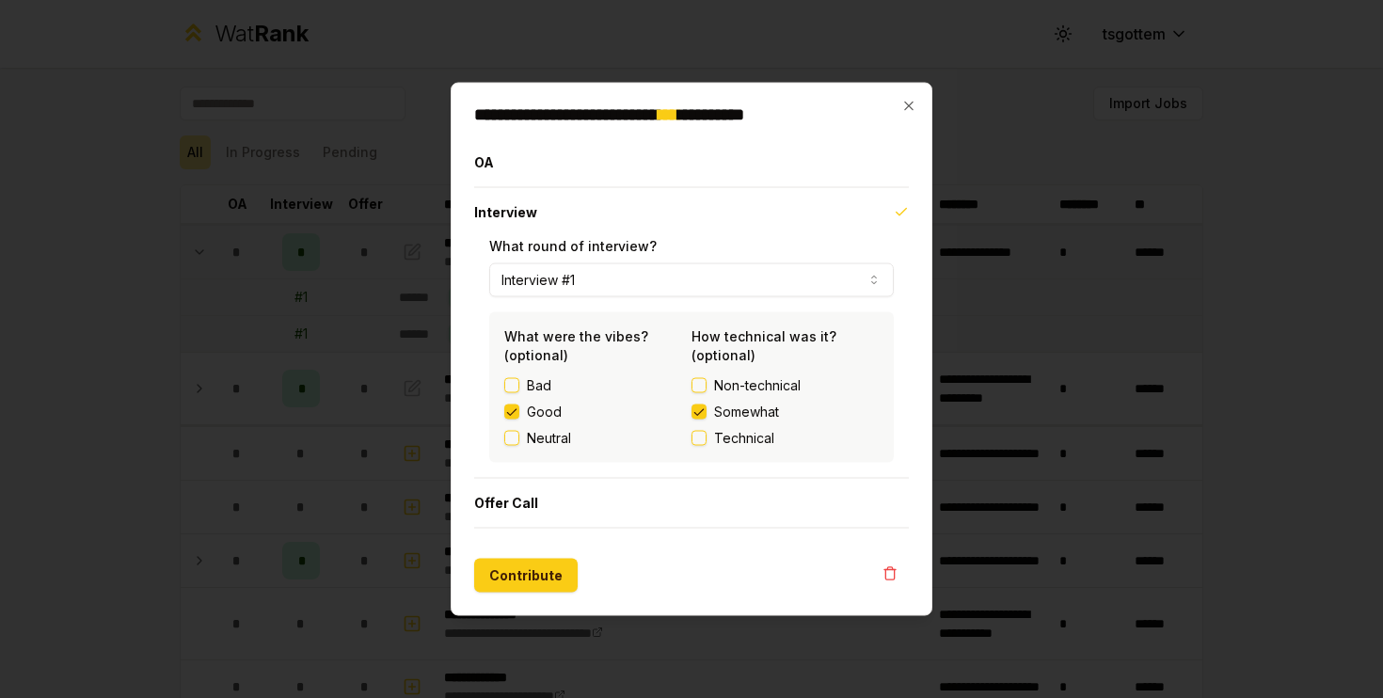
click at [553, 280] on button "Interview #1" at bounding box center [691, 281] width 405 height 34
click at [519, 505] on button "Offer Call" at bounding box center [691, 503] width 435 height 49
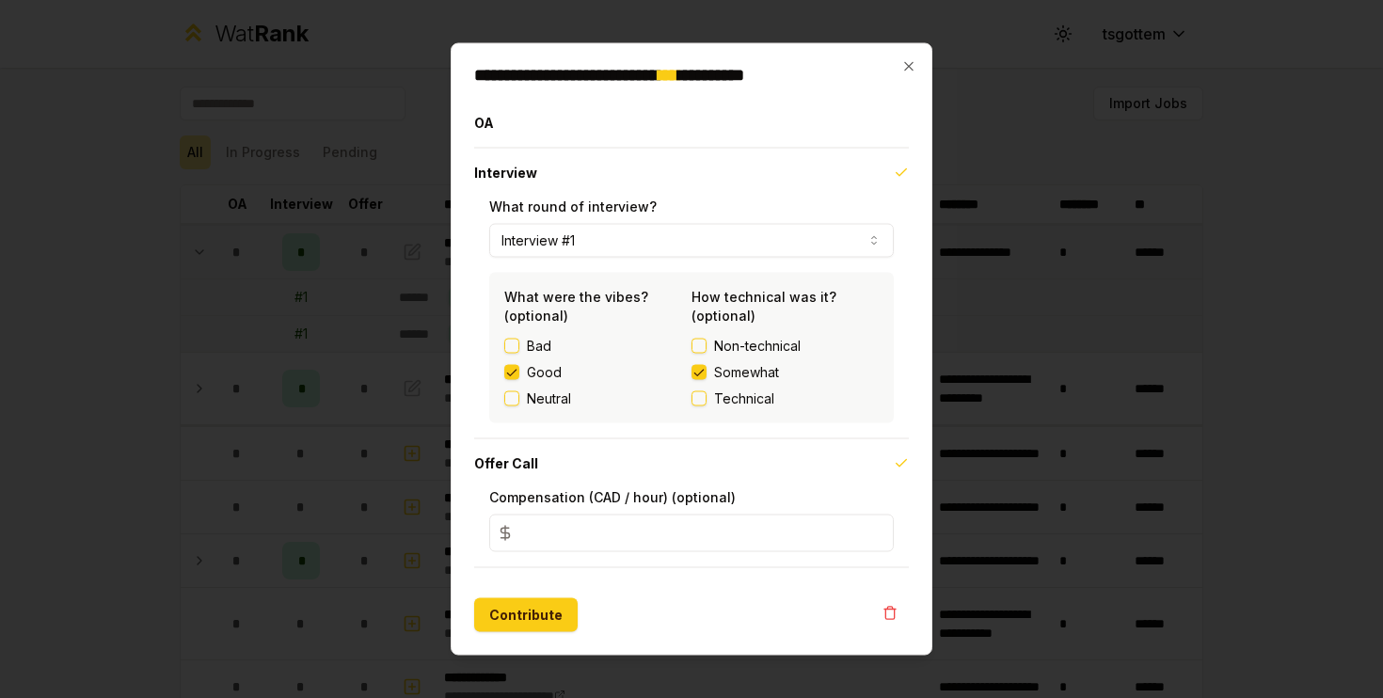
click at [530, 538] on input "*" at bounding box center [691, 534] width 405 height 38
click at [553, 599] on button "Contribute" at bounding box center [526, 616] width 104 height 34
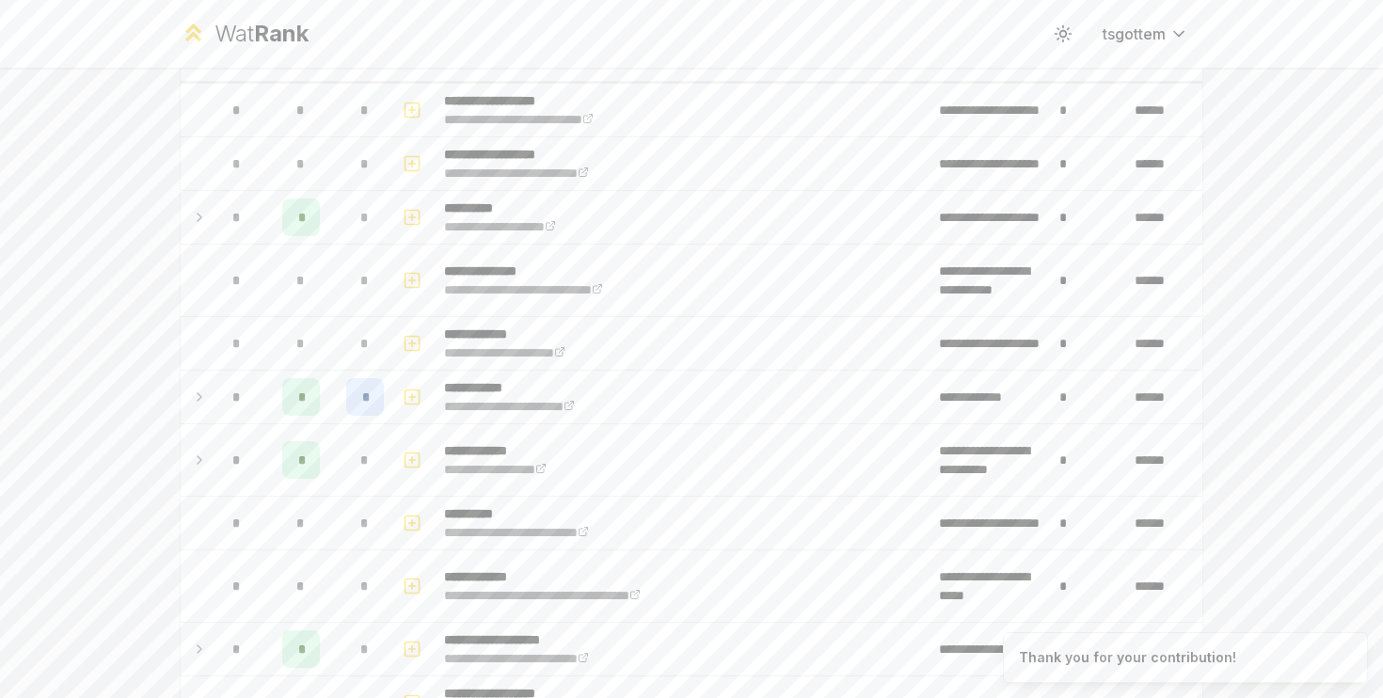
scroll to position [308, 0]
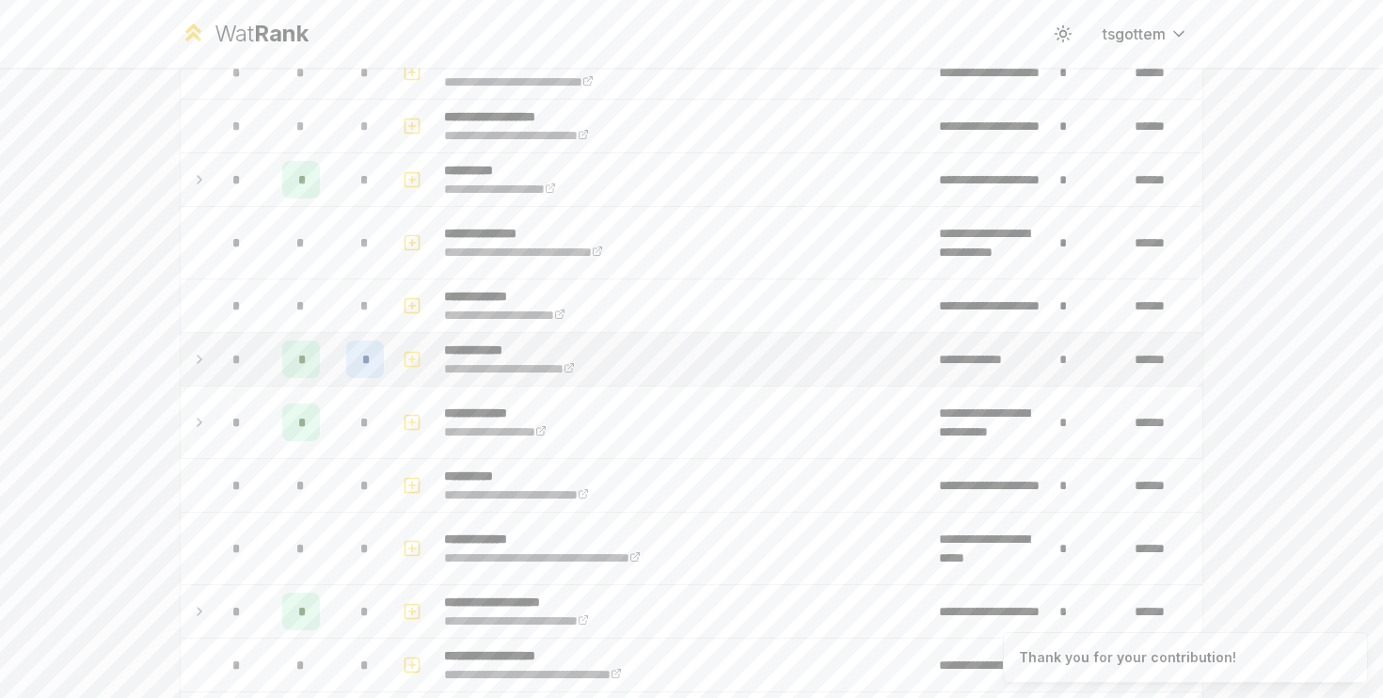
click at [369, 364] on div "*" at bounding box center [365, 360] width 38 height 38
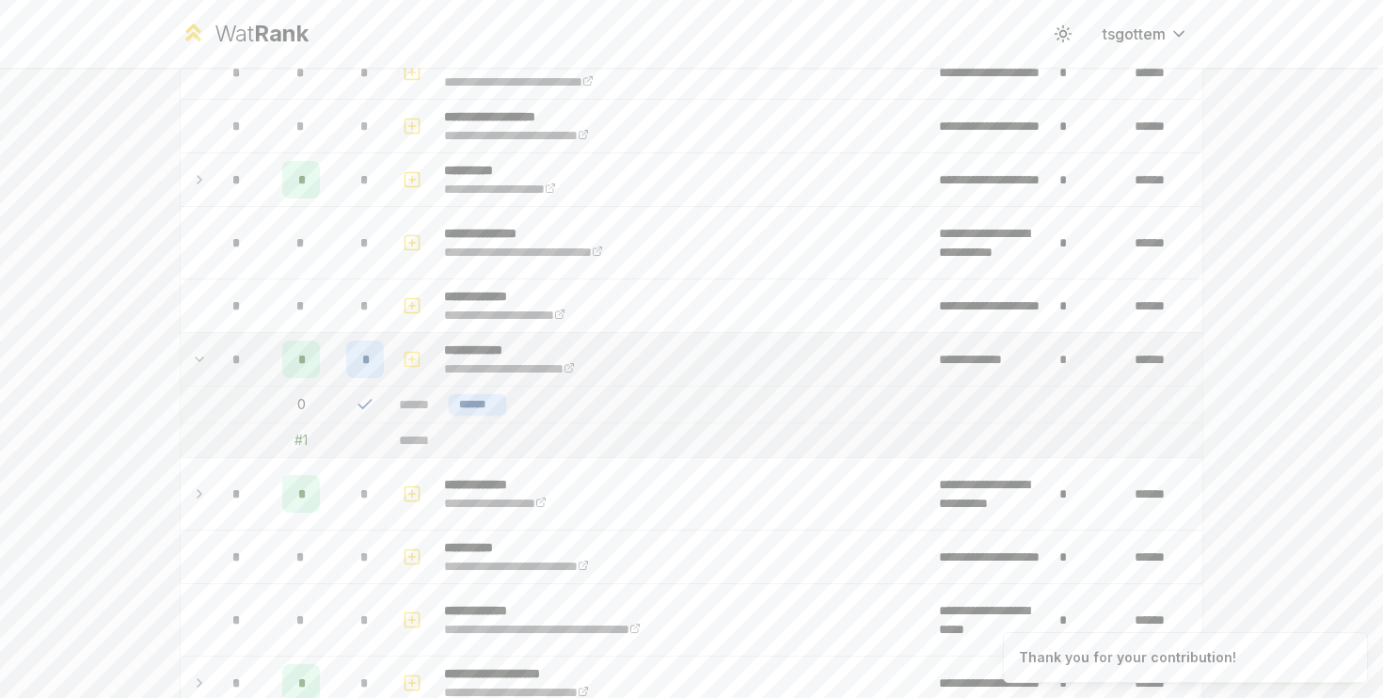
click at [373, 364] on div "*" at bounding box center [365, 360] width 38 height 38
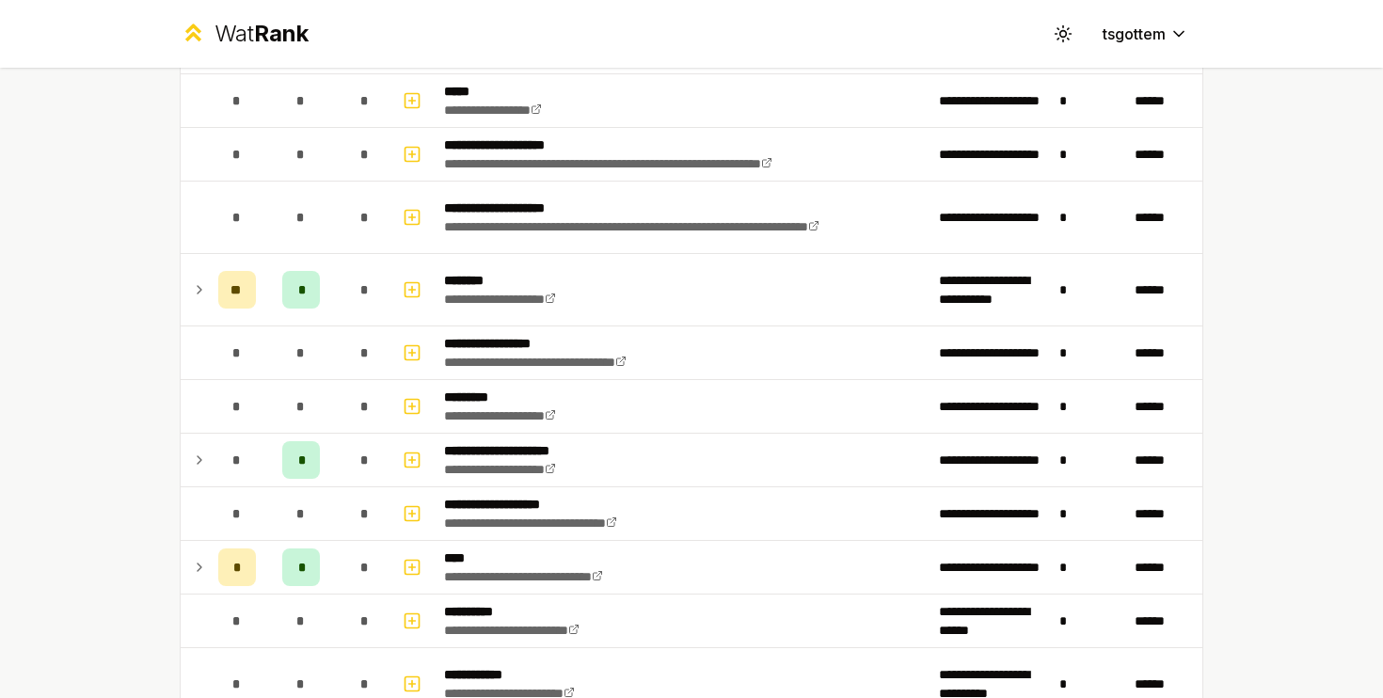
scroll to position [1698, 0]
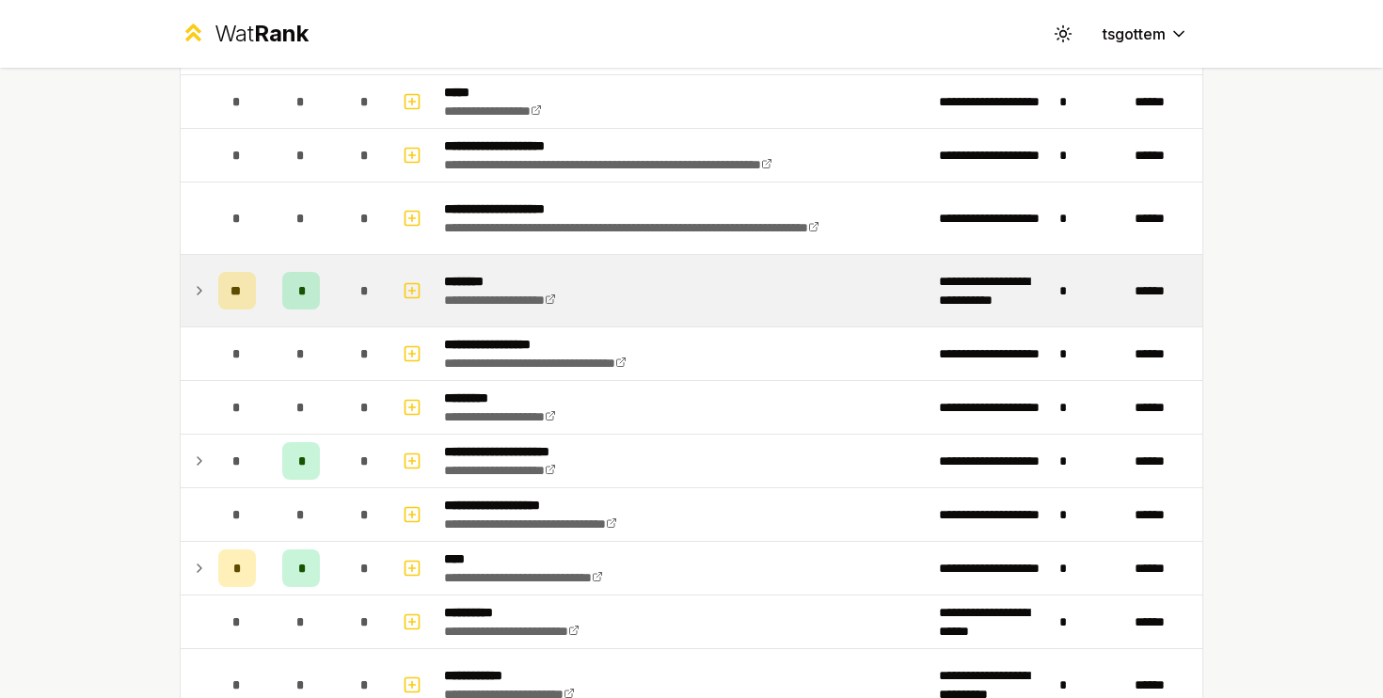
click at [576, 286] on p "********" at bounding box center [518, 281] width 149 height 19
click at [227, 292] on div "**" at bounding box center [237, 291] width 38 height 38
click at [237, 286] on span "**" at bounding box center [238, 290] width 14 height 19
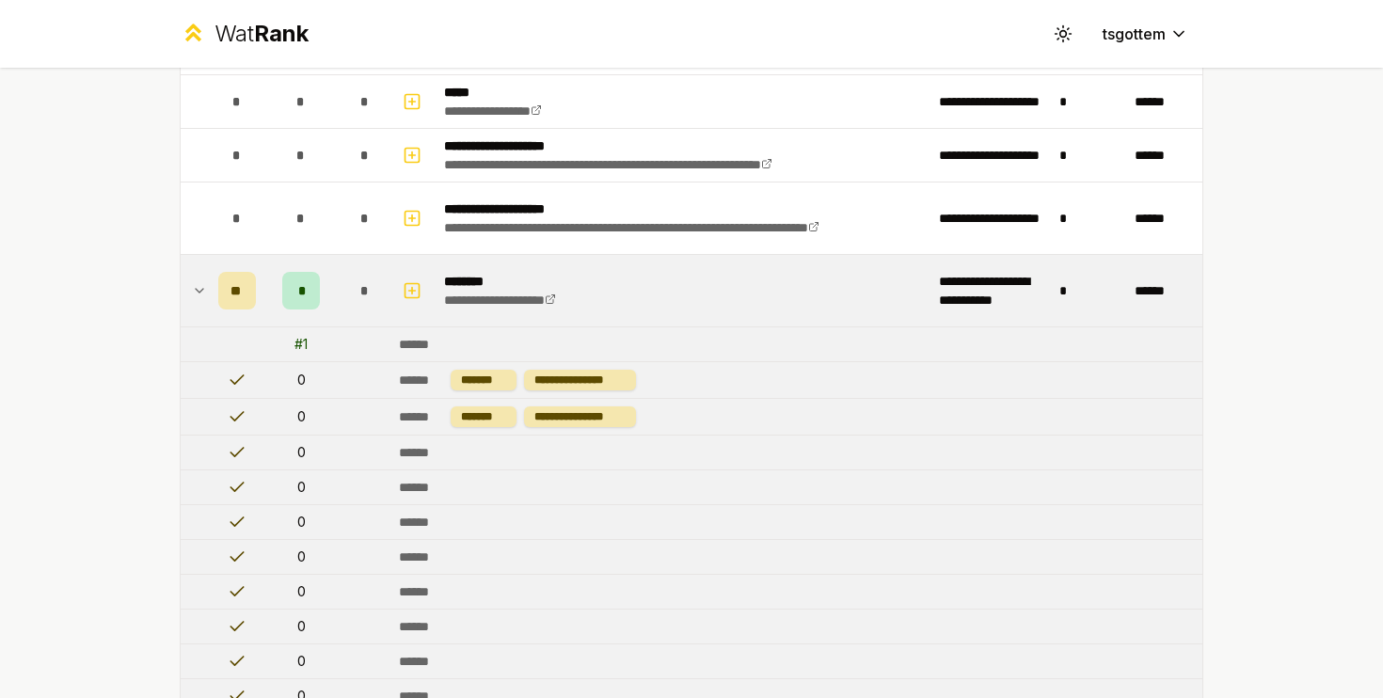
click at [305, 287] on div "*" at bounding box center [301, 291] width 38 height 38
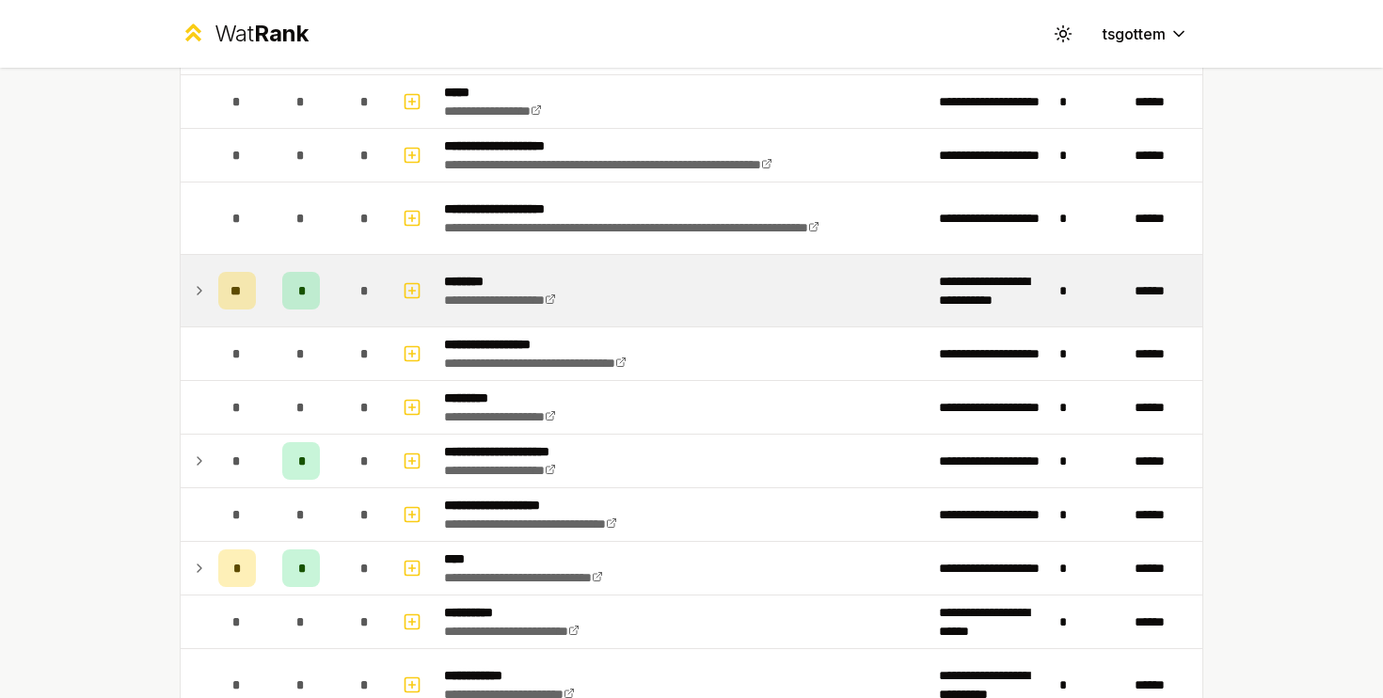
click at [298, 288] on span "*" at bounding box center [301, 290] width 6 height 19
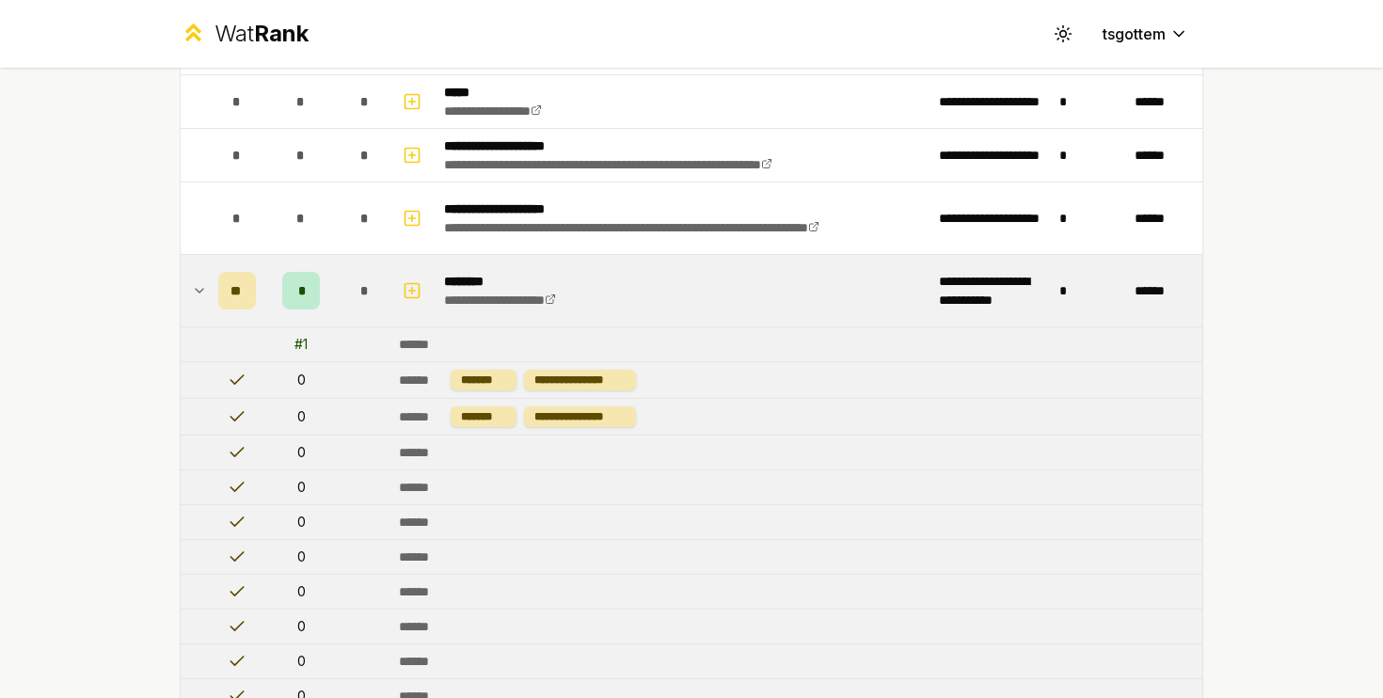
click at [300, 288] on span "*" at bounding box center [301, 290] width 6 height 19
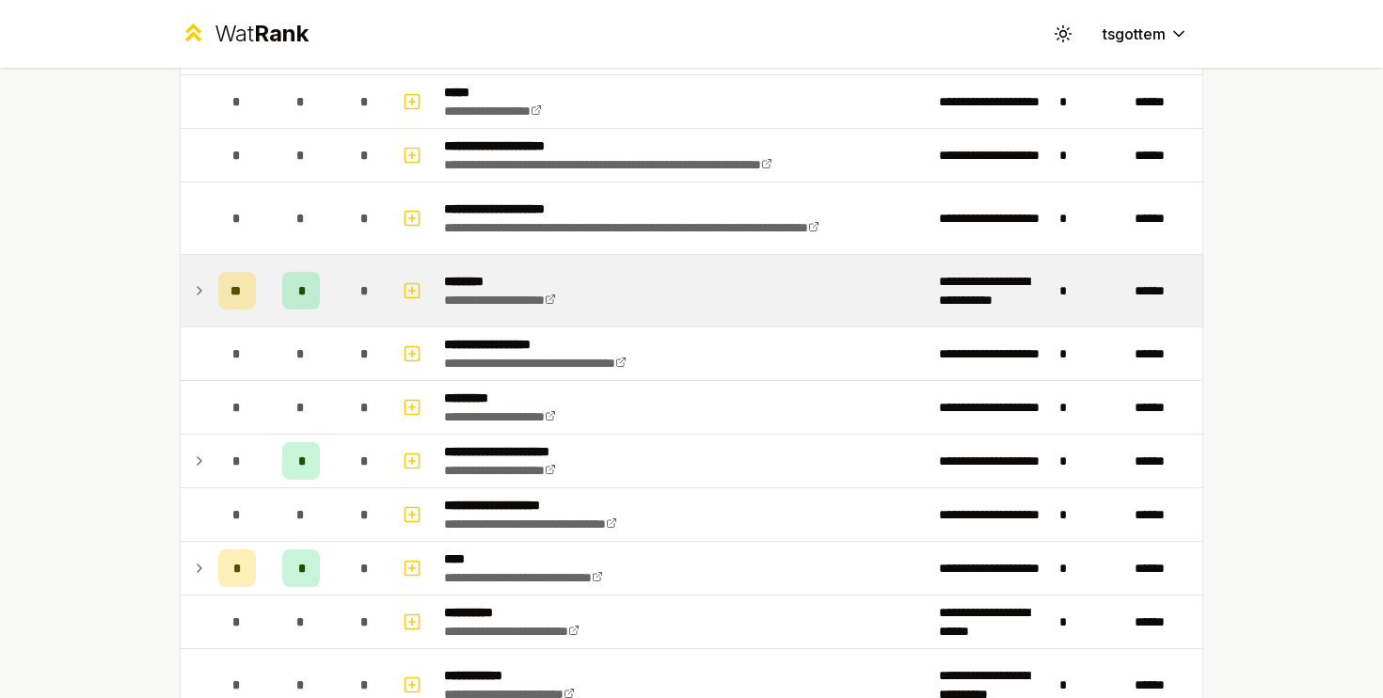
click at [273, 288] on td "*" at bounding box center [301, 291] width 75 height 72
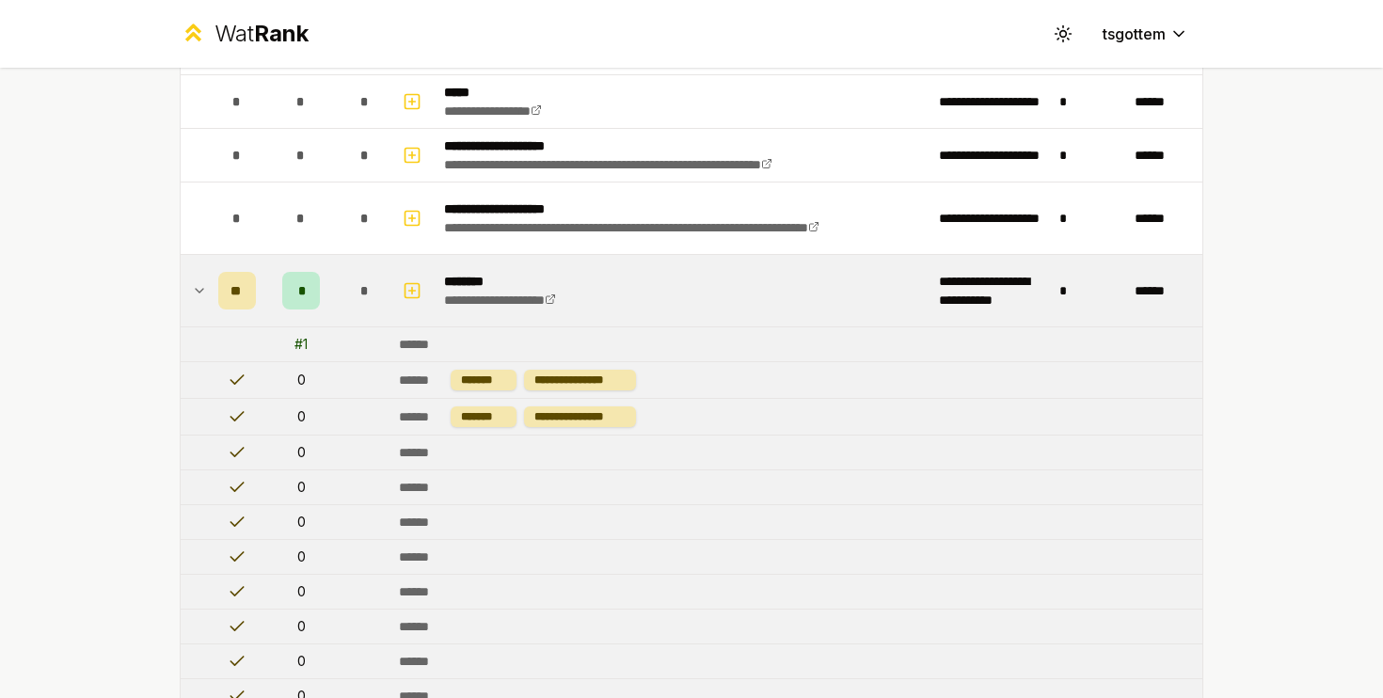
click at [275, 288] on td "*" at bounding box center [301, 291] width 75 height 72
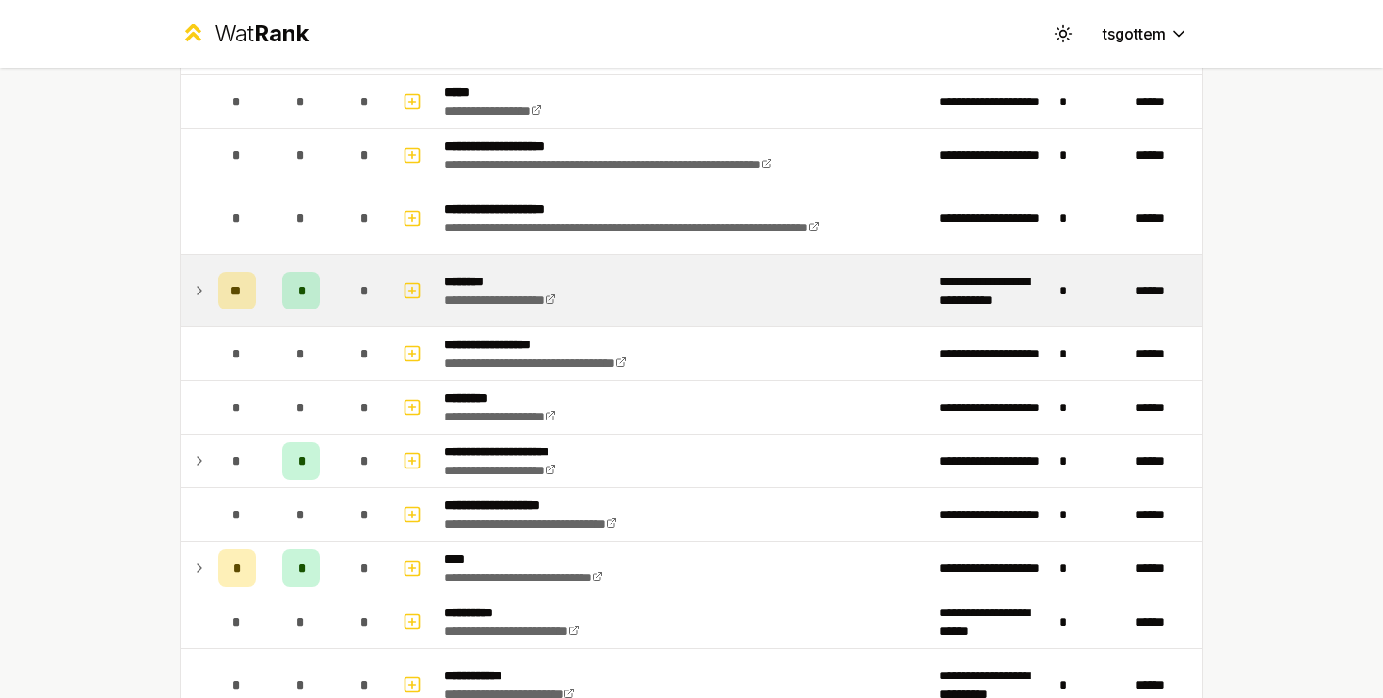
click at [240, 288] on span "**" at bounding box center [238, 290] width 14 height 19
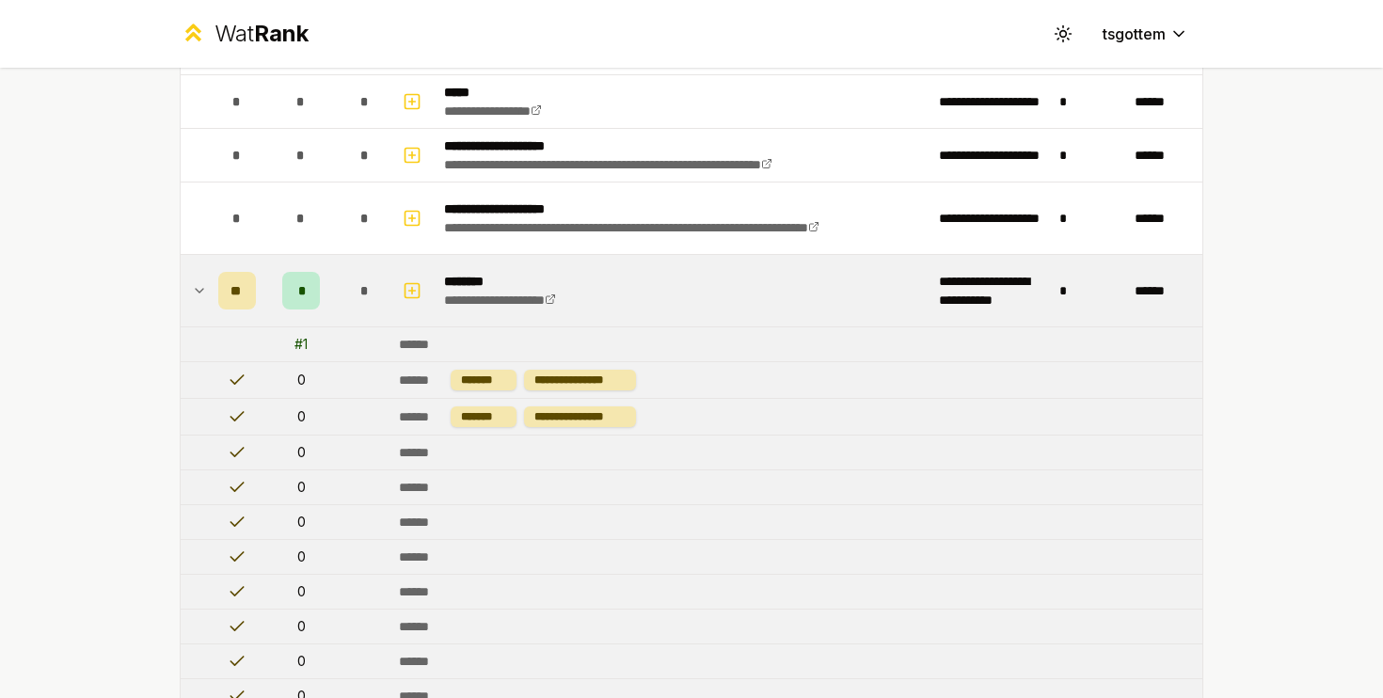
click at [240, 288] on span "**" at bounding box center [238, 290] width 14 height 19
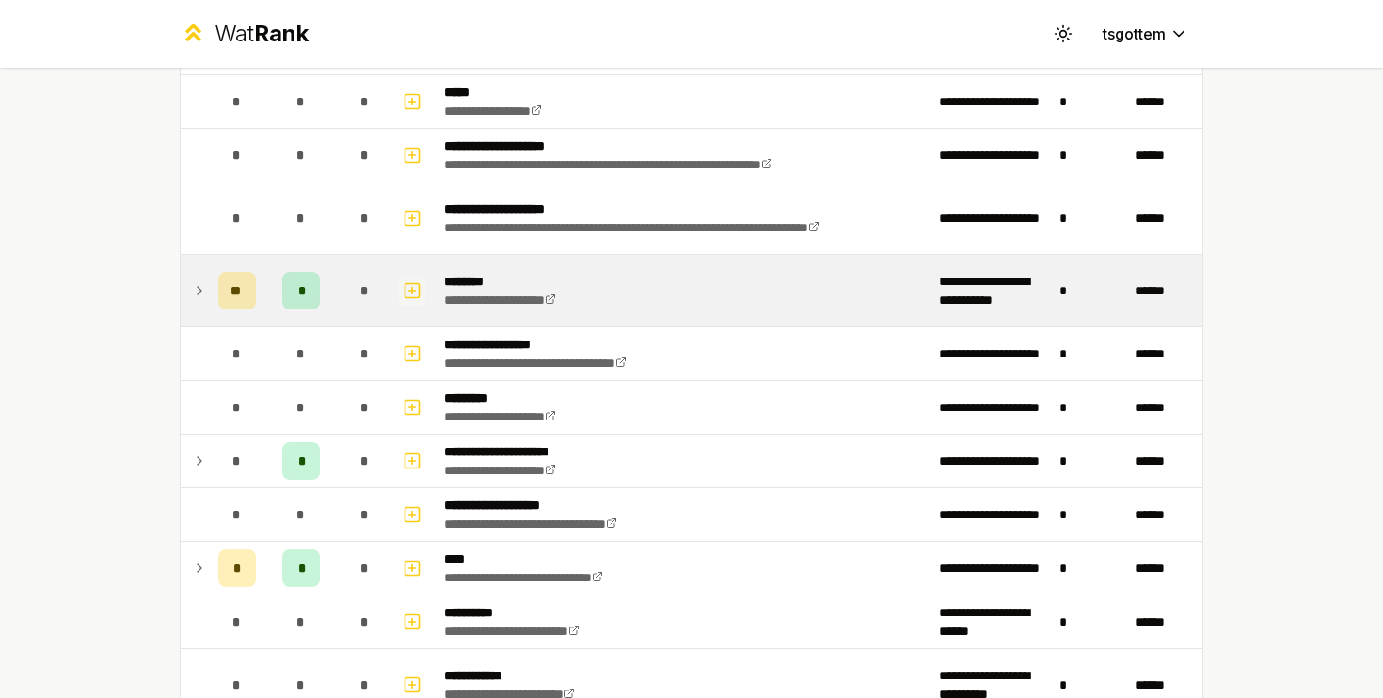
click at [402, 287] on button "button" at bounding box center [412, 291] width 26 height 30
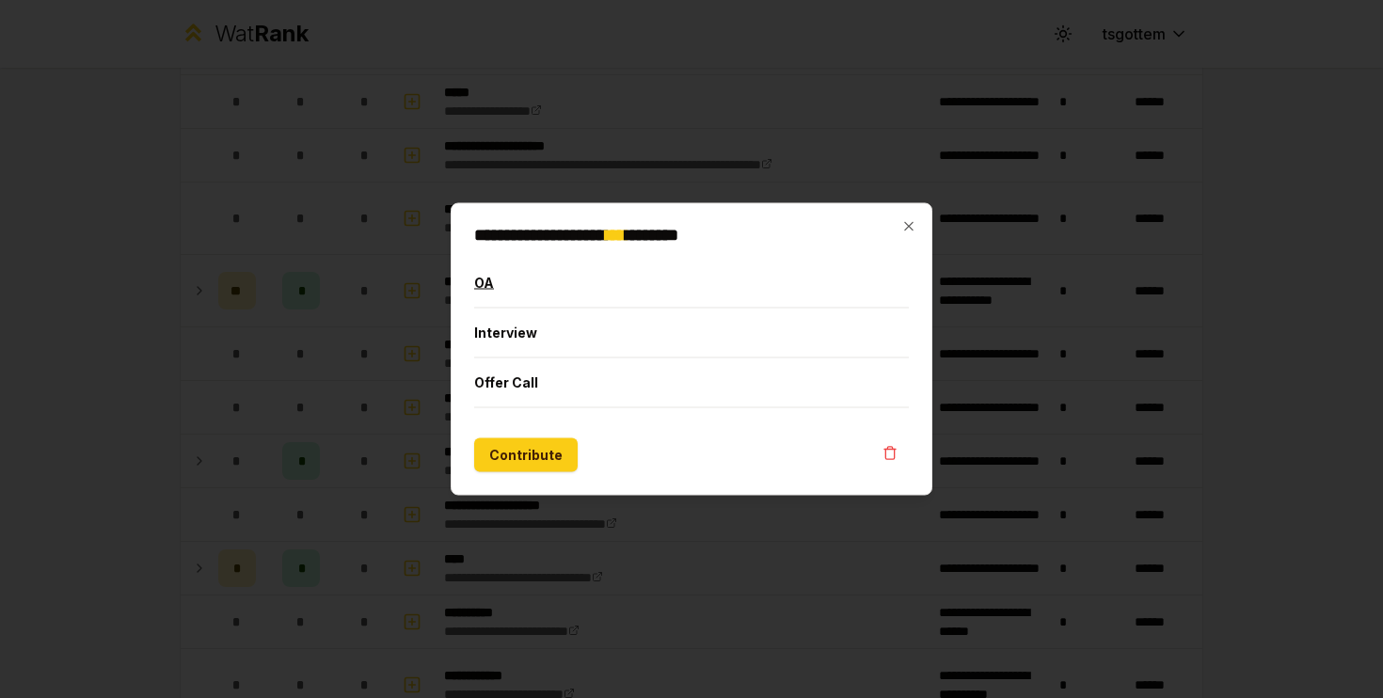
click at [487, 290] on button "OA" at bounding box center [691, 283] width 435 height 49
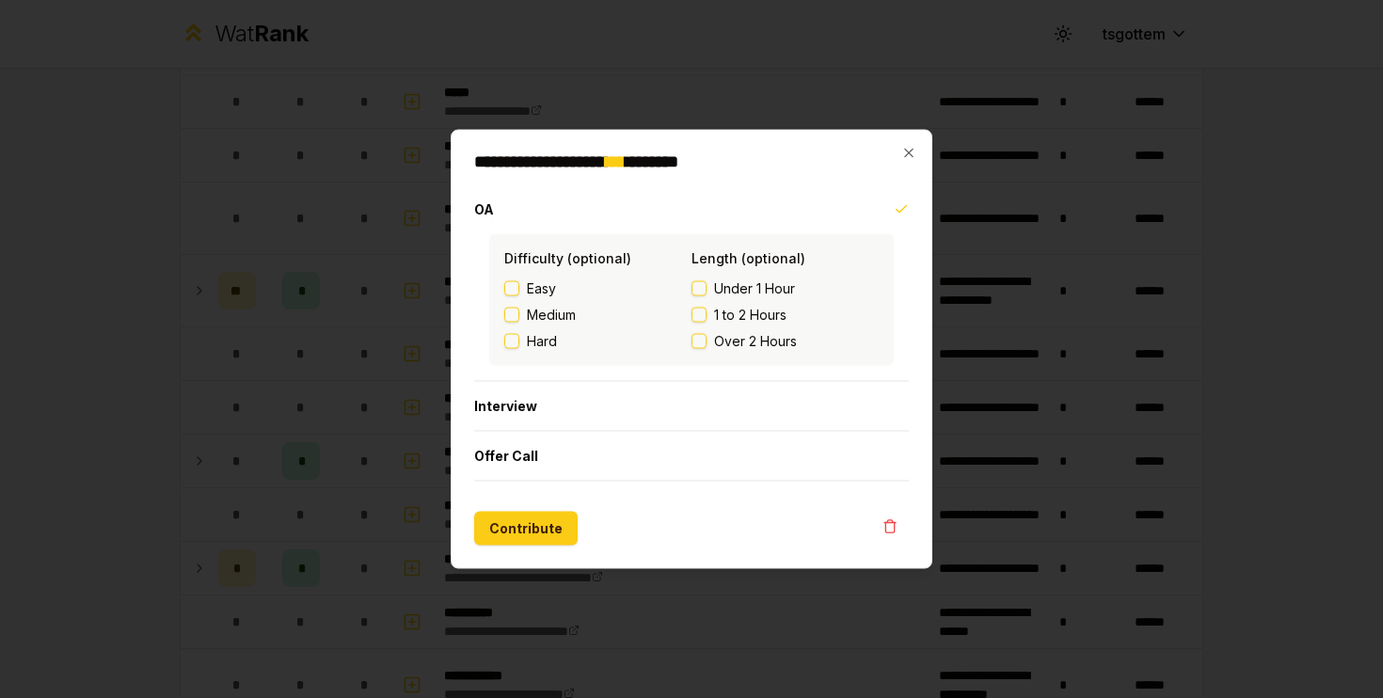
click at [538, 335] on span "Hard" at bounding box center [542, 341] width 30 height 19
click at [520, 335] on button "Hard" at bounding box center [511, 341] width 15 height 15
click at [709, 344] on label "Over 2 Hours" at bounding box center [785, 341] width 187 height 19
click at [707, 344] on button "Over 2 Hours" at bounding box center [699, 341] width 15 height 15
click at [602, 404] on button "Interview" at bounding box center [691, 406] width 435 height 49
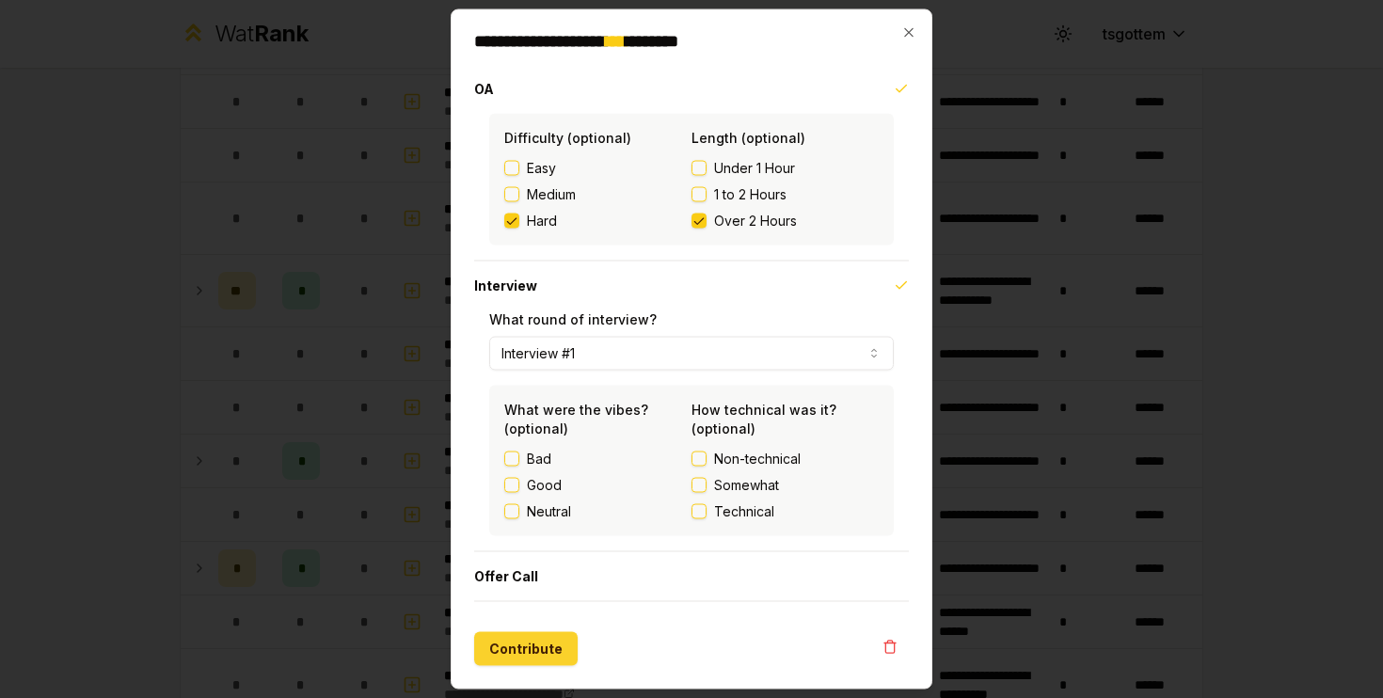
click at [538, 659] on button "Contribute" at bounding box center [526, 649] width 104 height 34
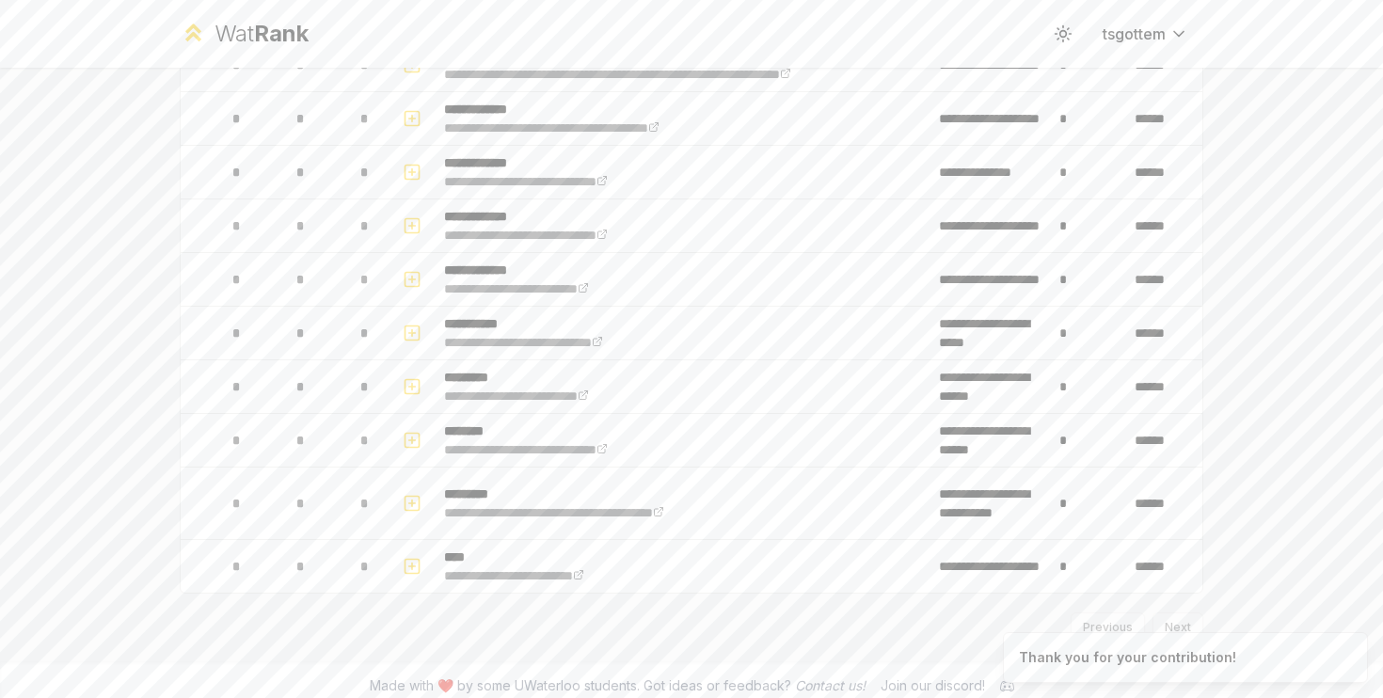
scroll to position [3243, 0]
